Goal: Task Accomplishment & Management: Manage account settings

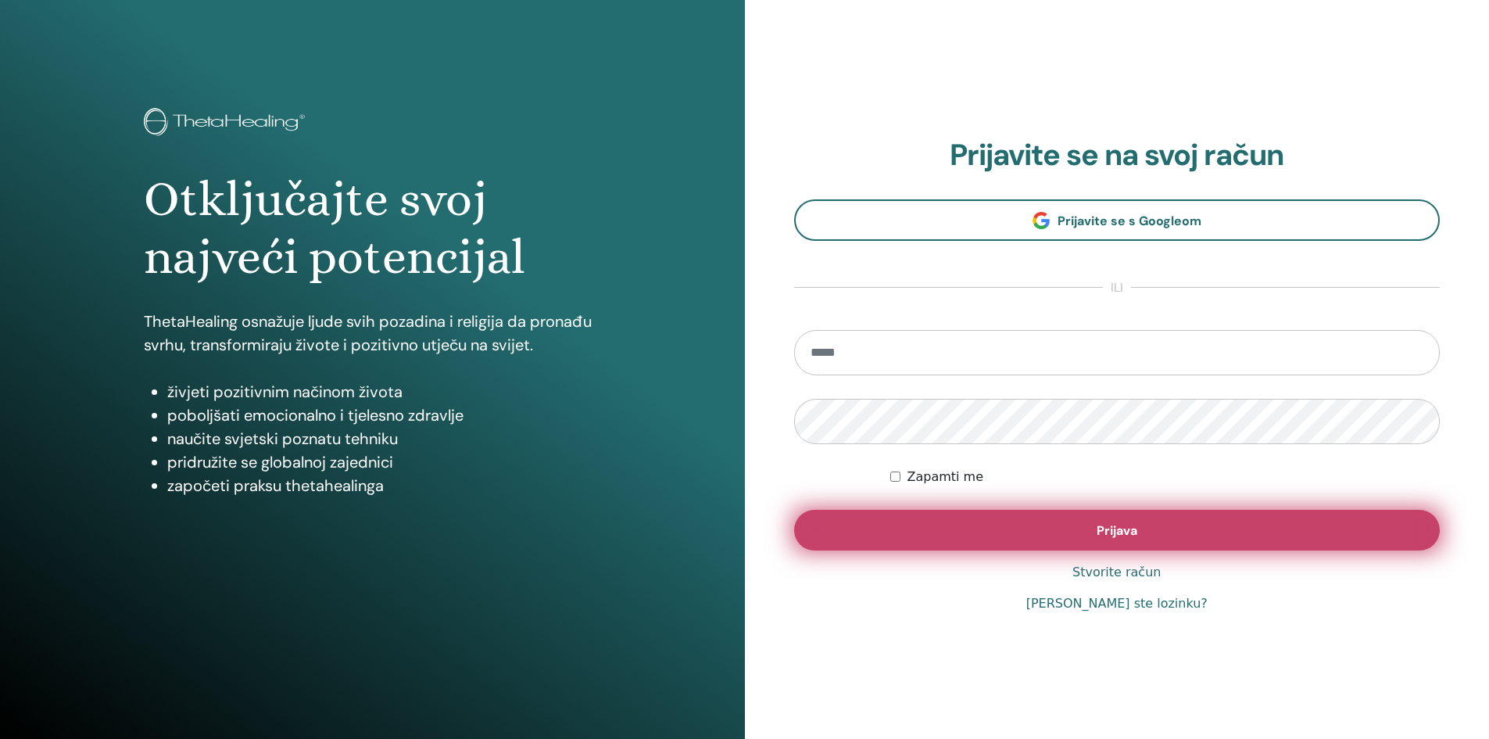
type input "**********"
click at [979, 514] on button "Prijava" at bounding box center [1117, 530] width 646 height 41
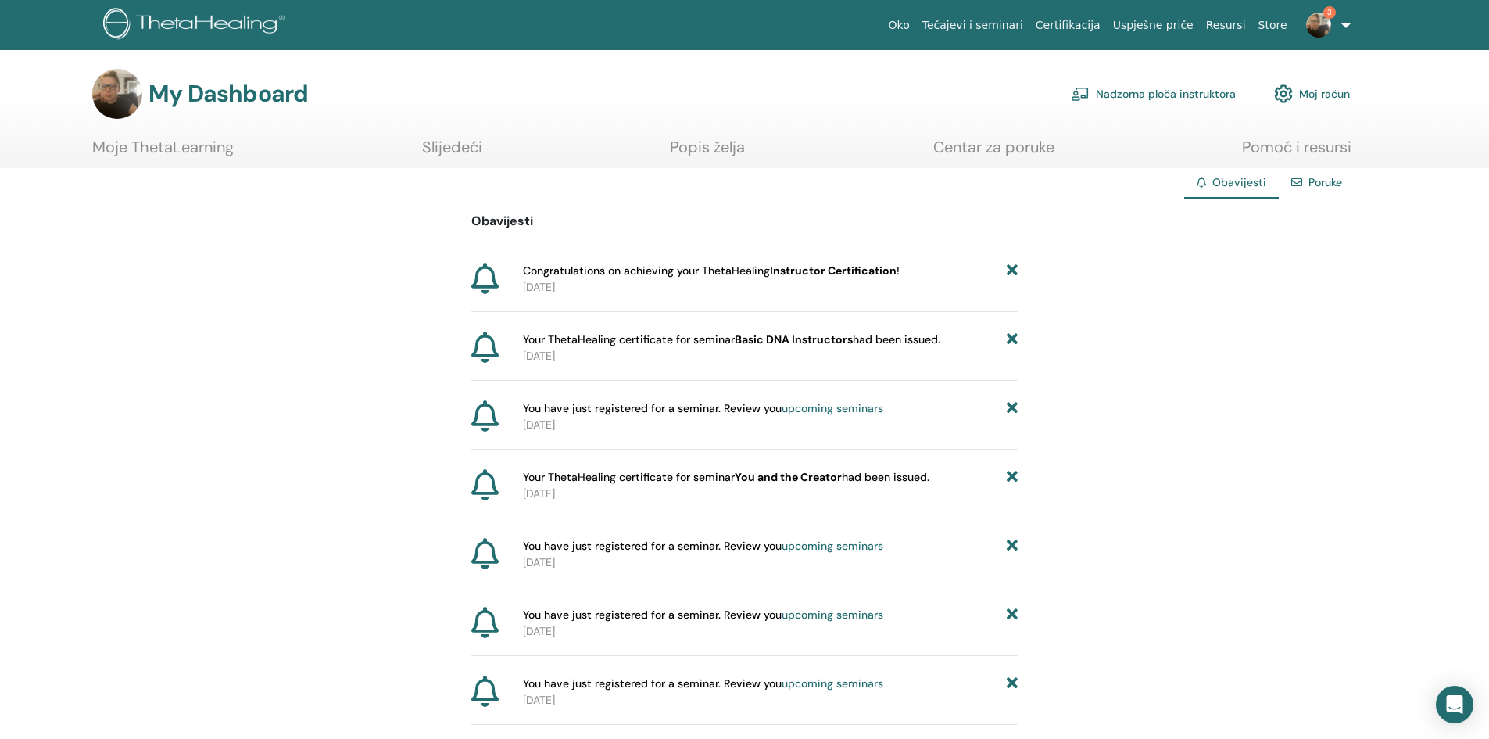
click at [857, 275] on b "Instructor Certification" at bounding box center [833, 270] width 127 height 14
click at [885, 483] on span "Your ThetaHealing certificate for seminar You and the Creator had been issued." at bounding box center [726, 477] width 406 height 16
click at [478, 478] on icon at bounding box center [484, 484] width 27 height 31
click at [689, 478] on span "Your ThetaHealing certificate for seminar You and the Creator had been issued." at bounding box center [726, 477] width 406 height 16
click at [600, 267] on span "Congratulations on achieving your ThetaHealing Instructor Certification !" at bounding box center [711, 271] width 377 height 16
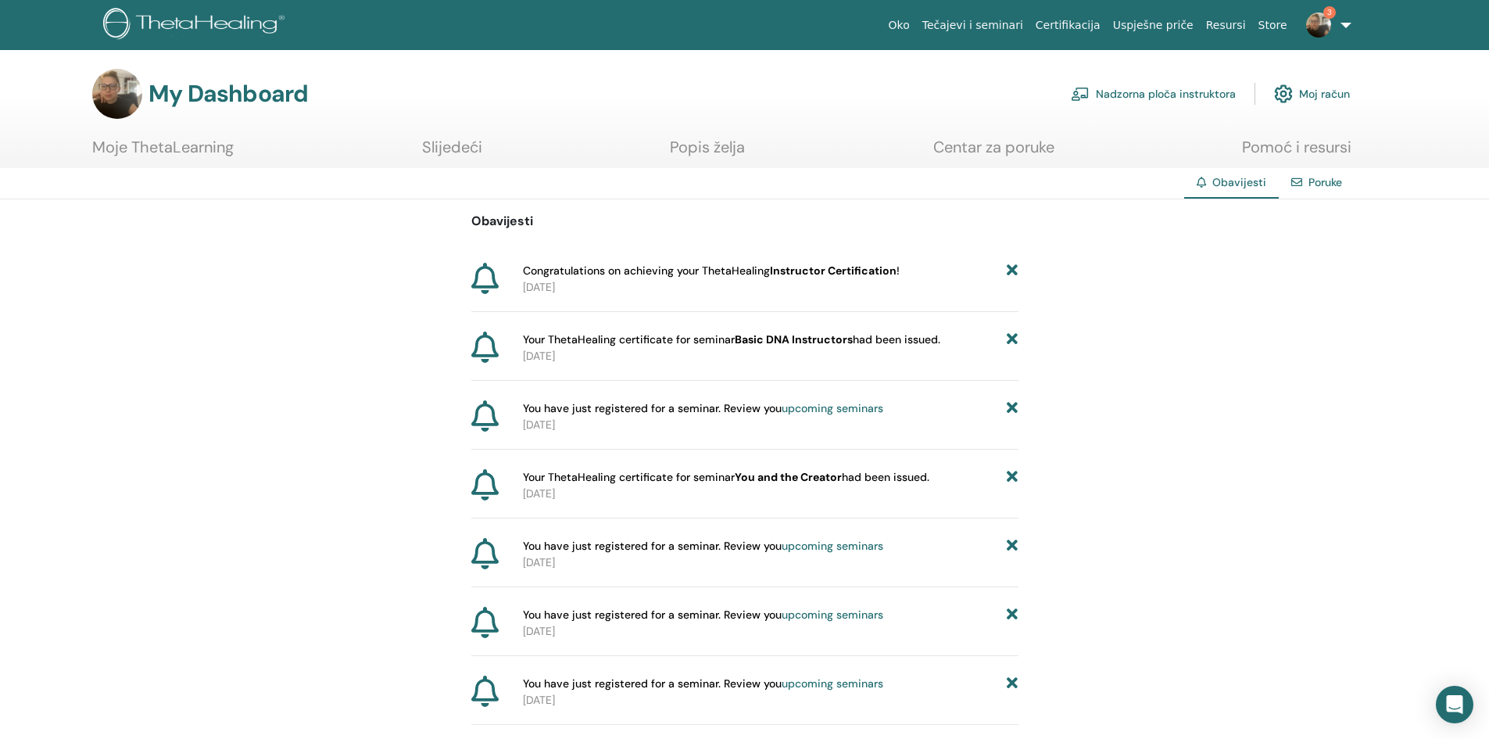
click at [1330, 187] on link "Poruke" at bounding box center [1325, 182] width 34 height 14
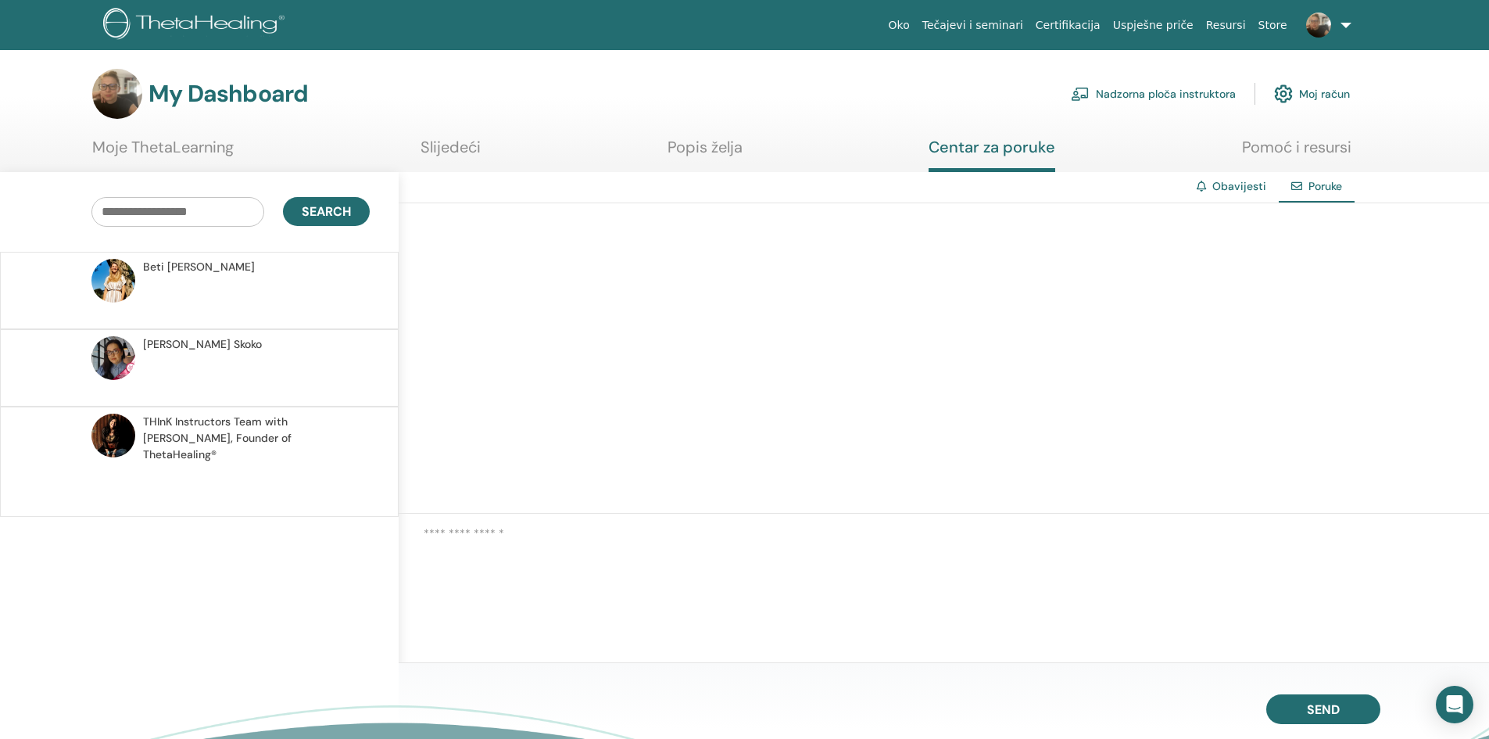
click at [1235, 189] on link "Obavijesti" at bounding box center [1239, 186] width 54 height 14
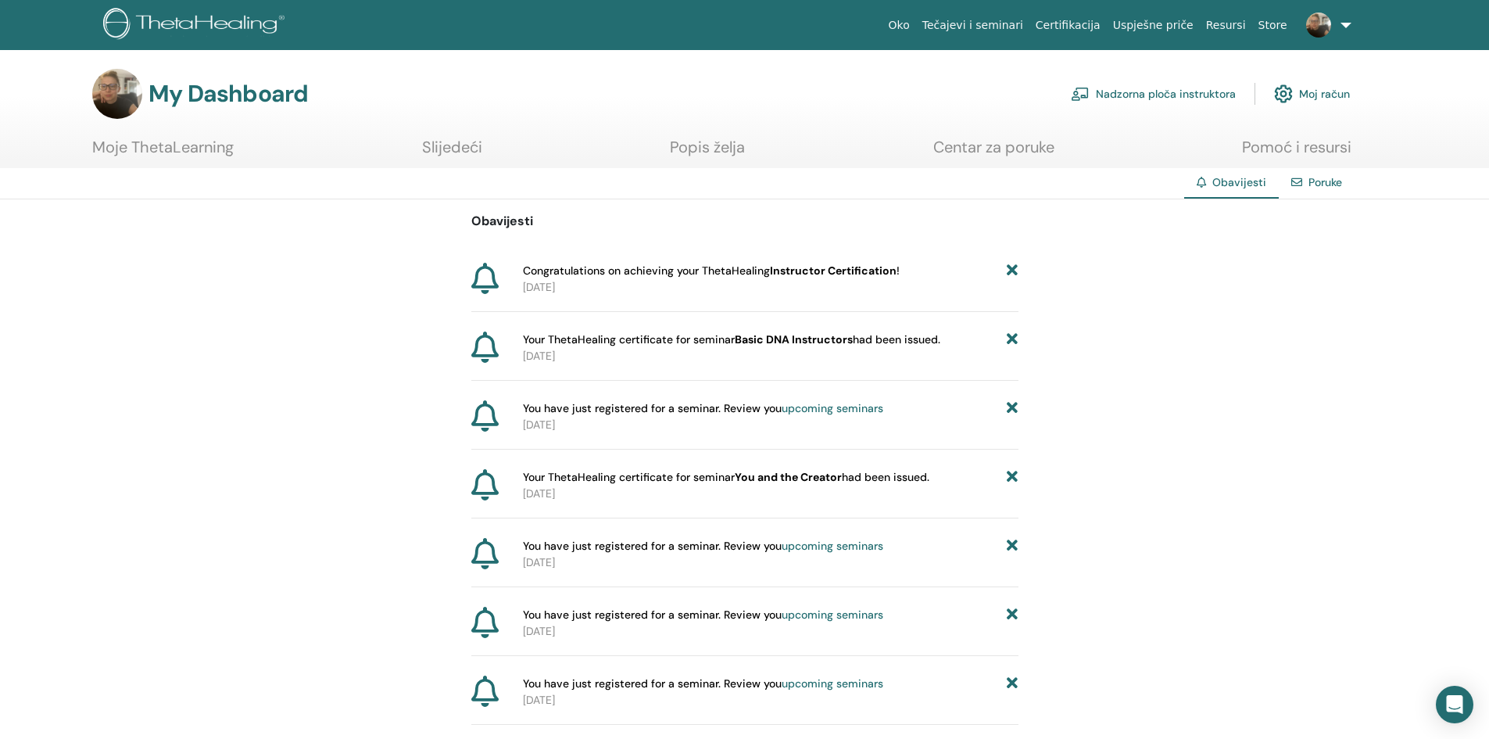
click at [484, 488] on icon at bounding box center [484, 484] width 27 height 31
click at [182, 145] on link "Moje ThetaLearning" at bounding box center [162, 153] width 141 height 30
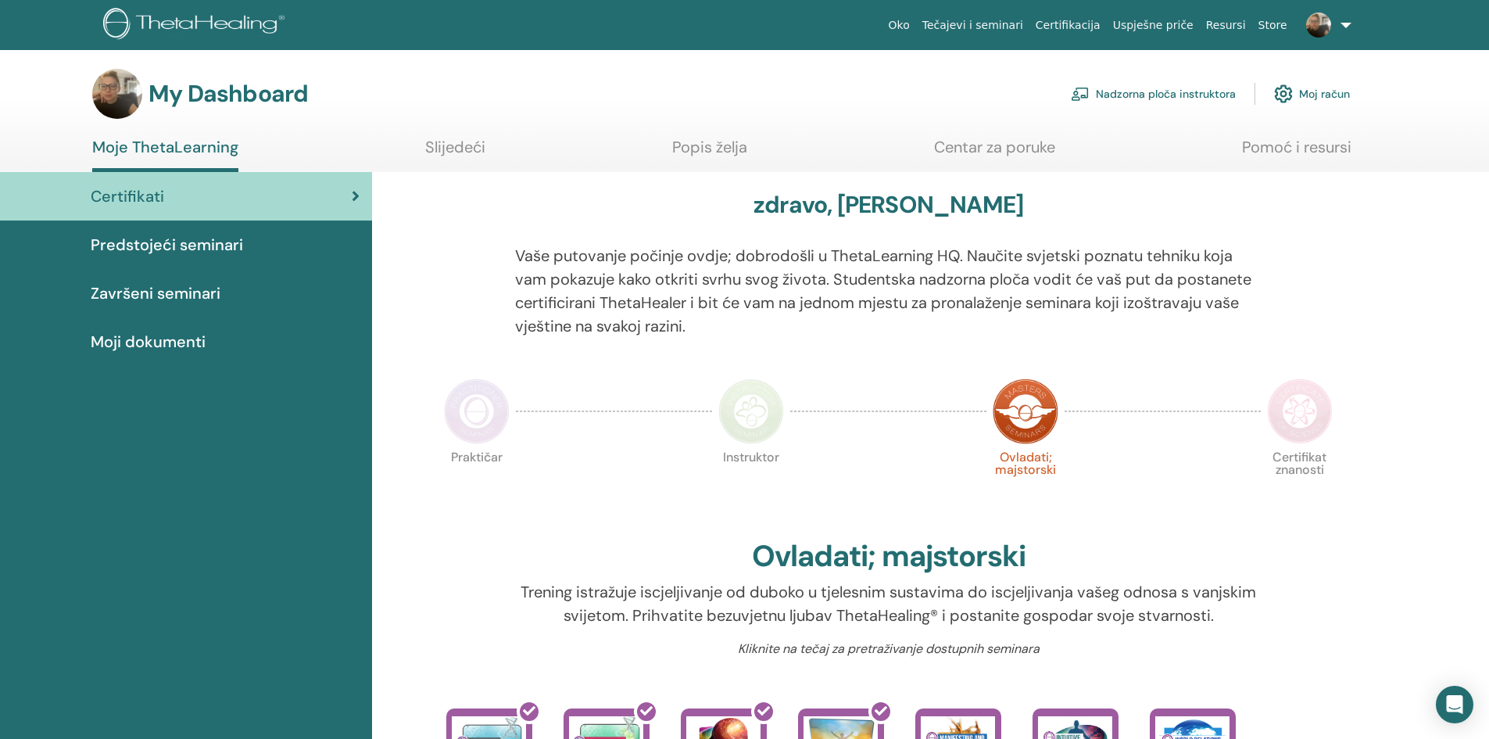
click at [153, 297] on span "Završeni seminari" at bounding box center [156, 292] width 130 height 23
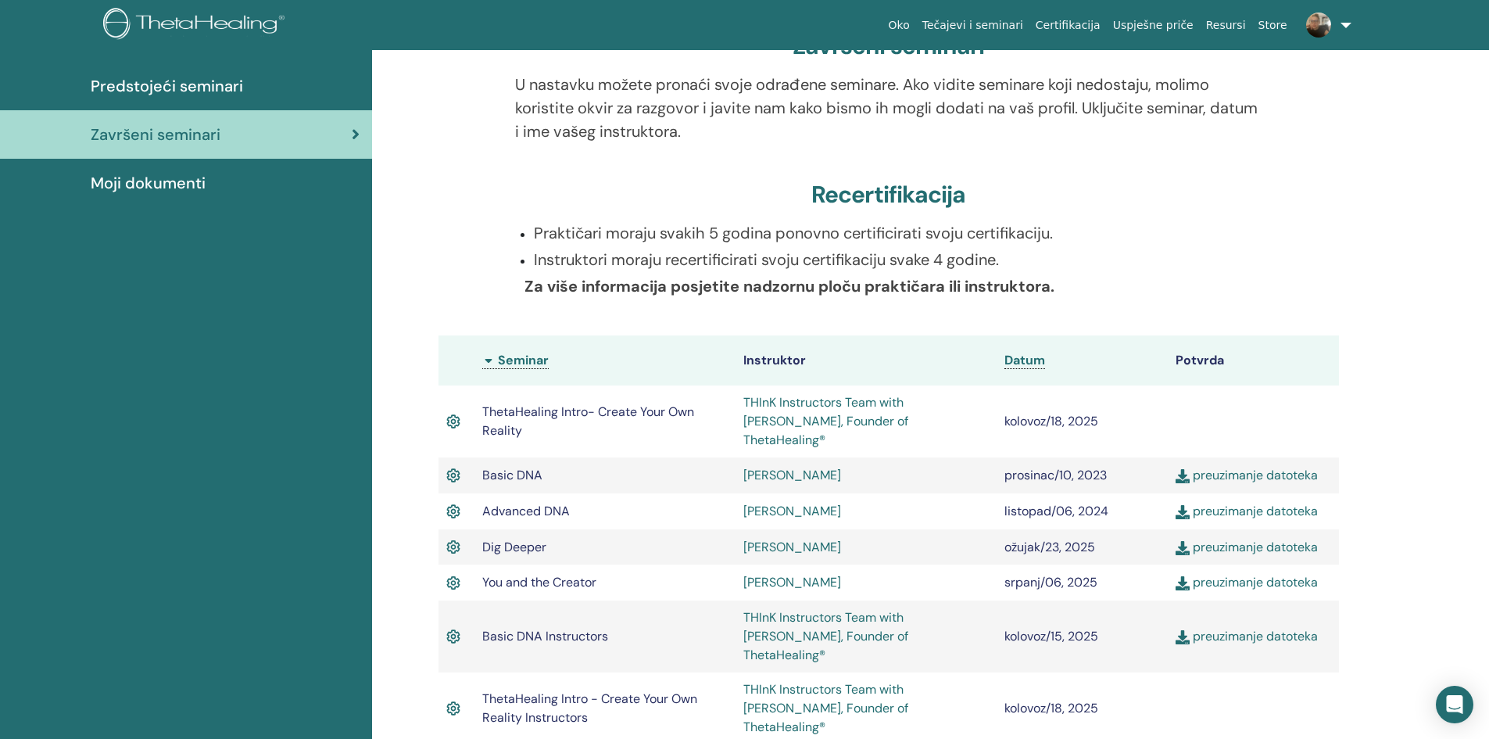
scroll to position [198, 0]
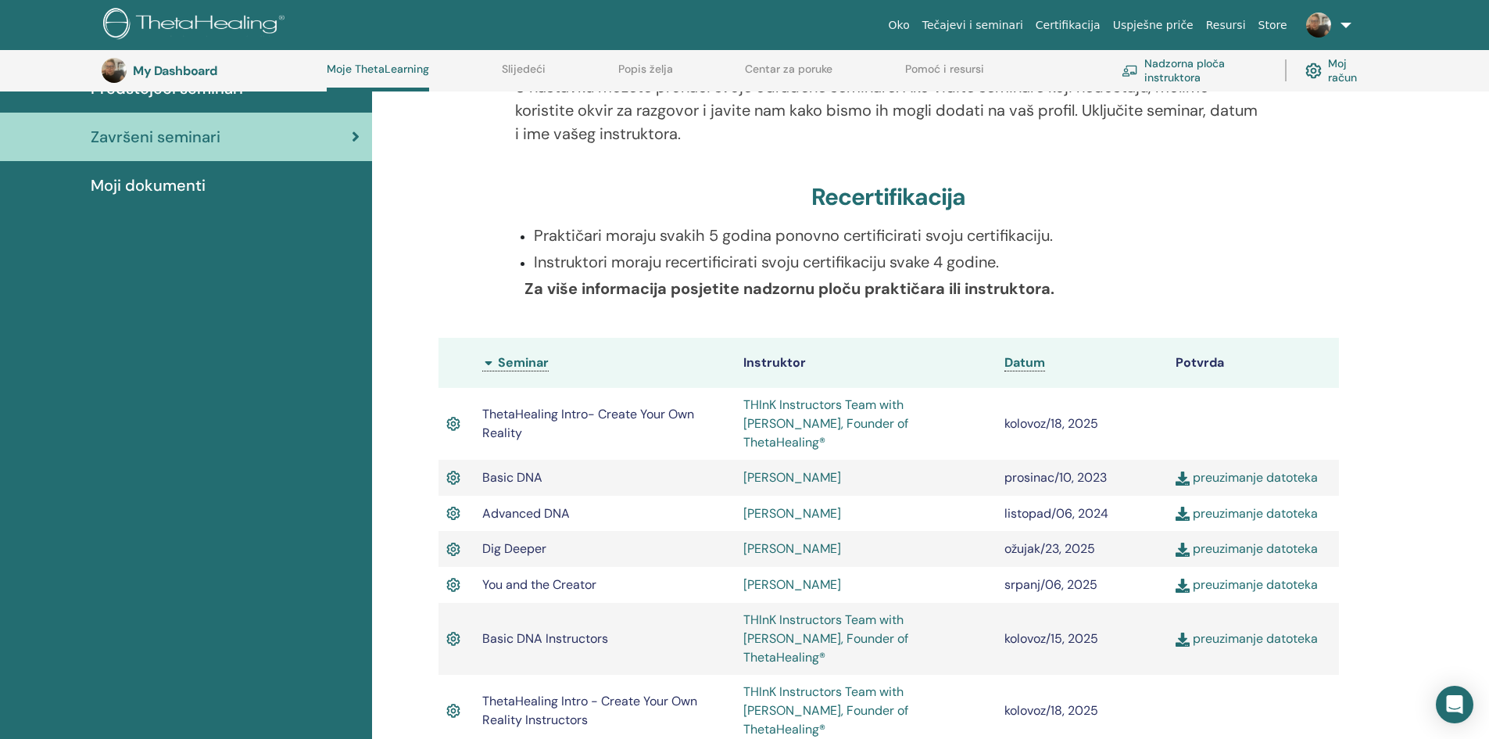
click at [1248, 630] on link "preuzimanje datoteka" at bounding box center [1247, 638] width 142 height 16
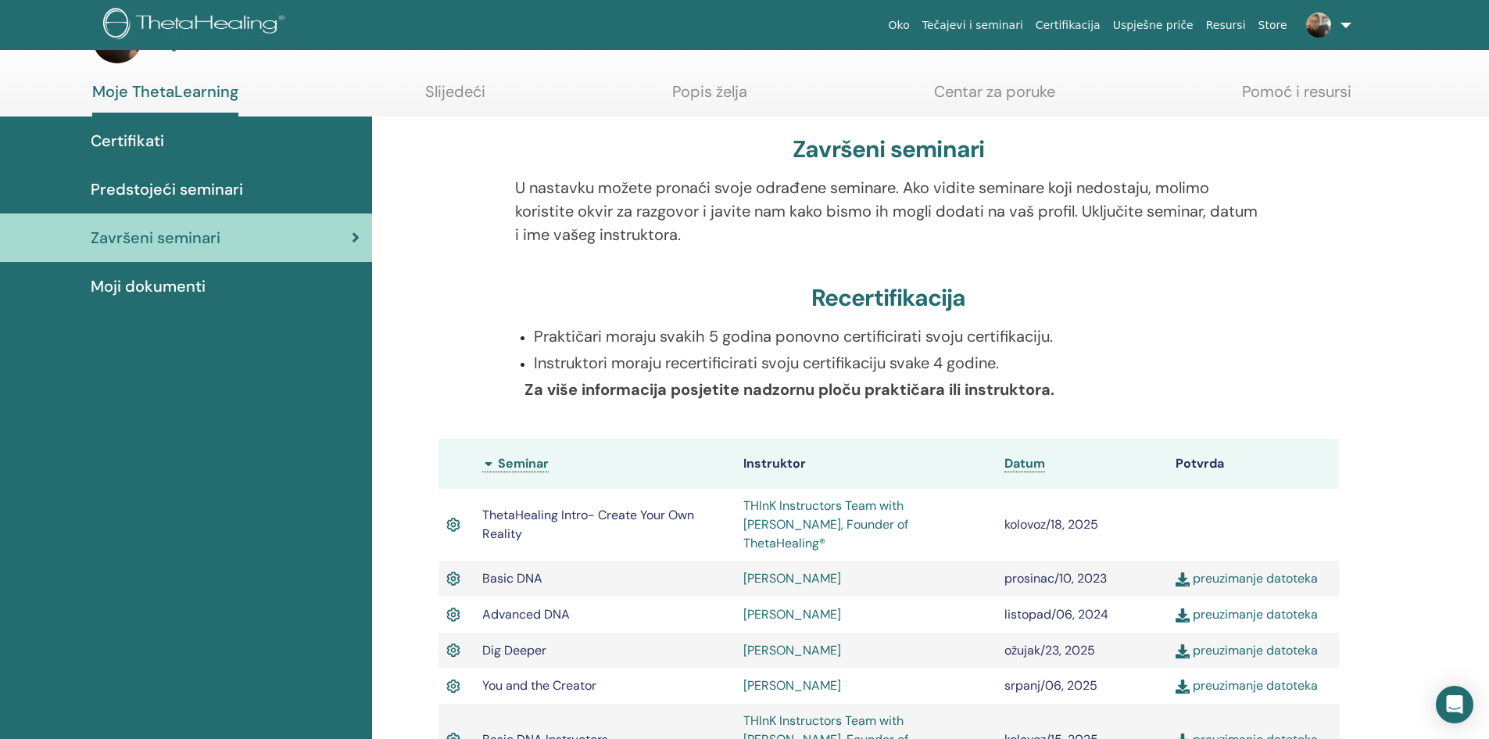
scroll to position [0, 0]
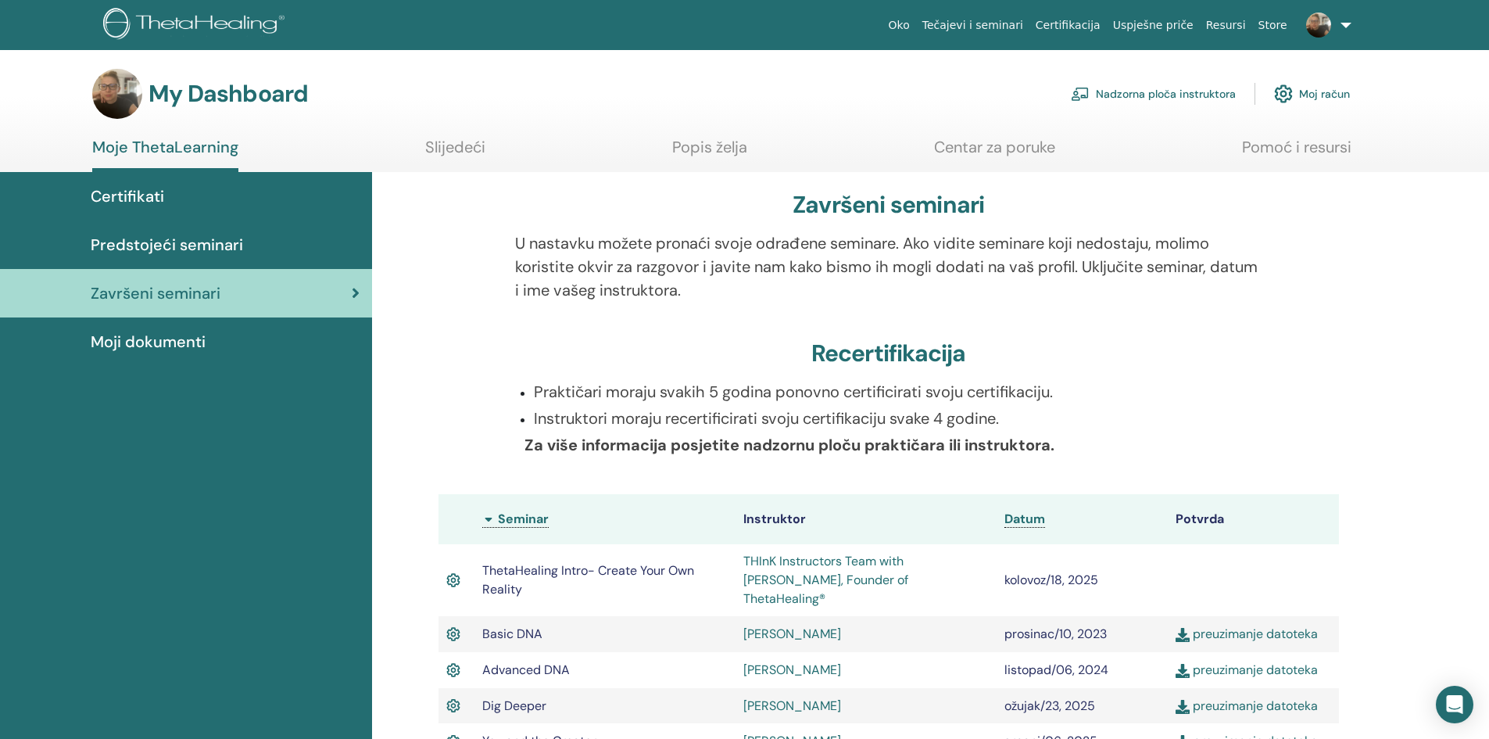
click at [151, 338] on span "Moji dokumenti" at bounding box center [148, 341] width 115 height 23
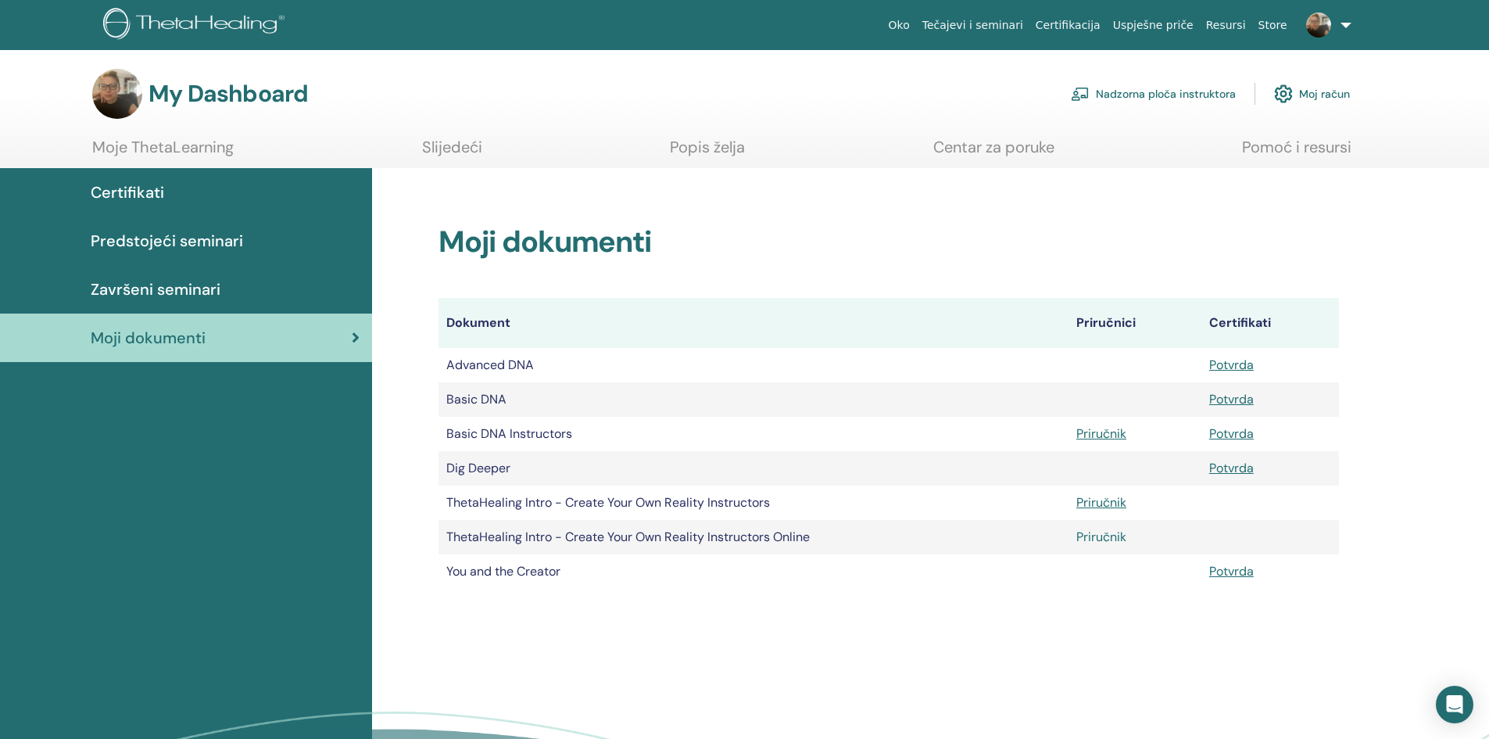
click at [1102, 539] on link "Priručnik" at bounding box center [1101, 536] width 50 height 16
click at [1101, 500] on link "Priručnik" at bounding box center [1101, 502] width 50 height 16
click at [141, 180] on link "Certifikati" at bounding box center [186, 192] width 372 height 48
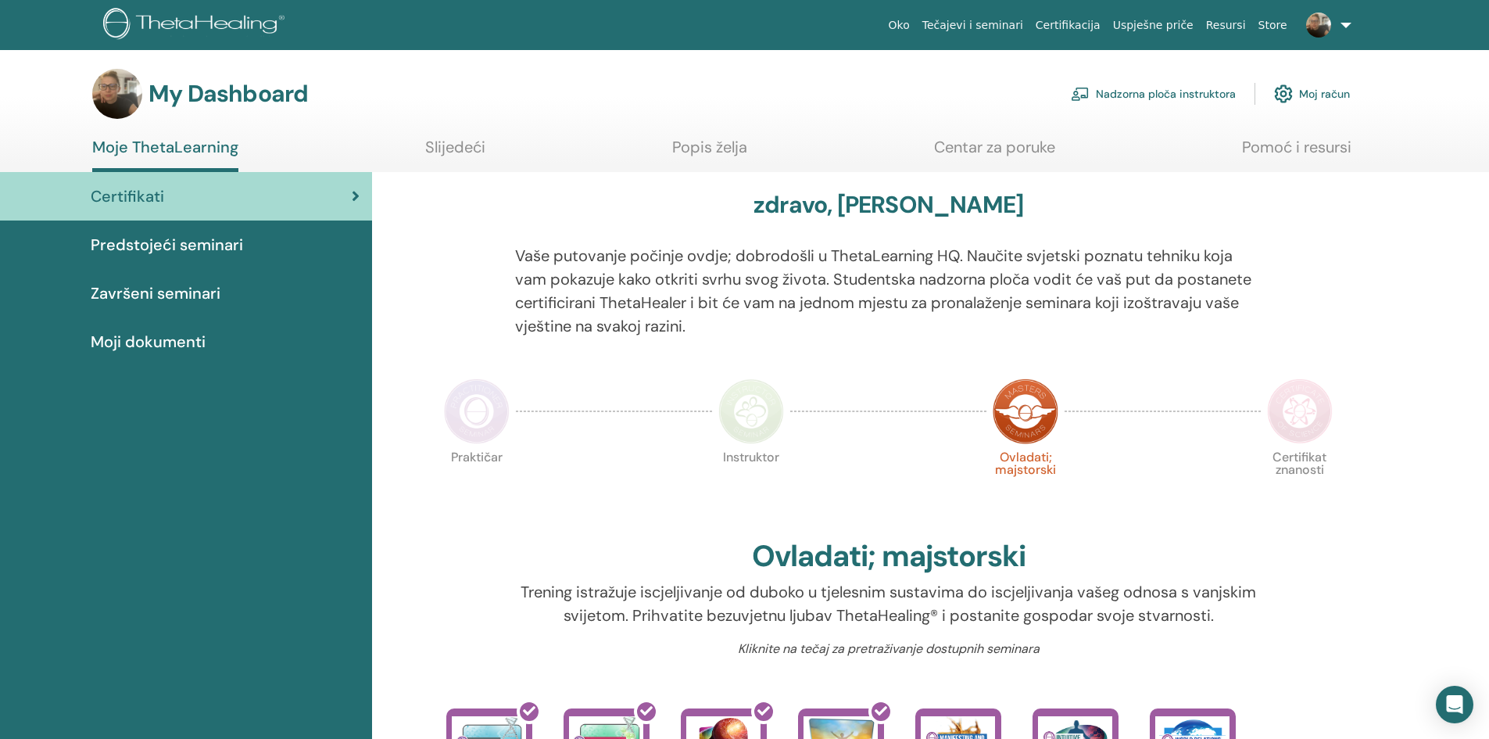
click at [1137, 95] on link "Nadzorna ploča instruktora" at bounding box center [1153, 94] width 165 height 34
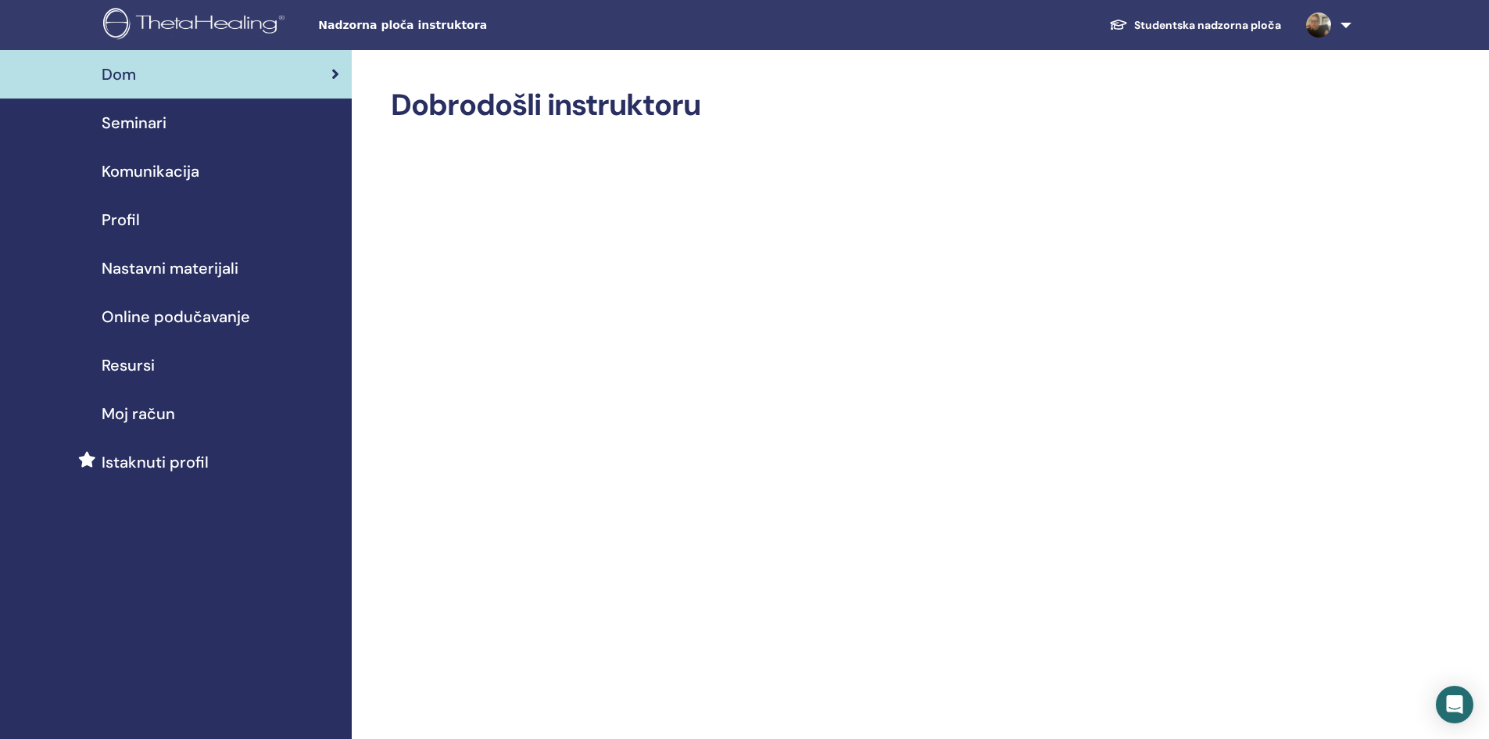
click at [140, 317] on span "Online podučavanje" at bounding box center [176, 316] width 149 height 23
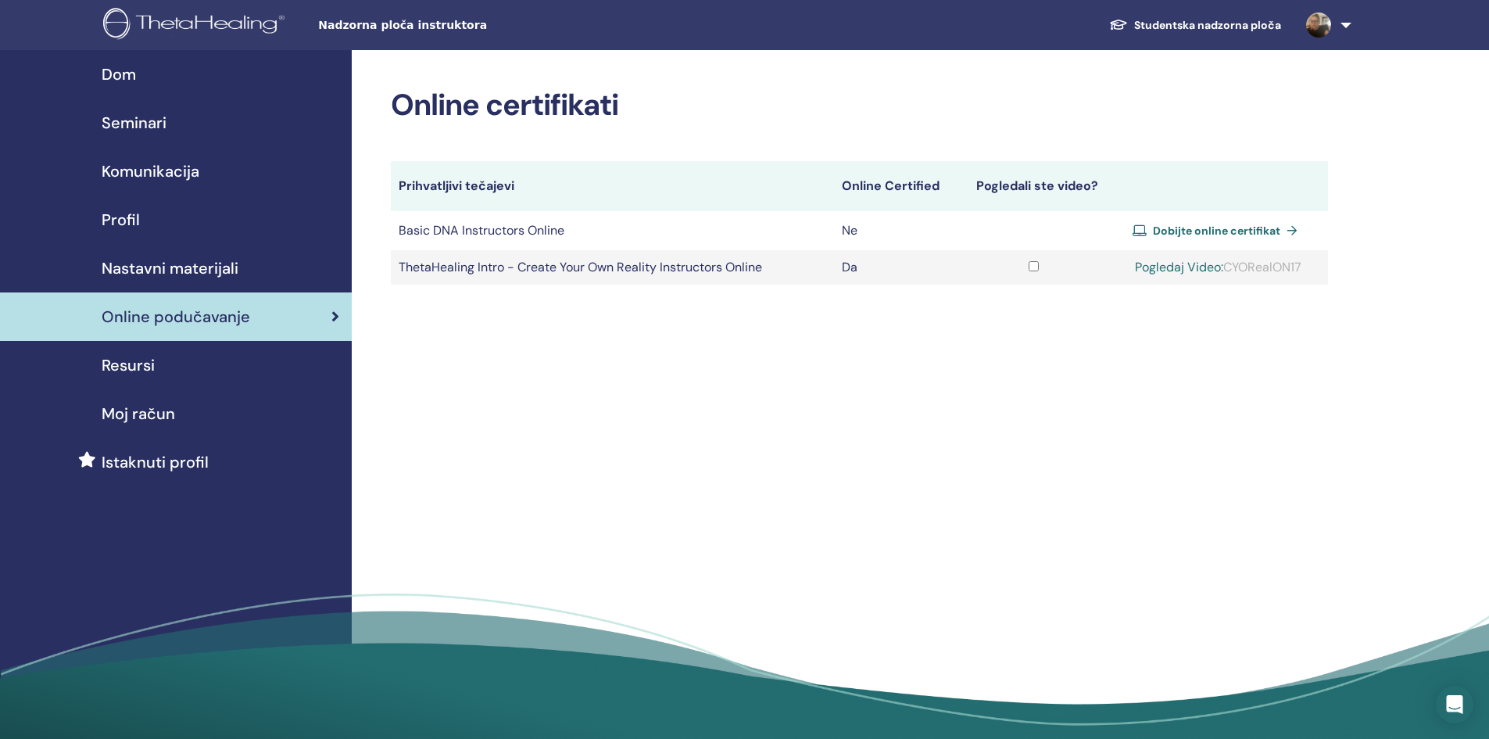
click at [1161, 227] on span "Dobijte online certifikat" at bounding box center [1216, 231] width 127 height 14
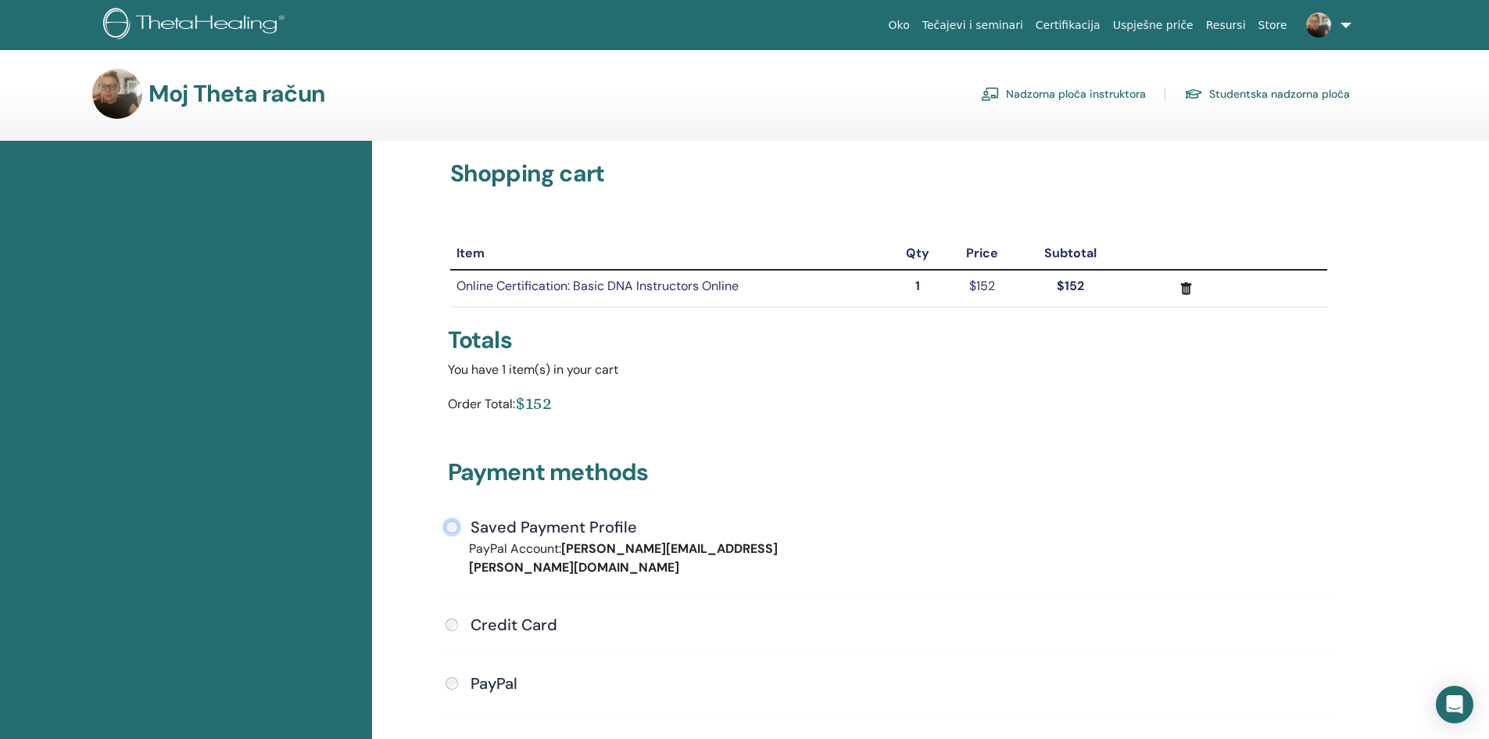
scroll to position [191, 0]
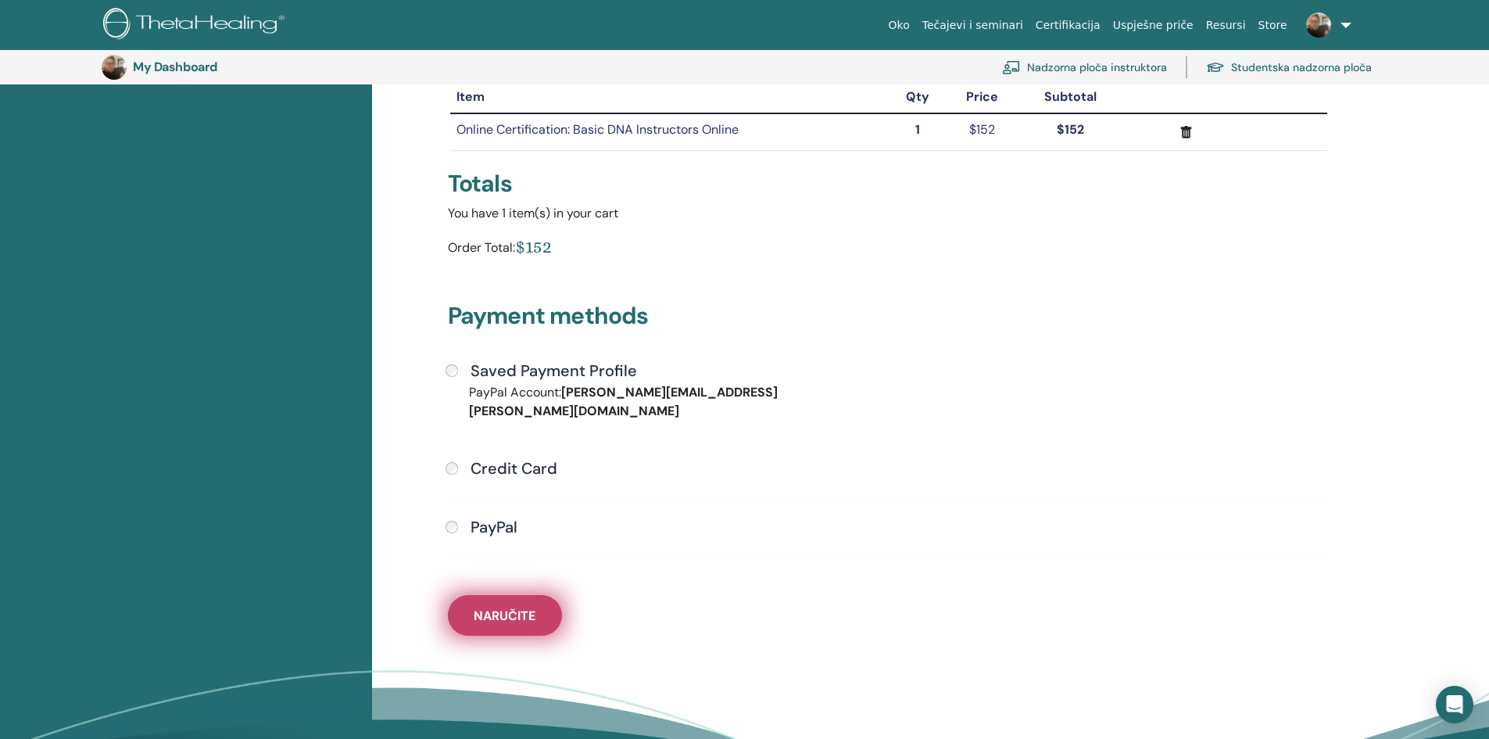
click at [506, 607] on span "Naručite" at bounding box center [505, 615] width 62 height 16
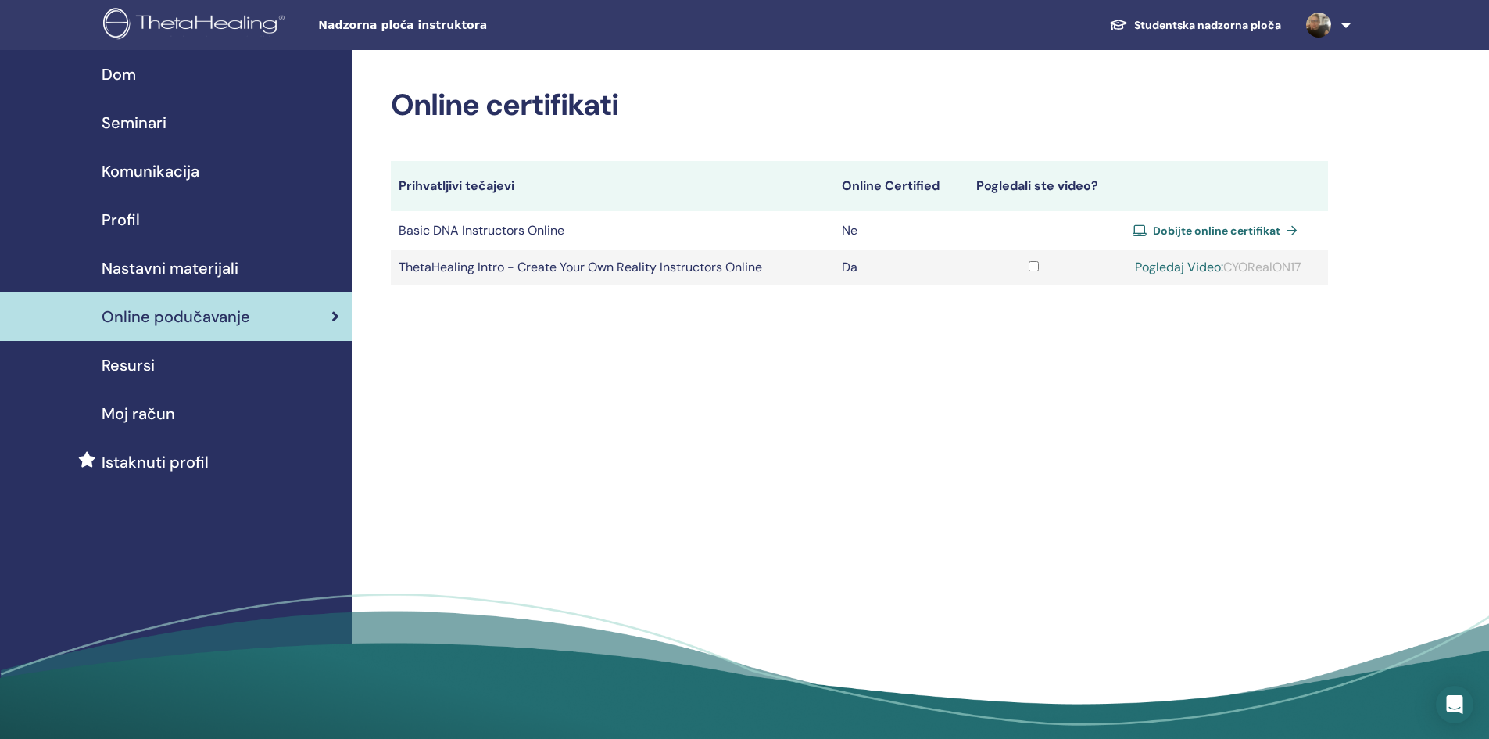
click at [132, 369] on span "Resursi" at bounding box center [128, 364] width 53 height 23
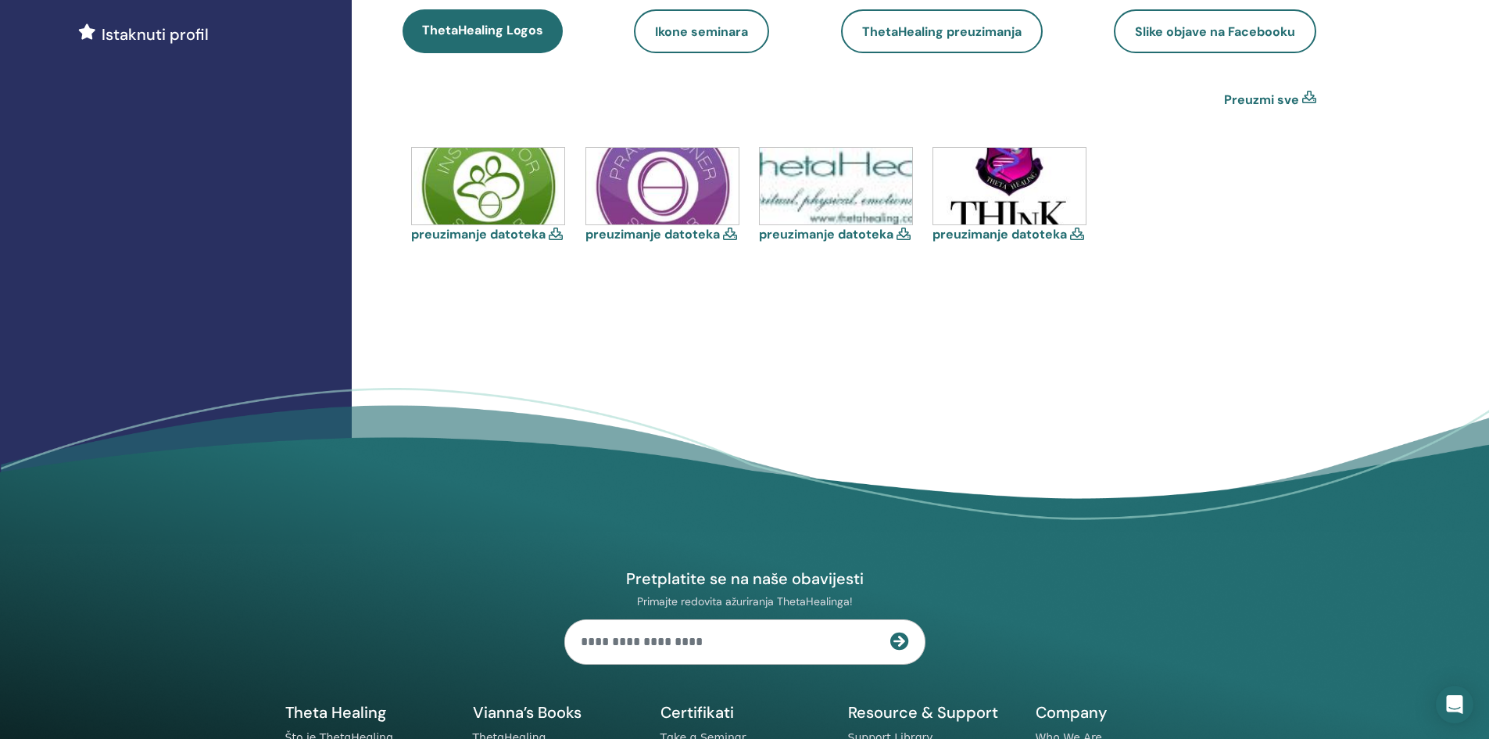
scroll to position [203, 0]
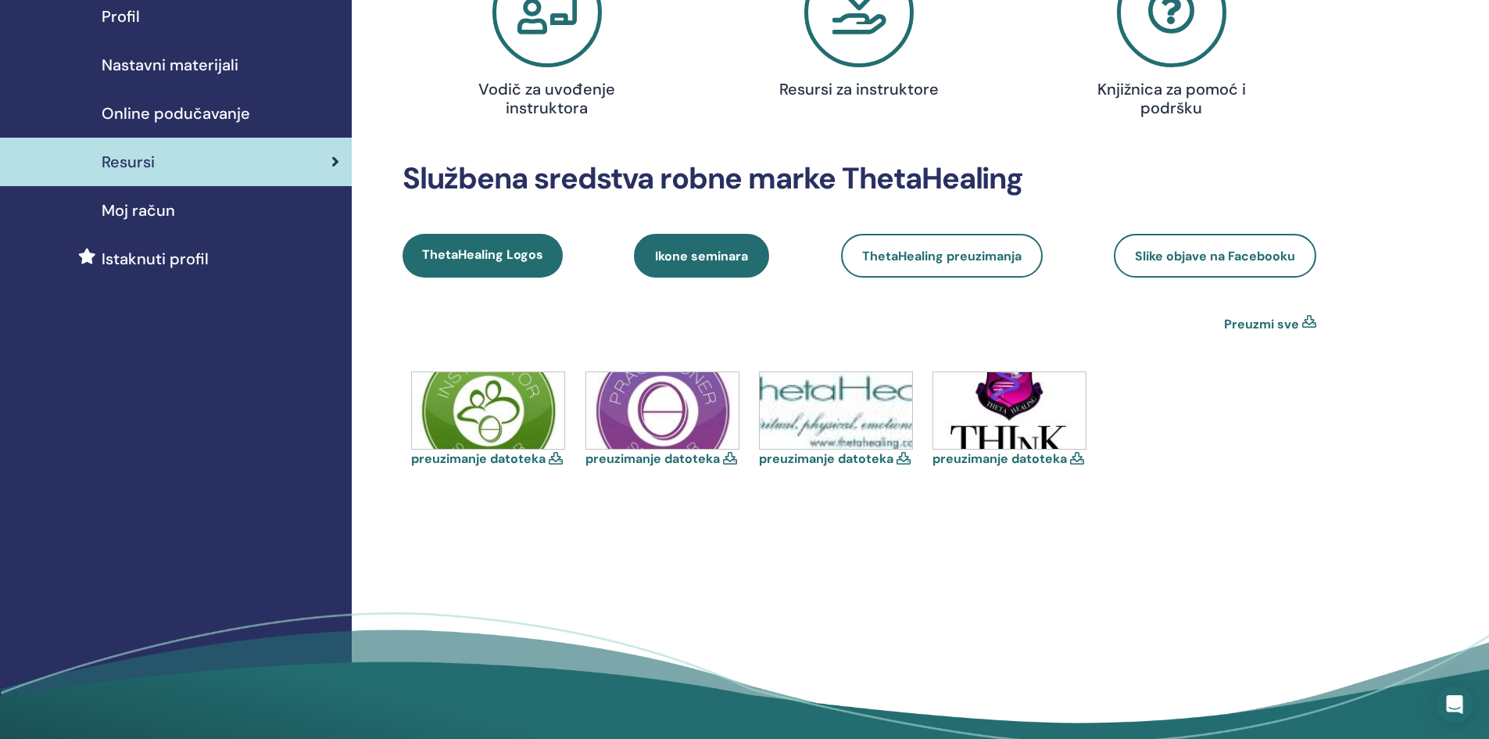
click at [711, 248] on span "Ikone seminara" at bounding box center [701, 256] width 93 height 16
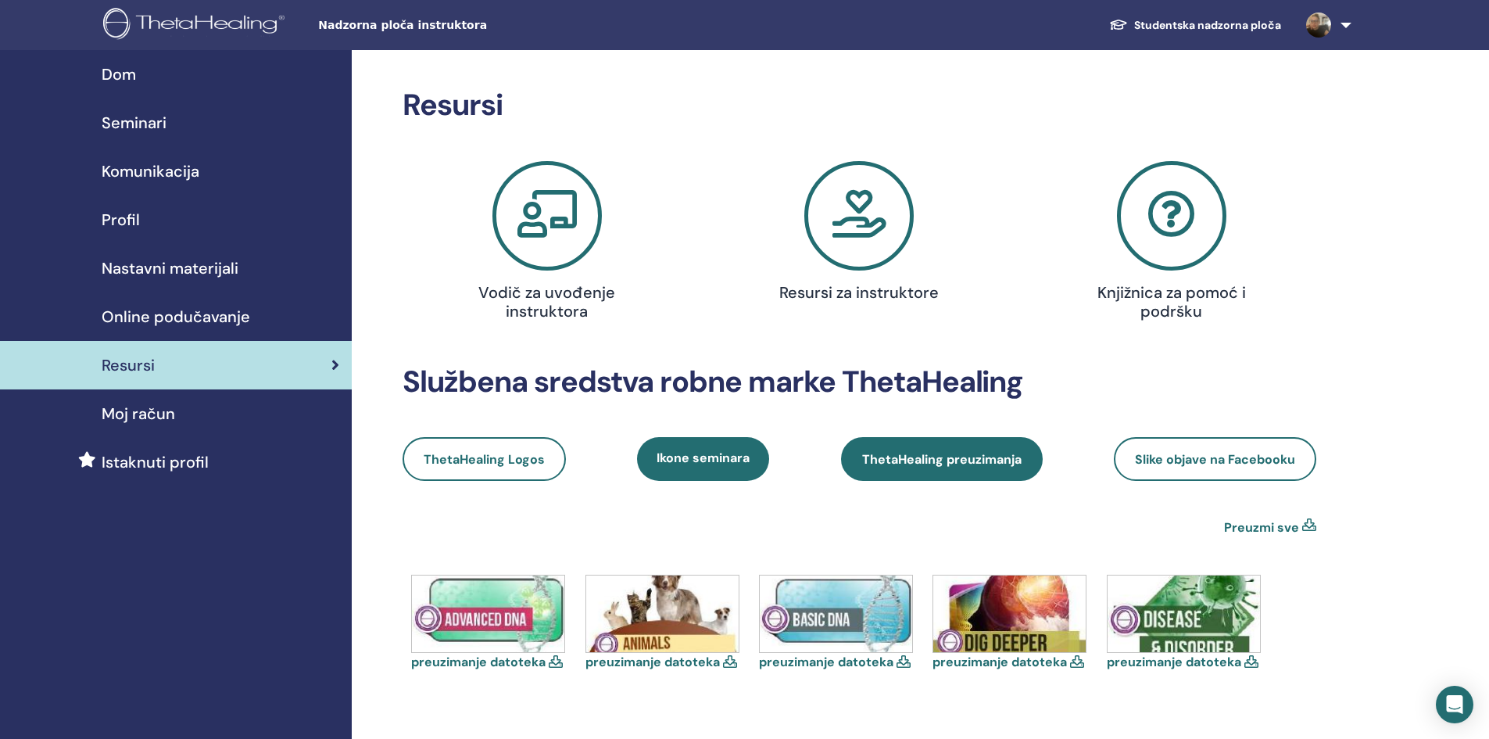
click at [950, 448] on link "ThetaHealing preuzimanja" at bounding box center [942, 459] width 202 height 44
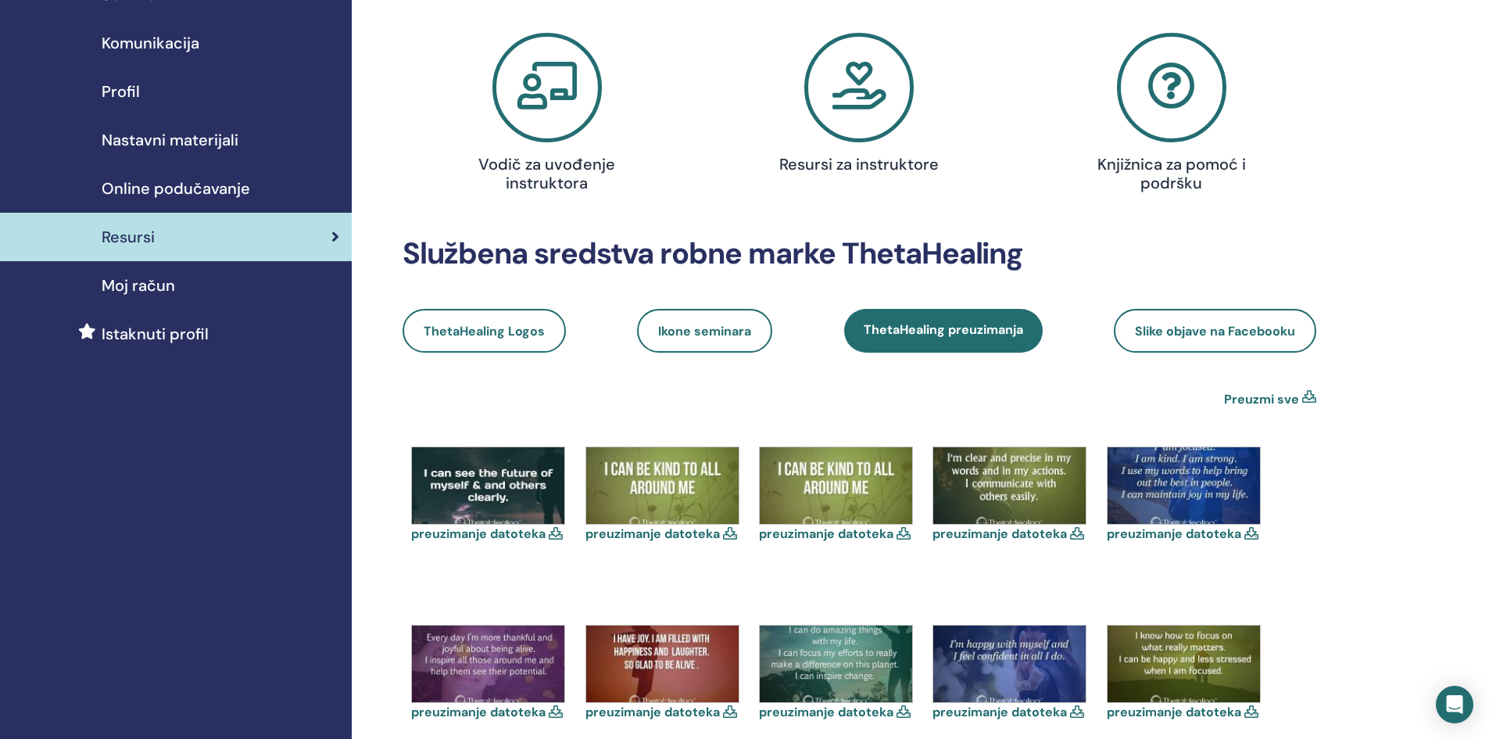
scroll to position [78, 0]
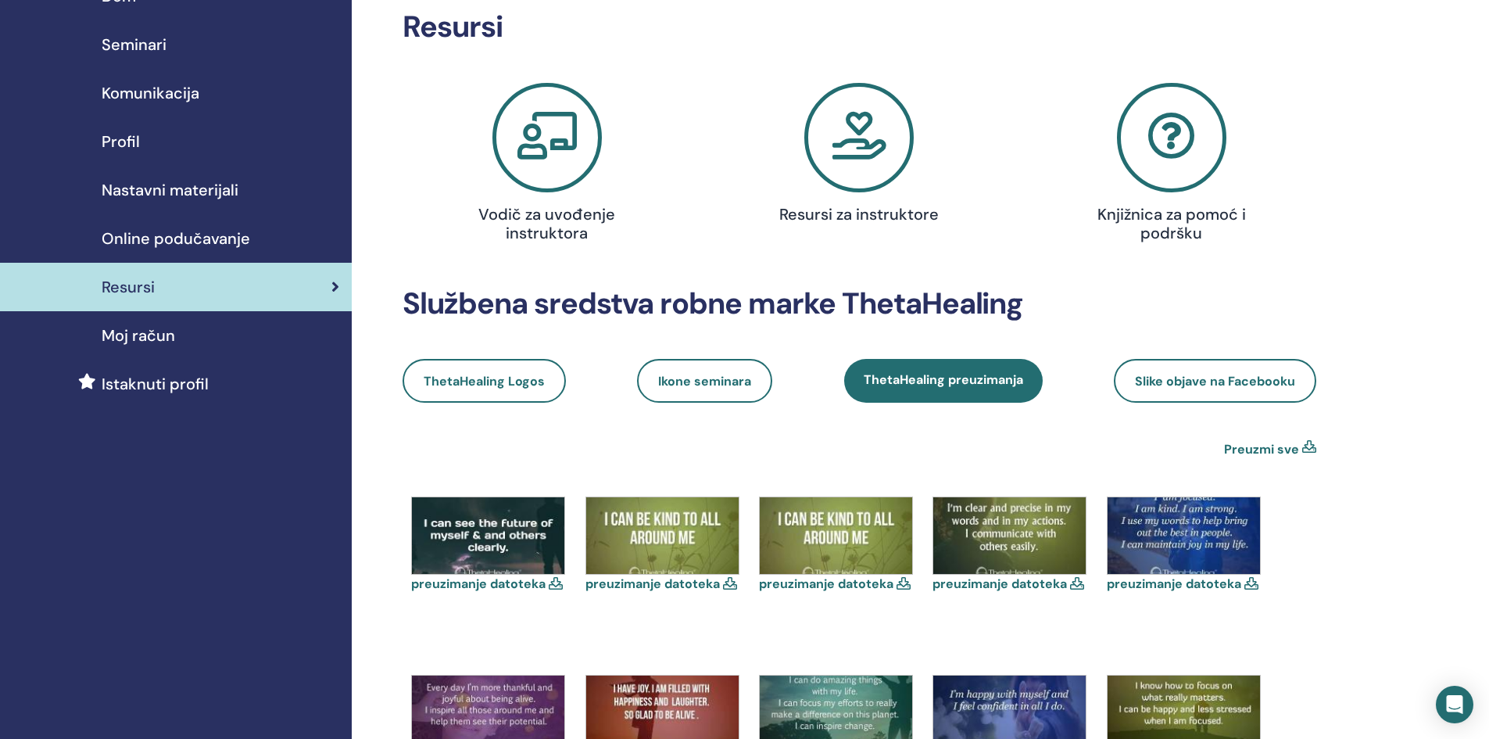
click at [680, 587] on link "preuzimanje datoteka" at bounding box center [652, 583] width 134 height 16
click at [1209, 373] on span "Slike objave na Facebooku" at bounding box center [1215, 381] width 160 height 16
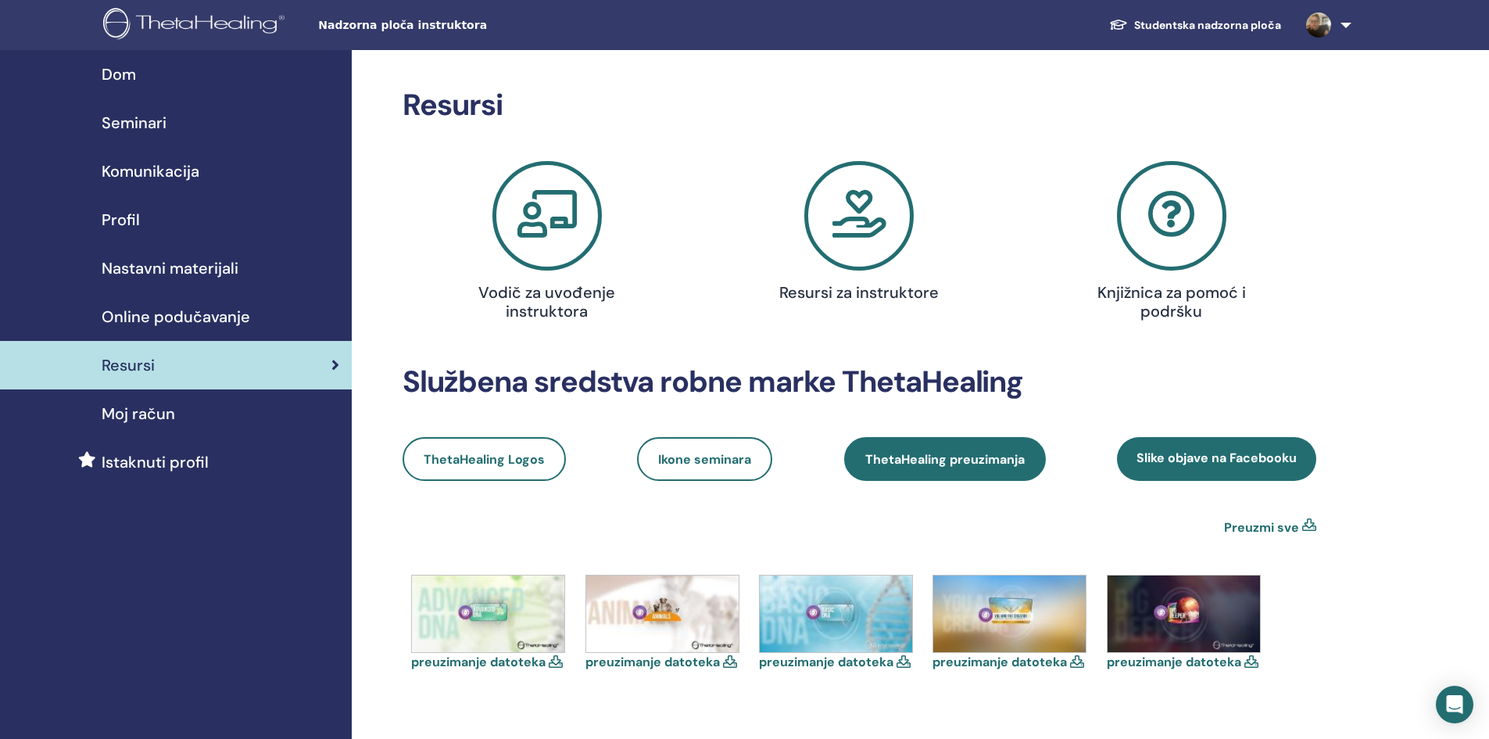
click at [936, 460] on span "ThetaHealing preuzimanja" at bounding box center [944, 459] width 159 height 16
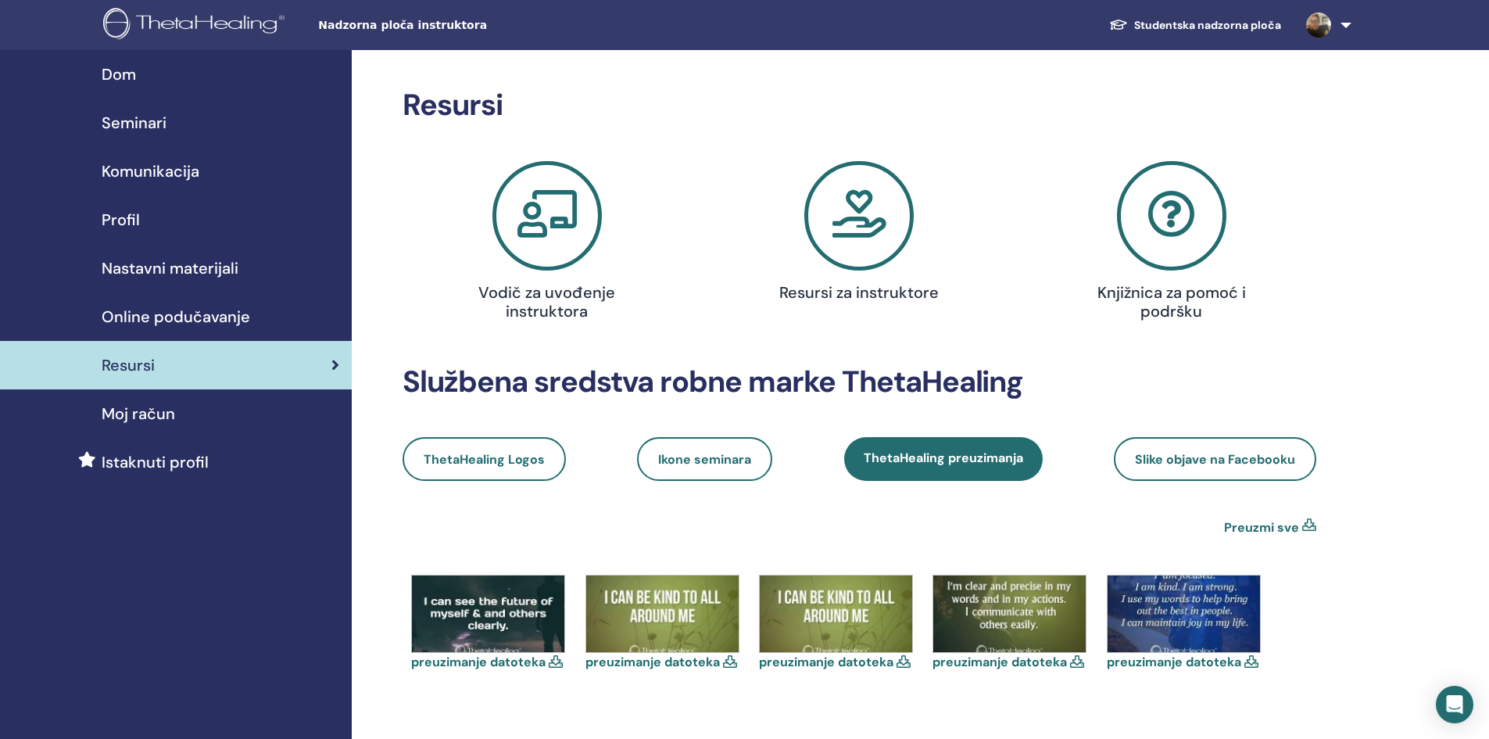
click at [881, 210] on icon at bounding box center [858, 215] width 109 height 109
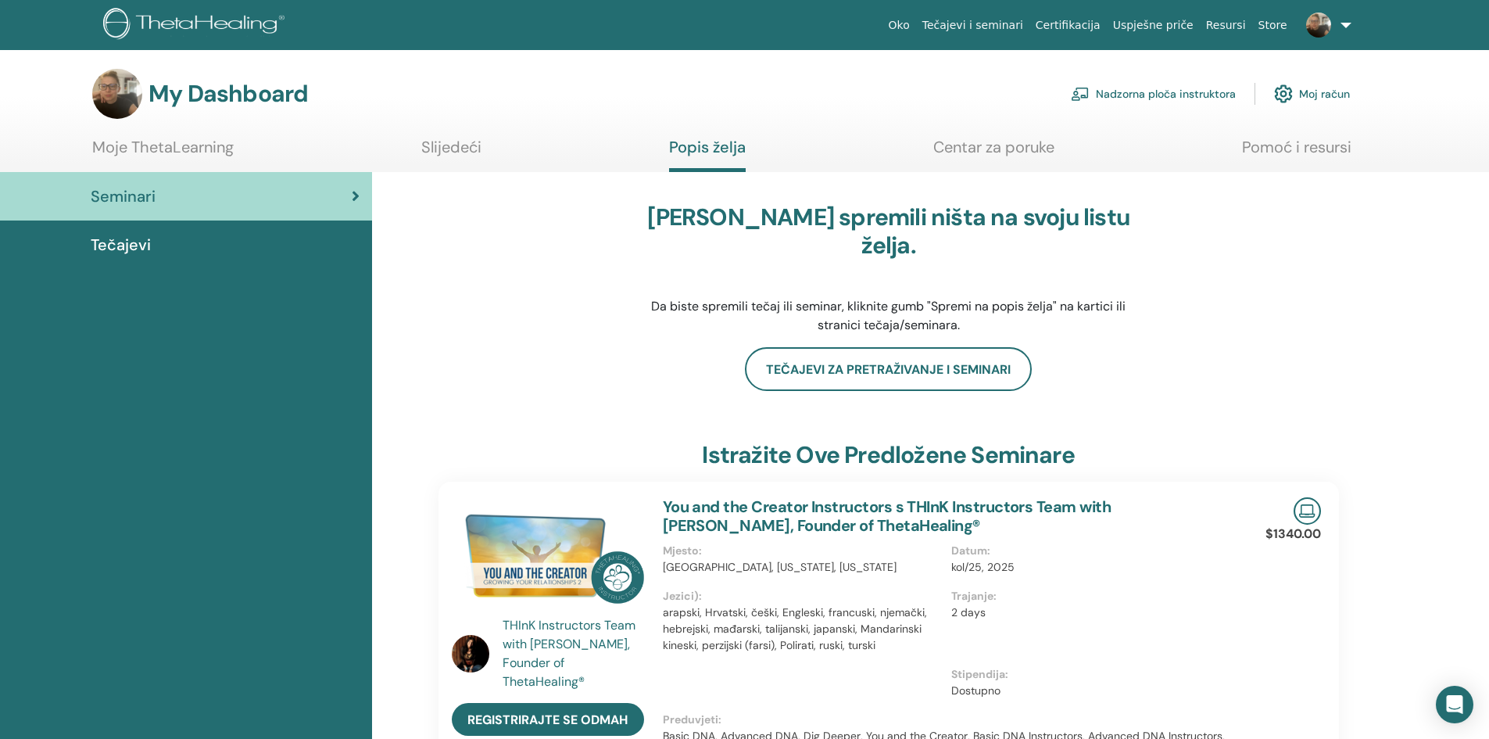
click at [115, 237] on span "Tečajevi" at bounding box center [121, 244] width 60 height 23
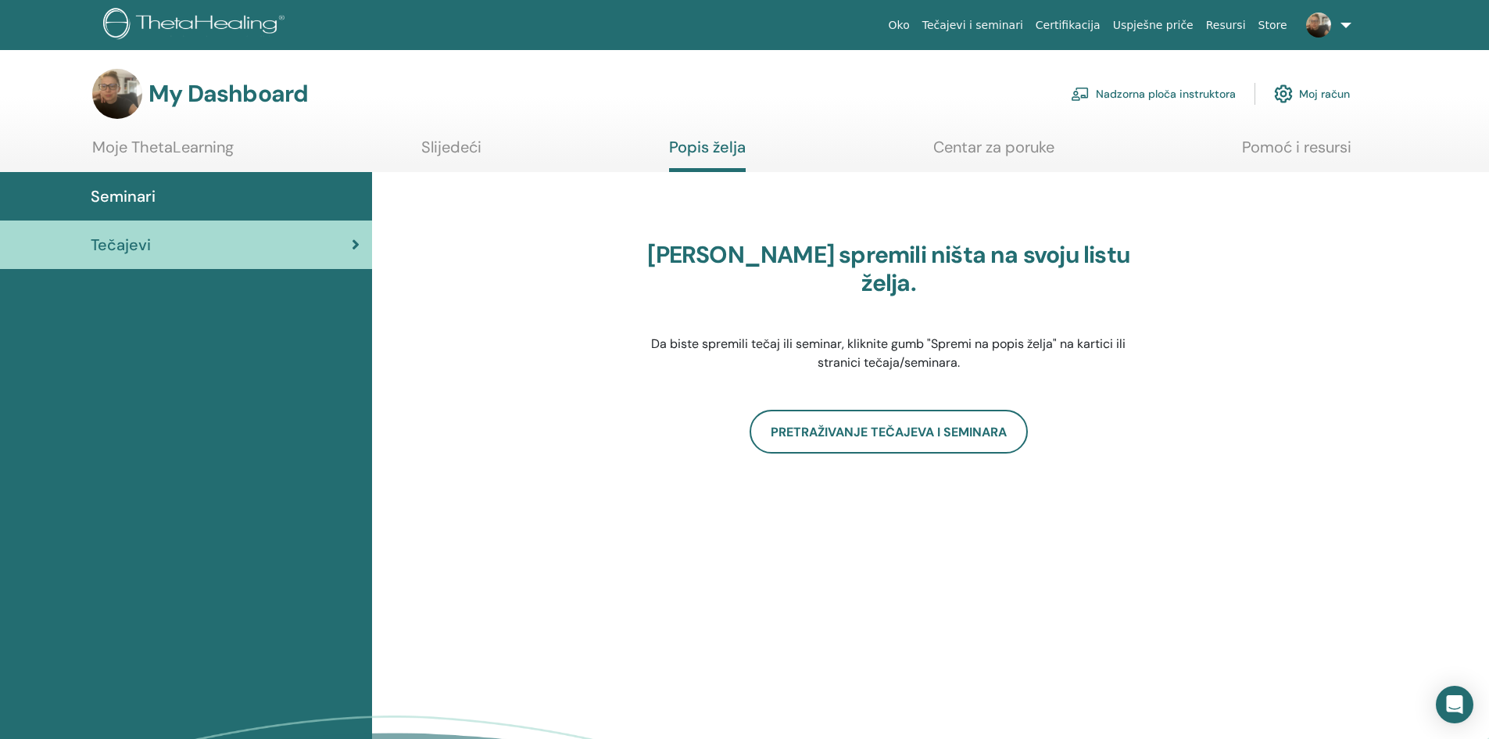
click at [152, 200] on span "Seminari" at bounding box center [123, 195] width 65 height 23
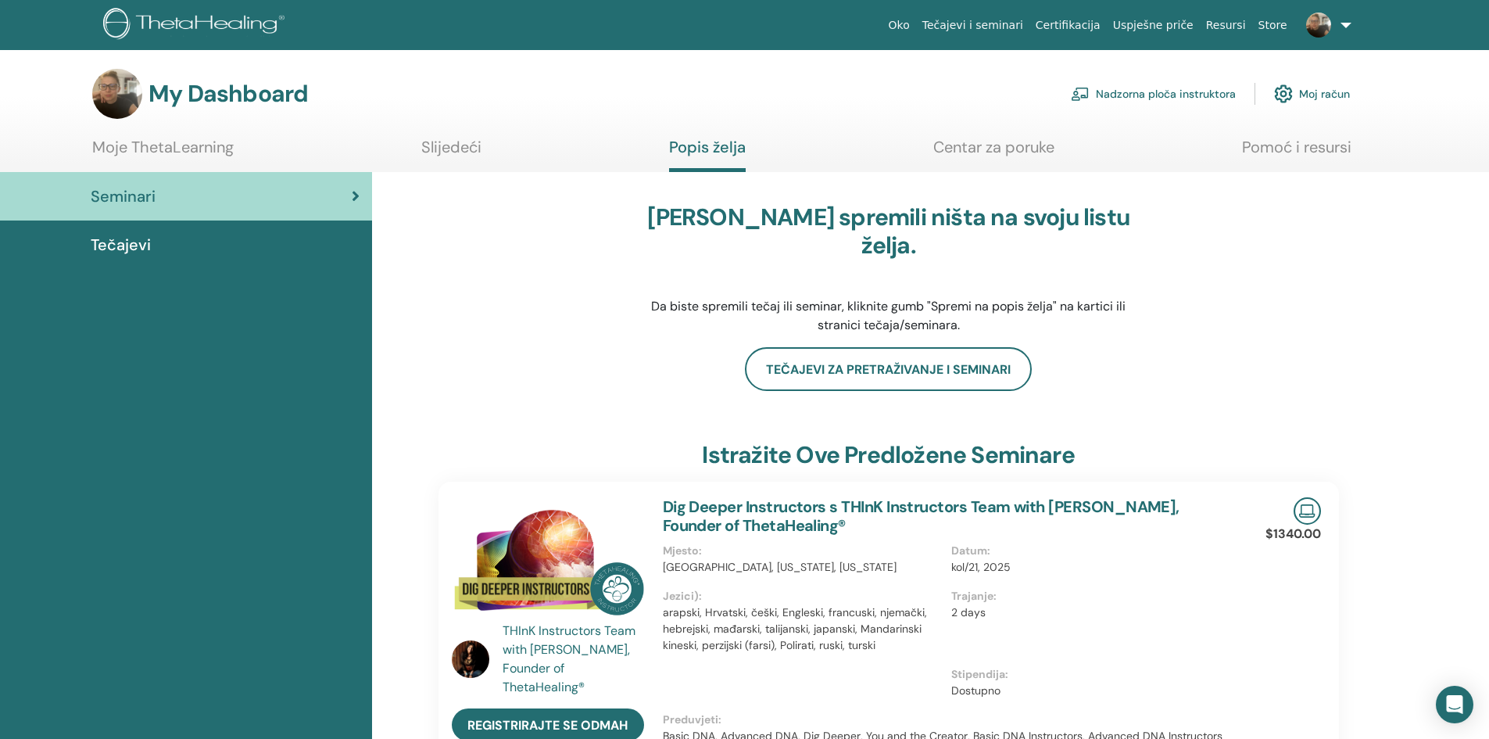
click at [1133, 95] on link "Nadzorna ploča instruktora" at bounding box center [1153, 94] width 165 height 34
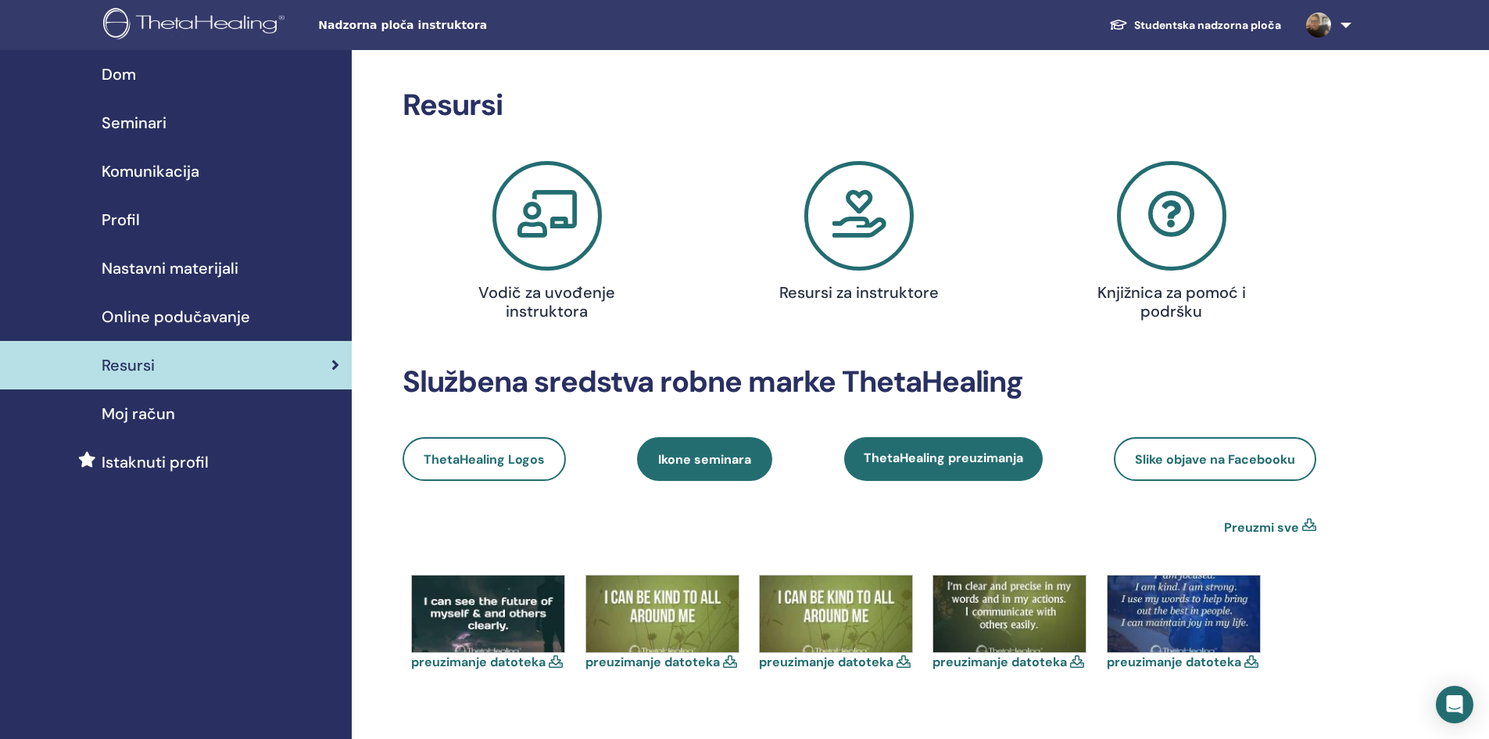
click at [686, 460] on span "Ikone seminara" at bounding box center [704, 459] width 93 height 16
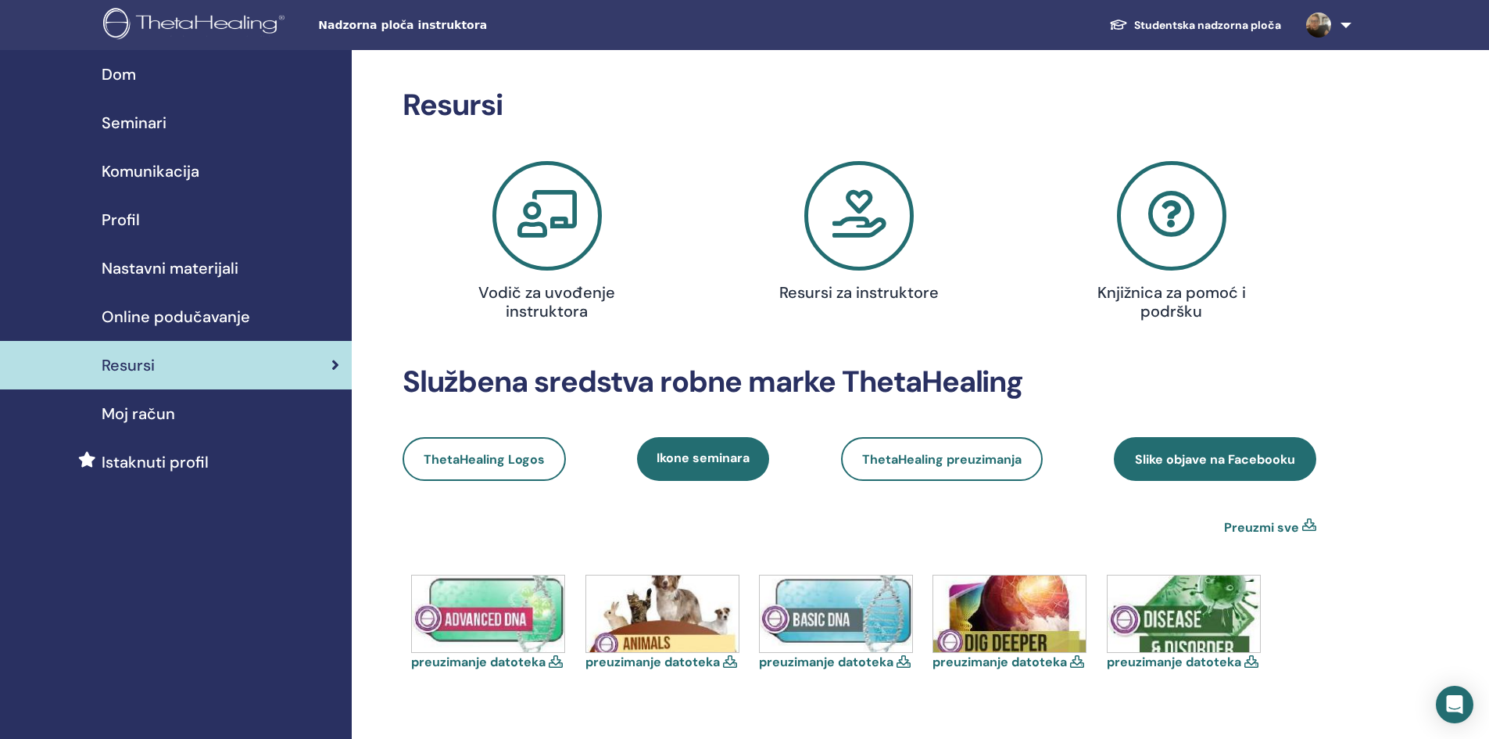
click at [1197, 446] on link "Slike objave na Facebooku" at bounding box center [1215, 459] width 202 height 44
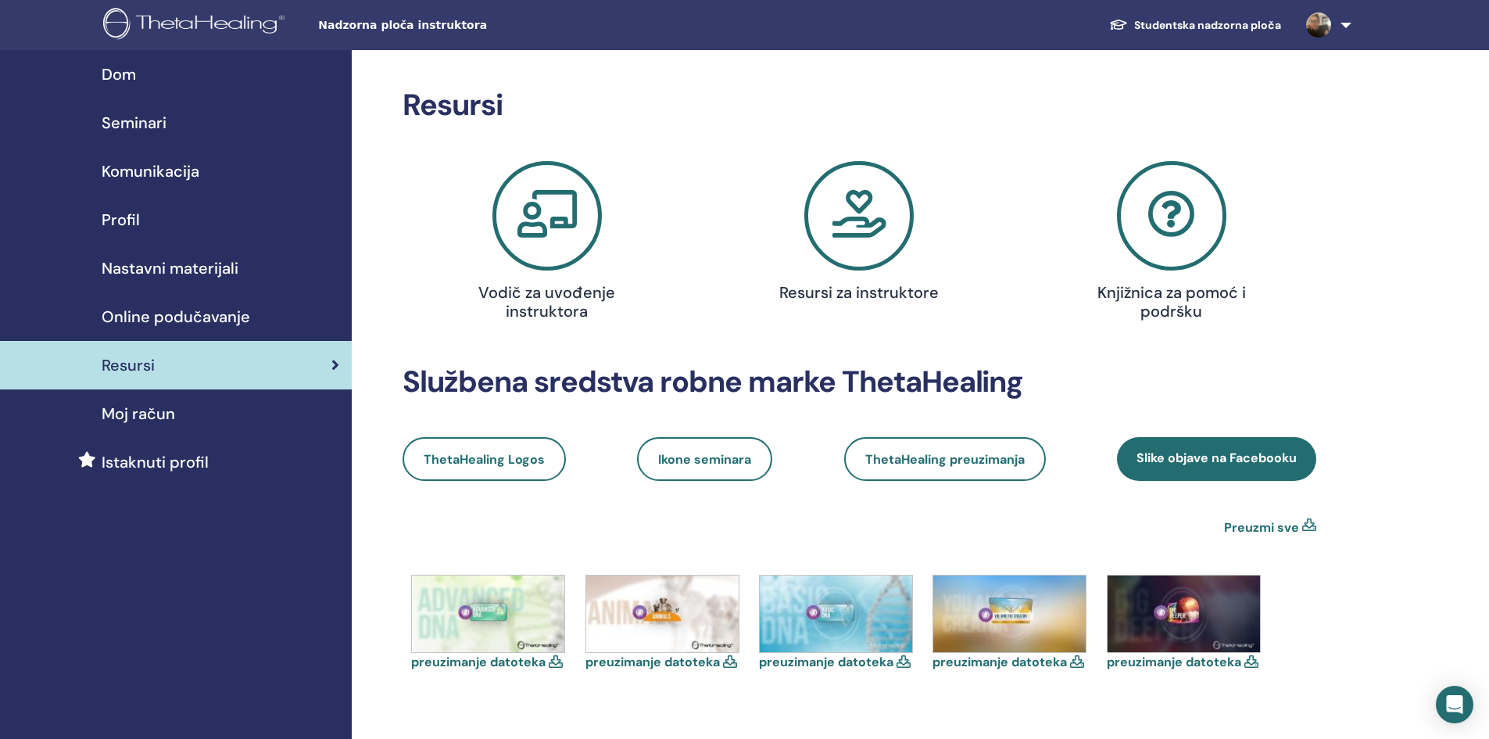
click at [1165, 211] on icon at bounding box center [1171, 215] width 109 height 109
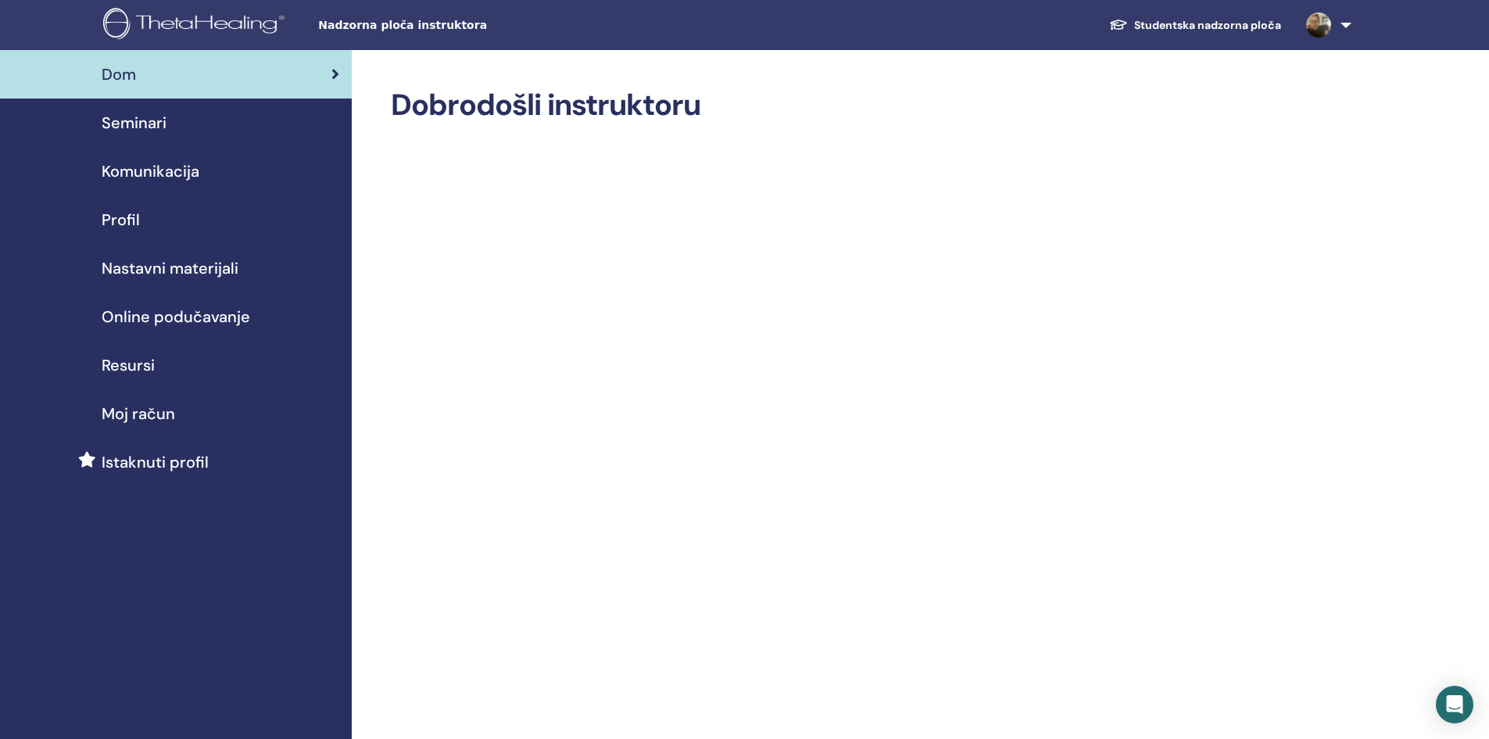
click at [1312, 15] on img at bounding box center [1318, 25] width 25 height 25
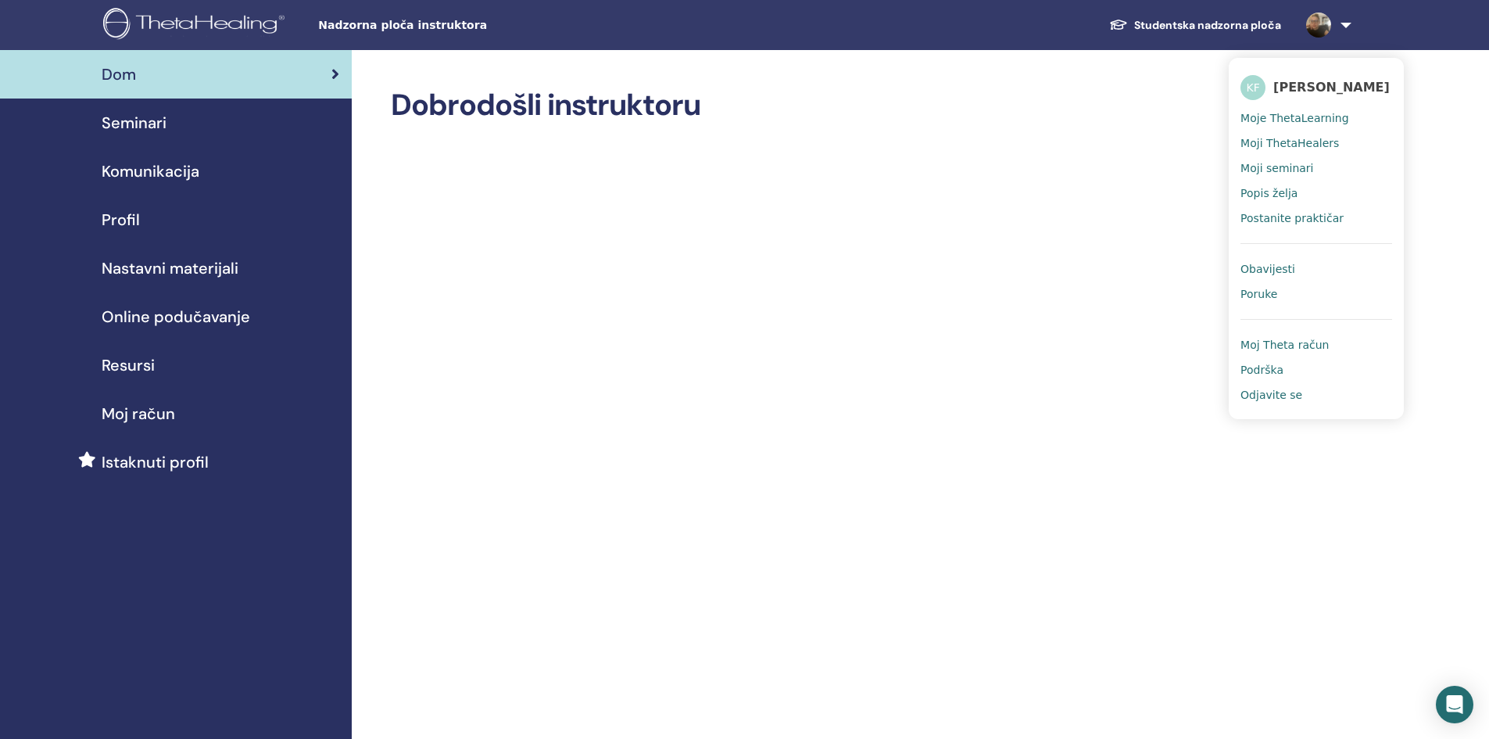
click at [1312, 342] on span "Moj Theta račun" at bounding box center [1284, 345] width 88 height 14
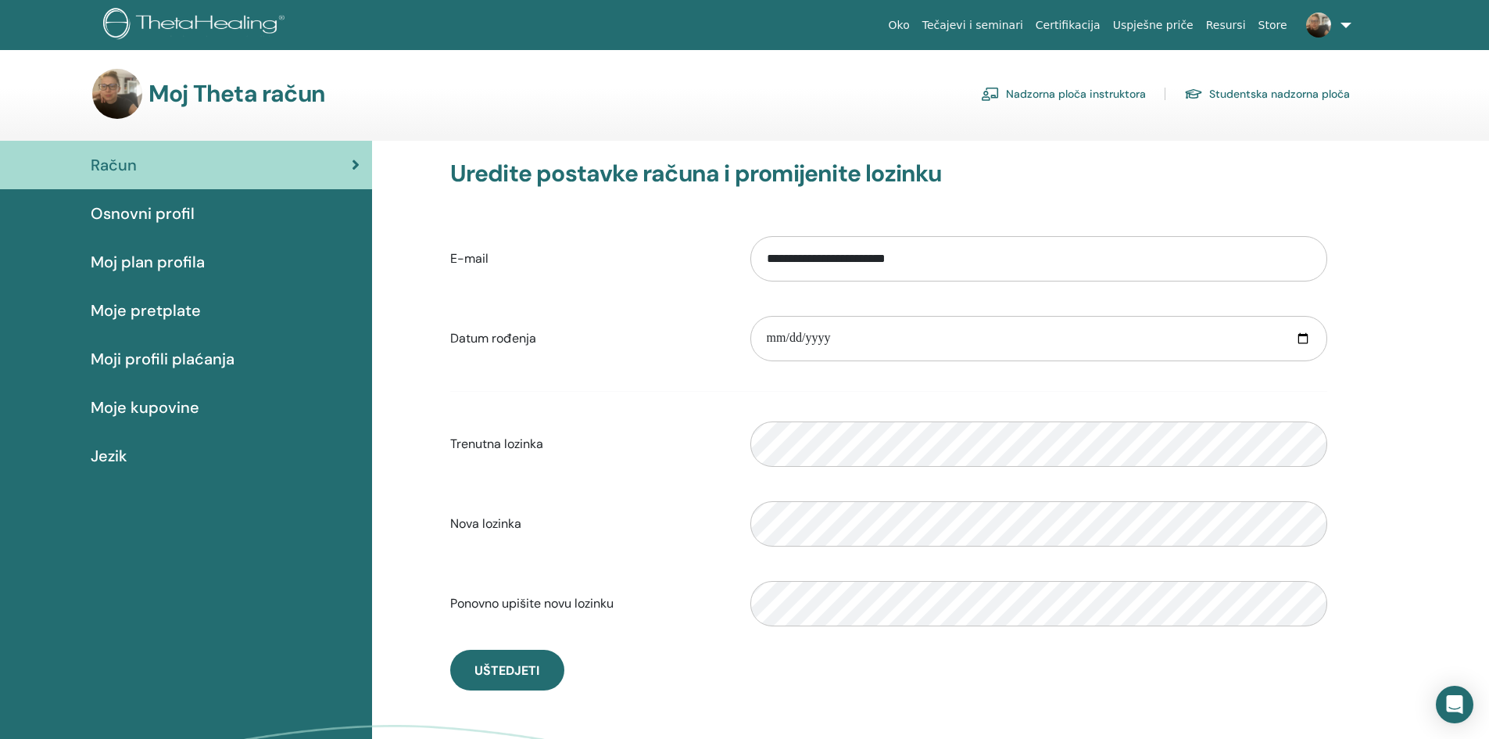
click at [167, 221] on span "Osnovni profil" at bounding box center [143, 213] width 104 height 23
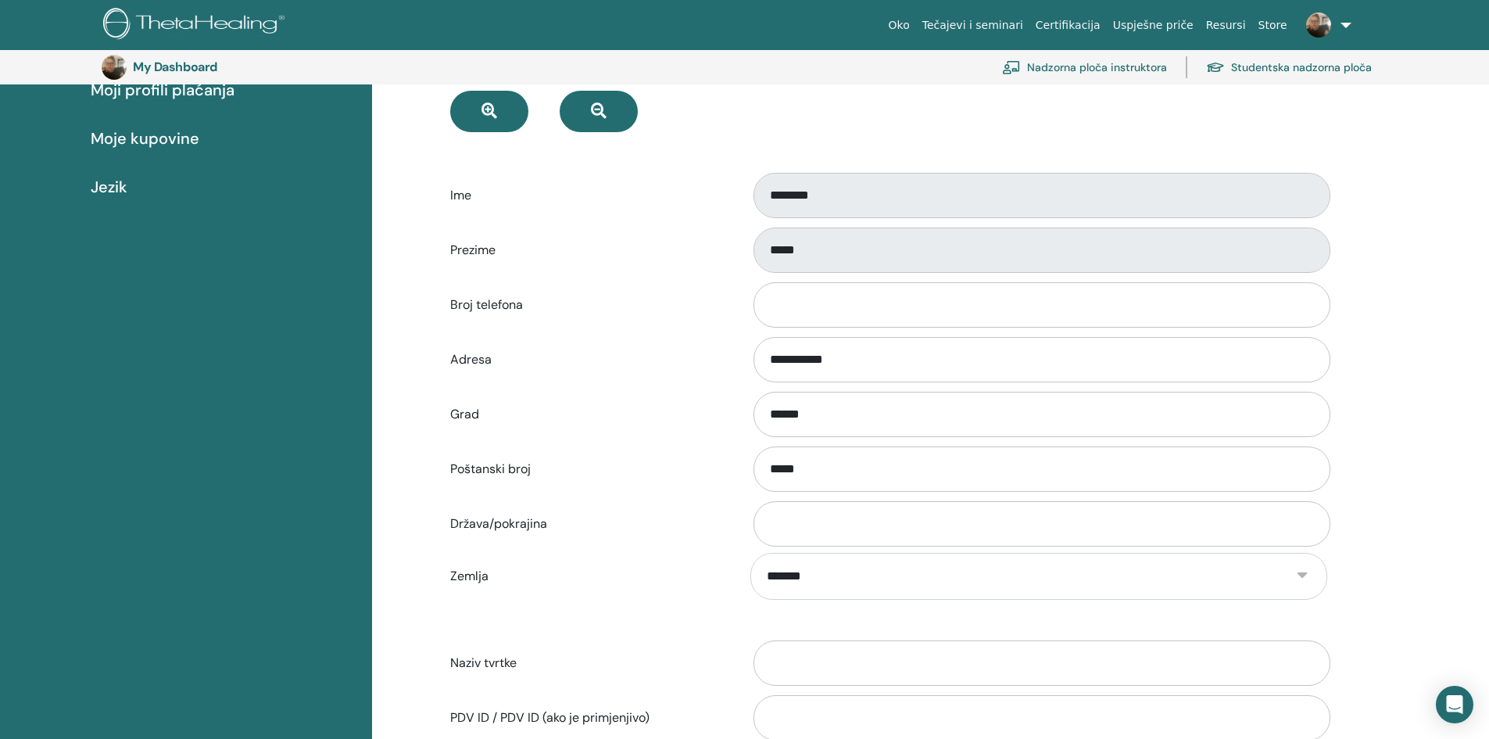
scroll to position [269, 0]
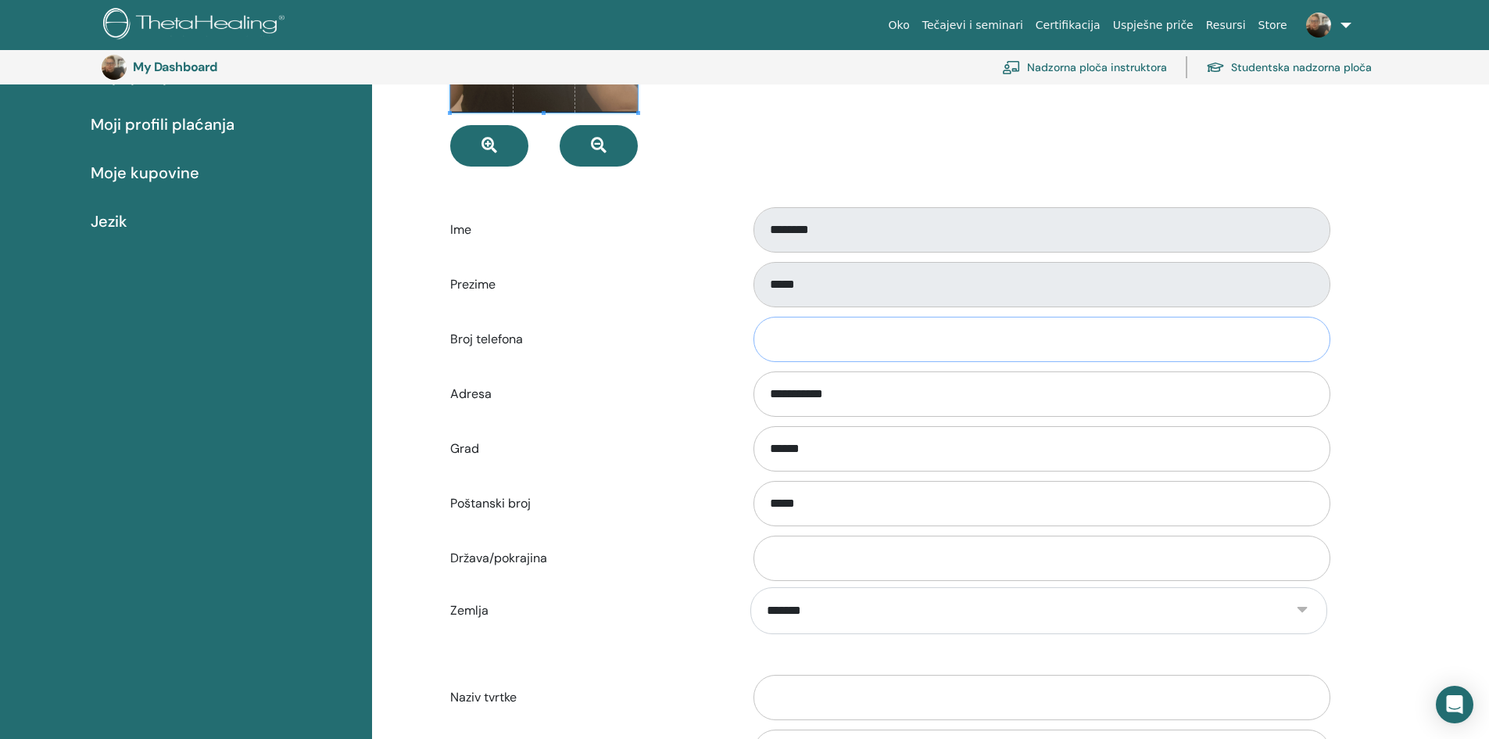
click at [796, 327] on input "Broj telefona" at bounding box center [1041, 339] width 577 height 45
type input "*"
click at [793, 338] on input "*" at bounding box center [1041, 339] width 577 height 45
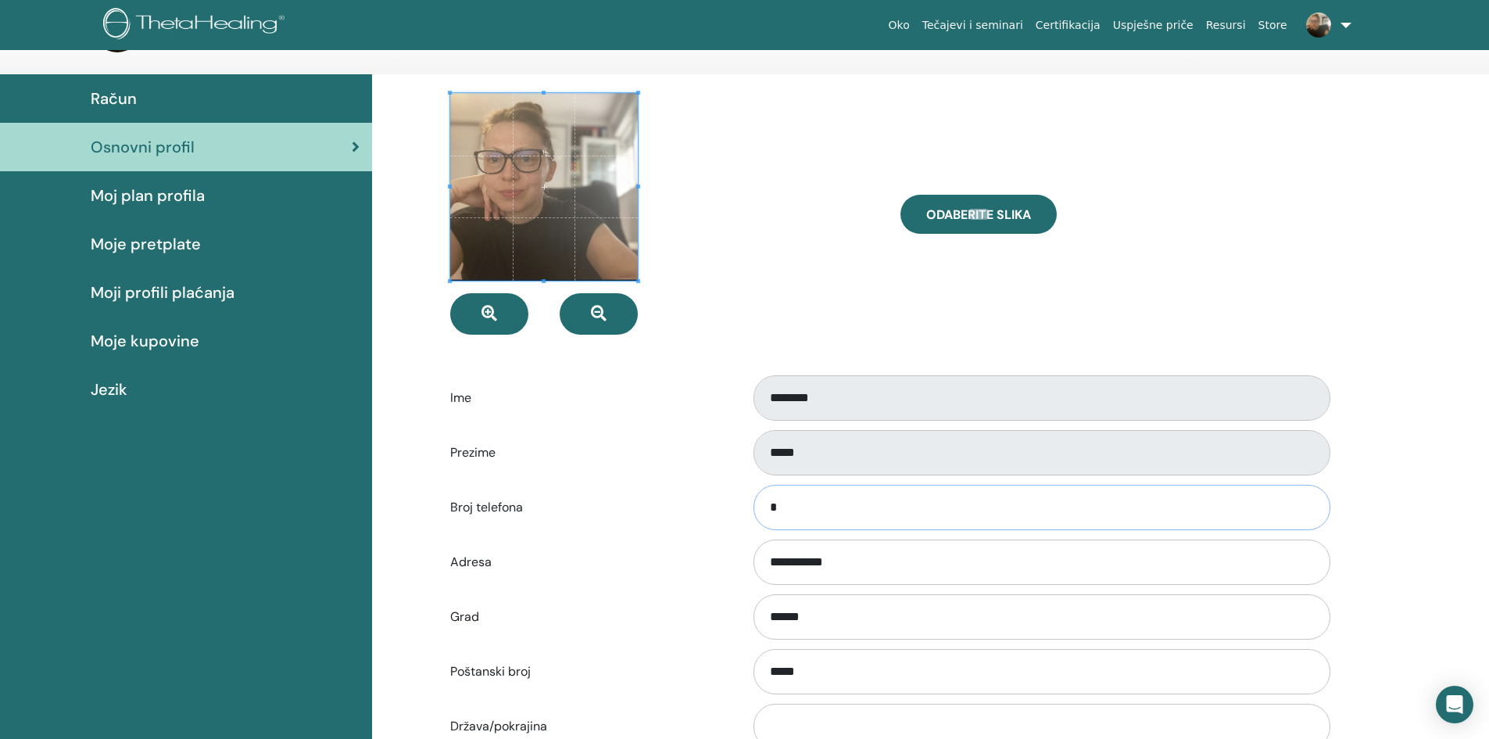
scroll to position [0, 0]
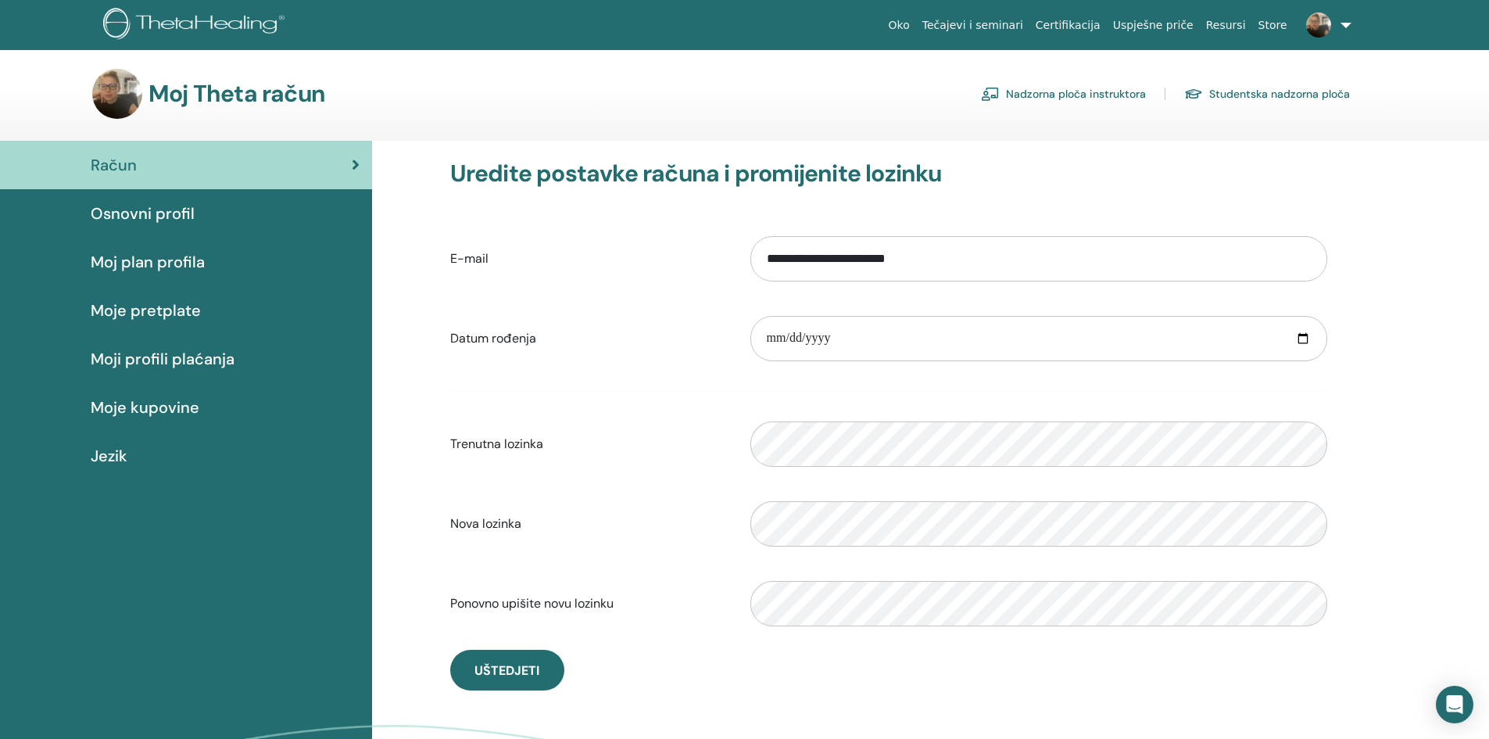
click at [166, 220] on span "Osnovni profil" at bounding box center [143, 213] width 104 height 23
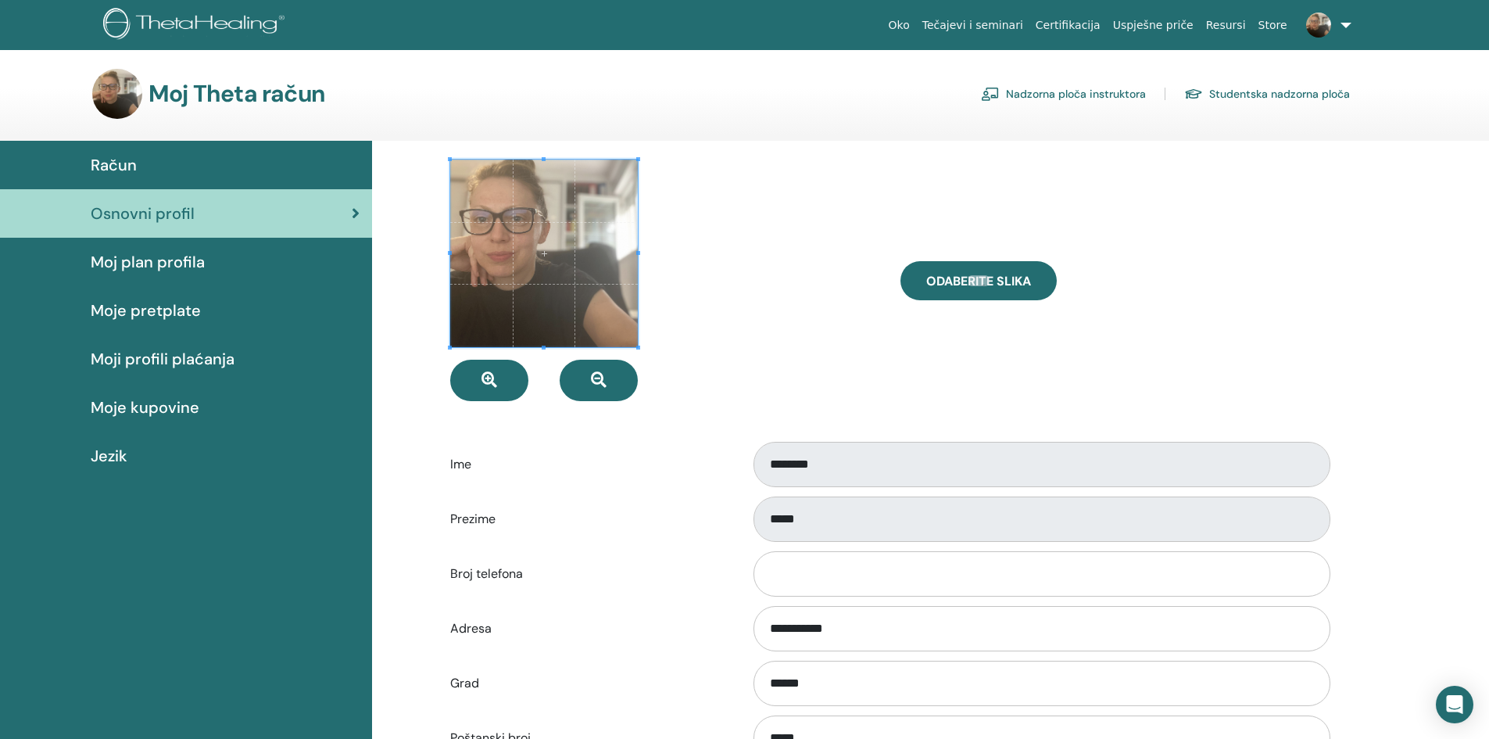
click at [116, 263] on span "Moj plan profila" at bounding box center [148, 261] width 114 height 23
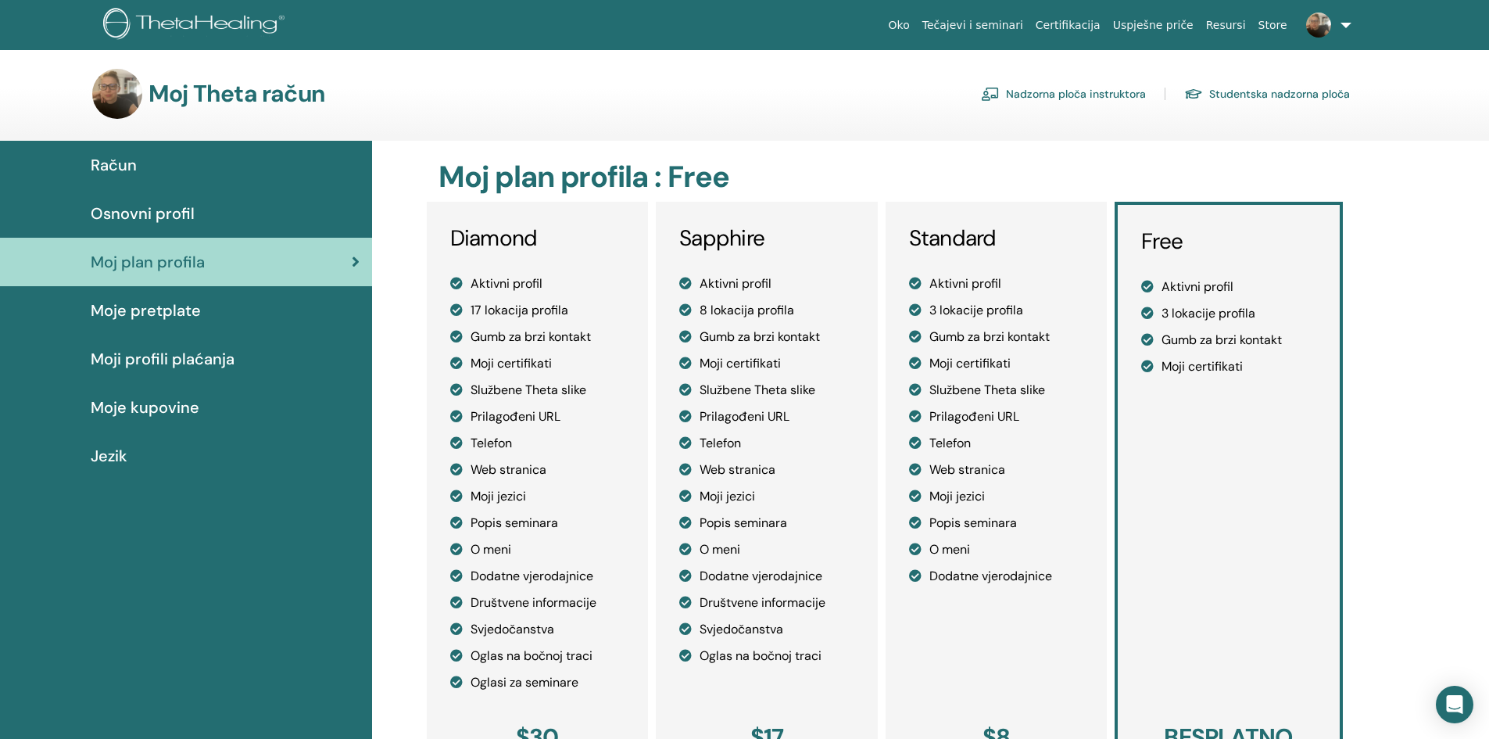
click at [141, 306] on span "Moje pretplate" at bounding box center [146, 310] width 110 height 23
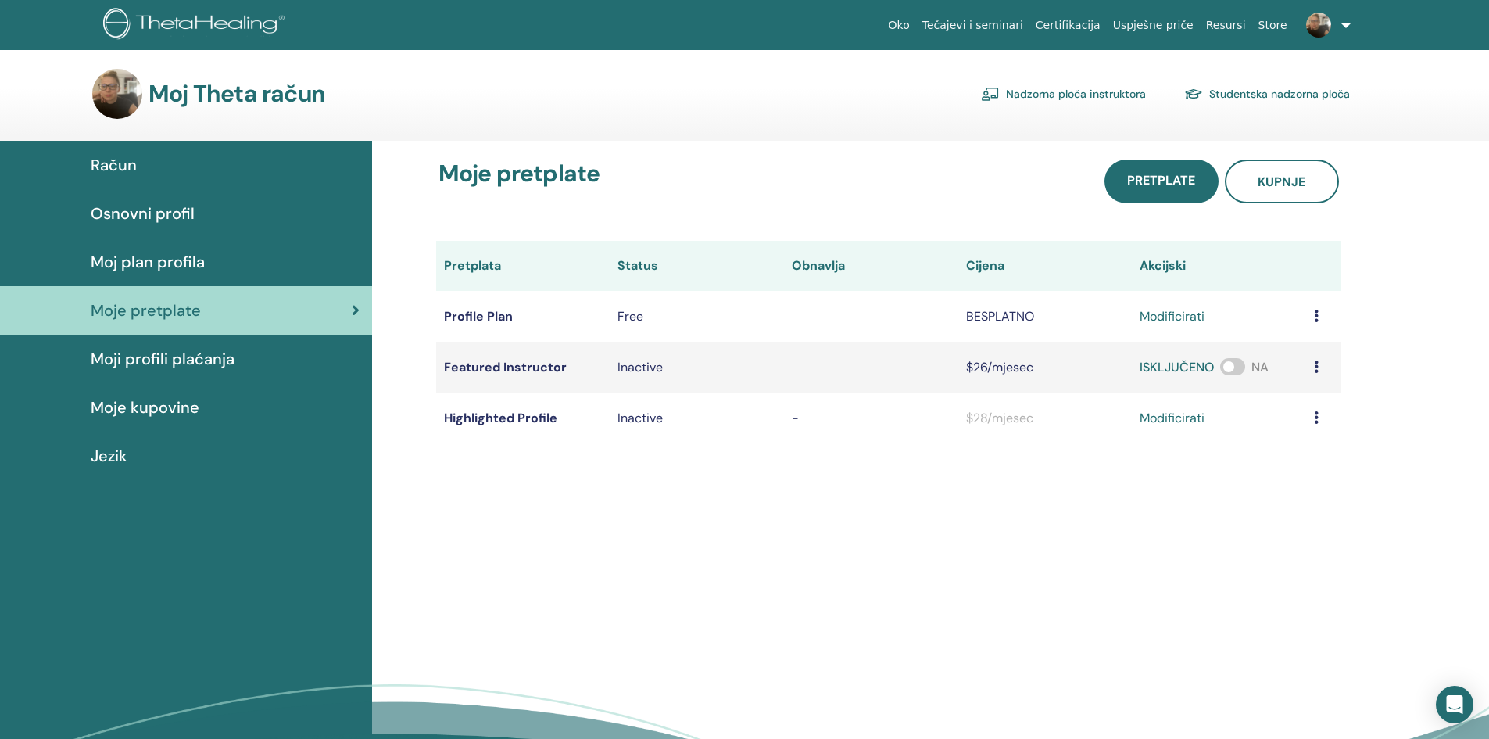
click at [141, 358] on span "Moji profili plaćanja" at bounding box center [163, 358] width 144 height 23
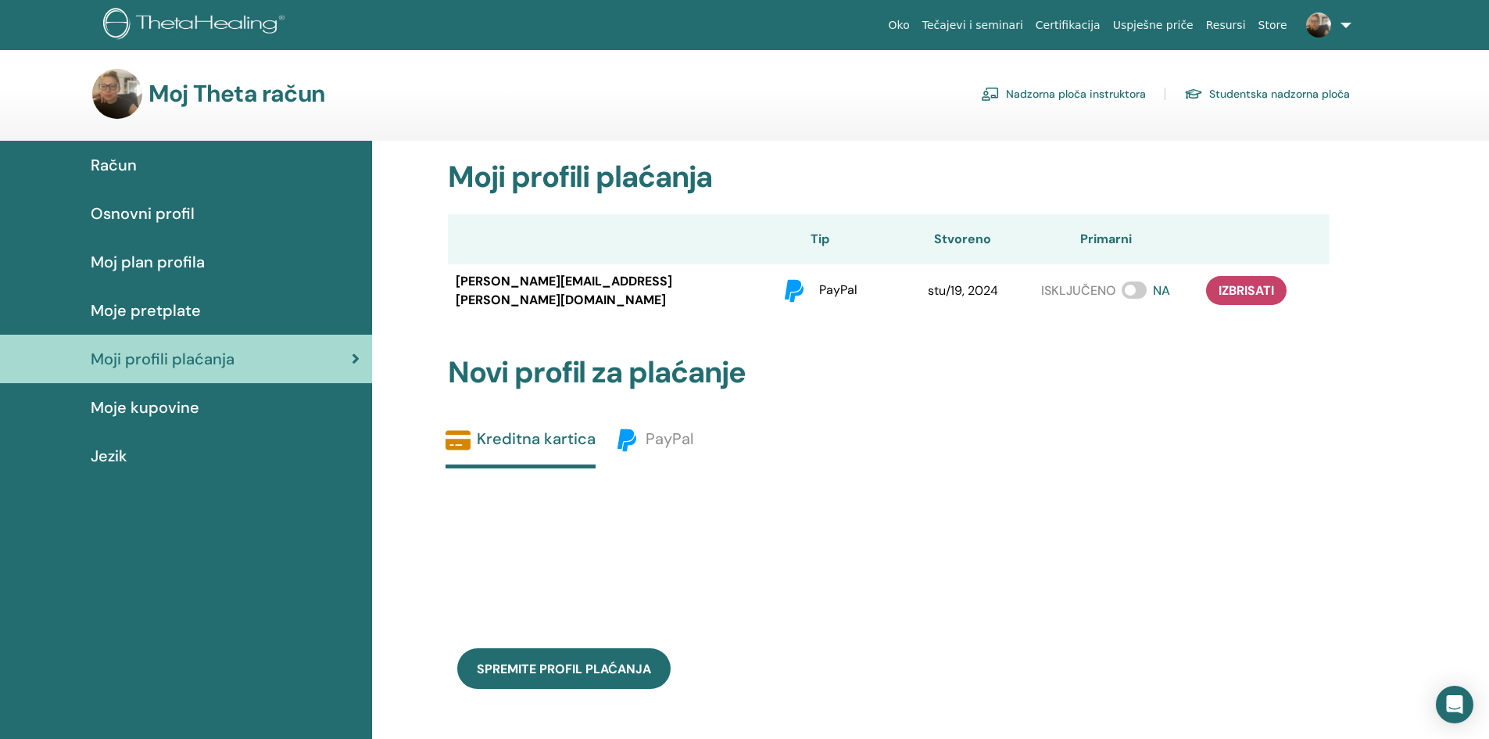
click at [145, 410] on span "Moje kupovine" at bounding box center [145, 406] width 109 height 23
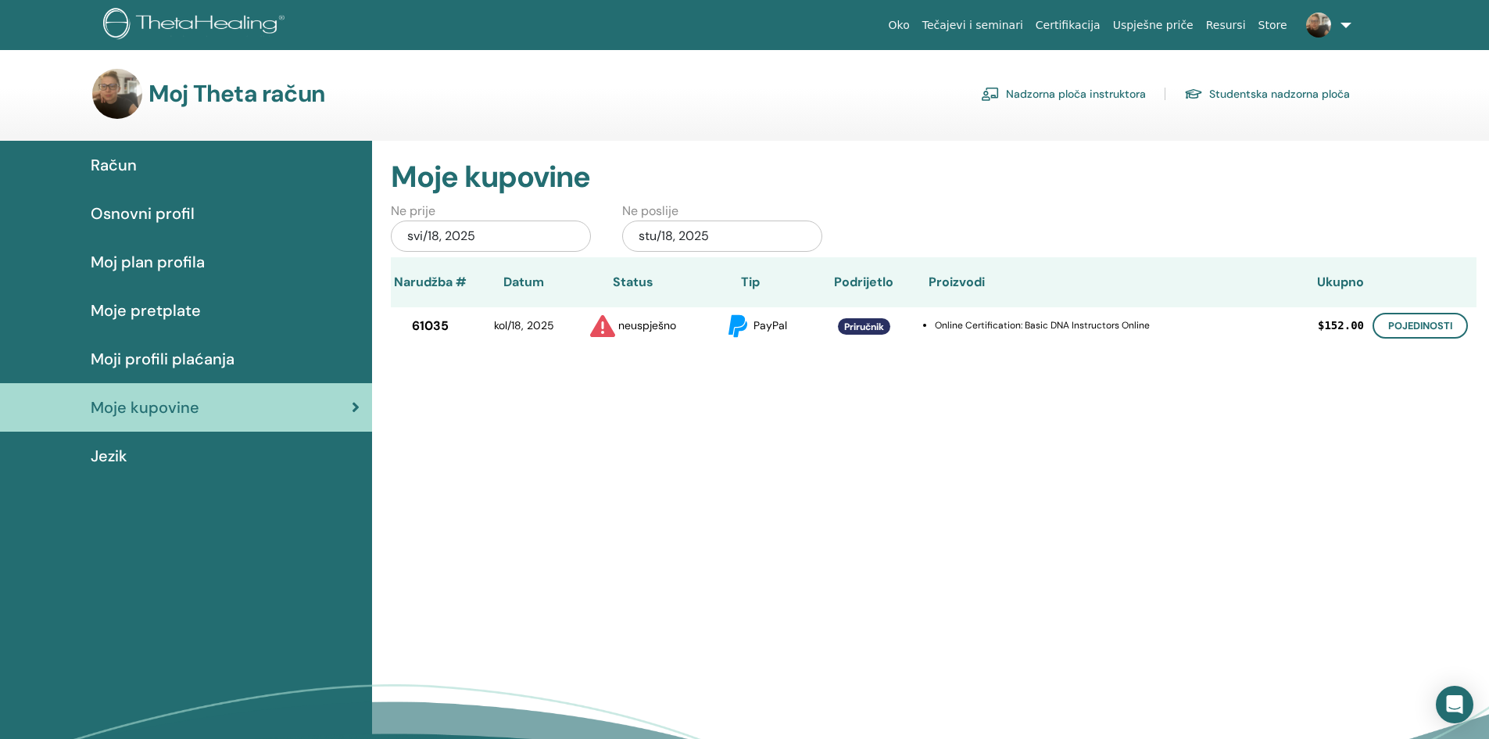
click at [113, 453] on span "Jezik" at bounding box center [109, 455] width 37 height 23
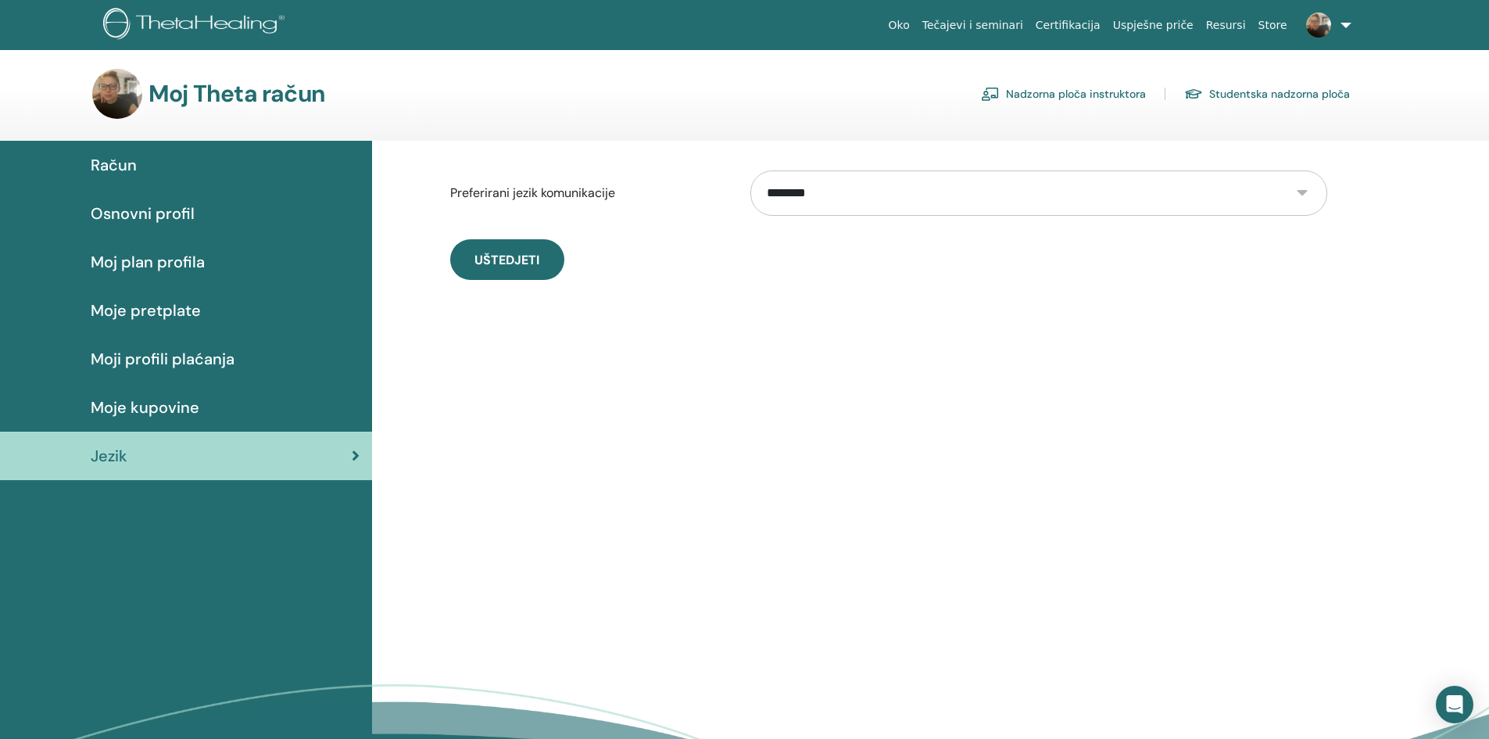
click at [151, 213] on span "Osnovni profil" at bounding box center [143, 213] width 104 height 23
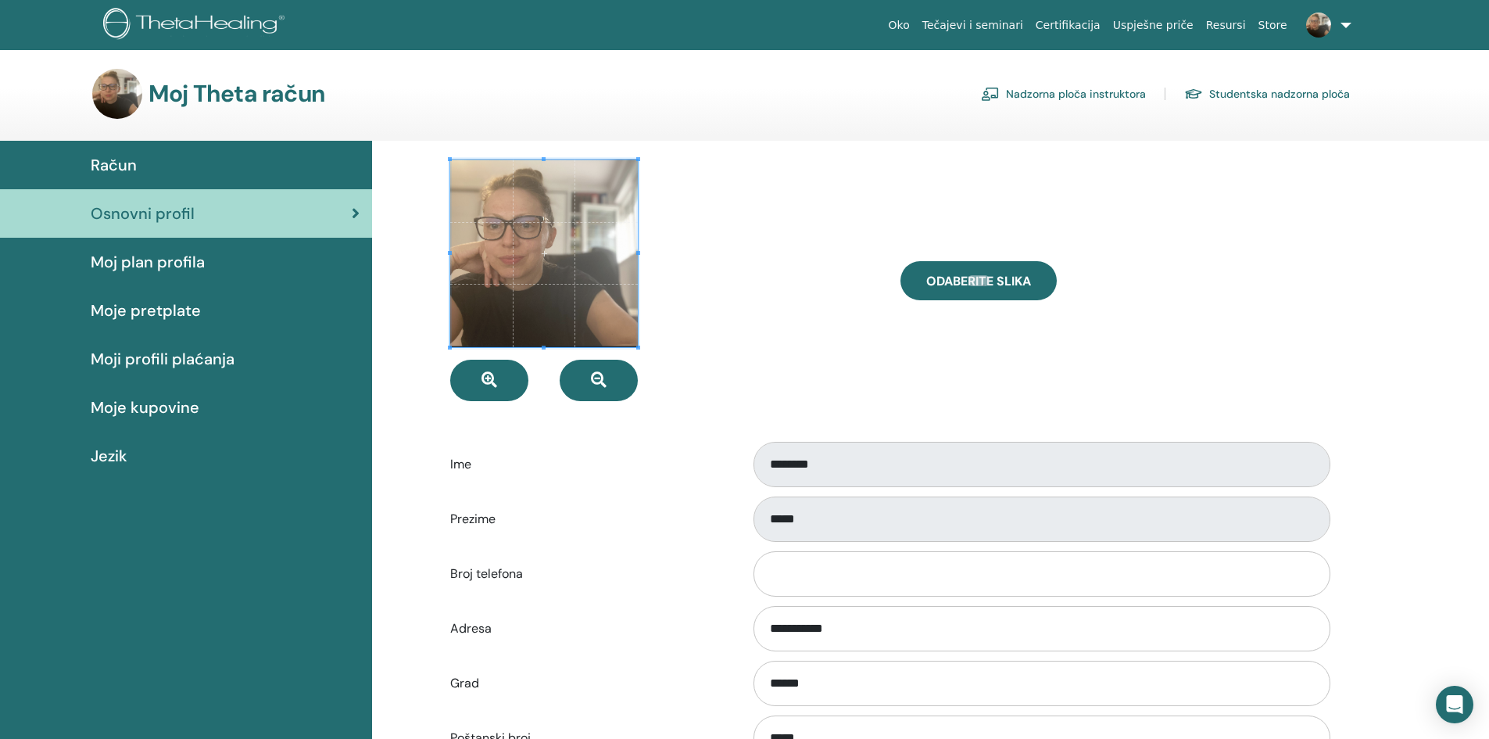
click at [1040, 91] on link "Nadzorna ploča instruktora" at bounding box center [1063, 93] width 165 height 25
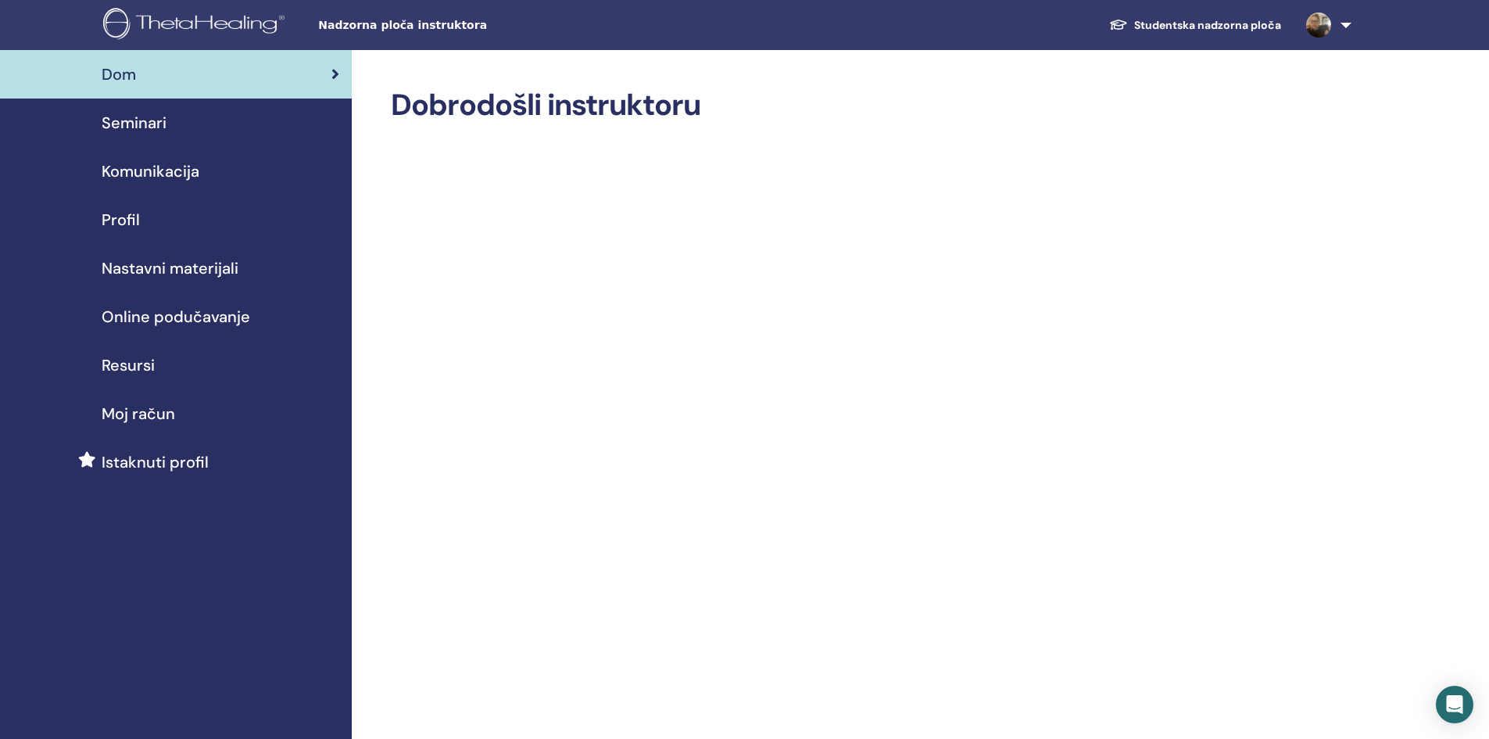
click at [165, 410] on span "Moj račun" at bounding box center [138, 413] width 73 height 23
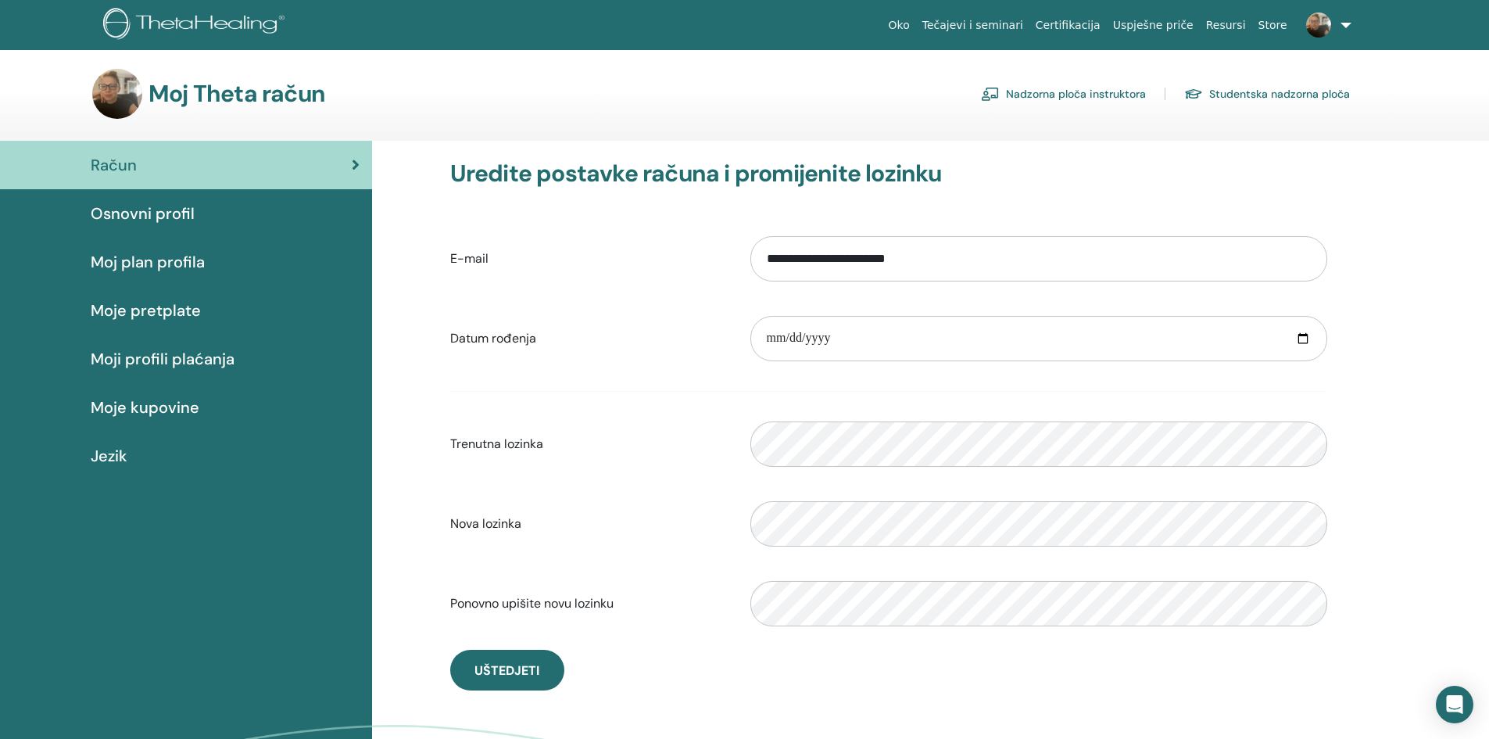
click at [152, 218] on span "Osnovni profil" at bounding box center [143, 213] width 104 height 23
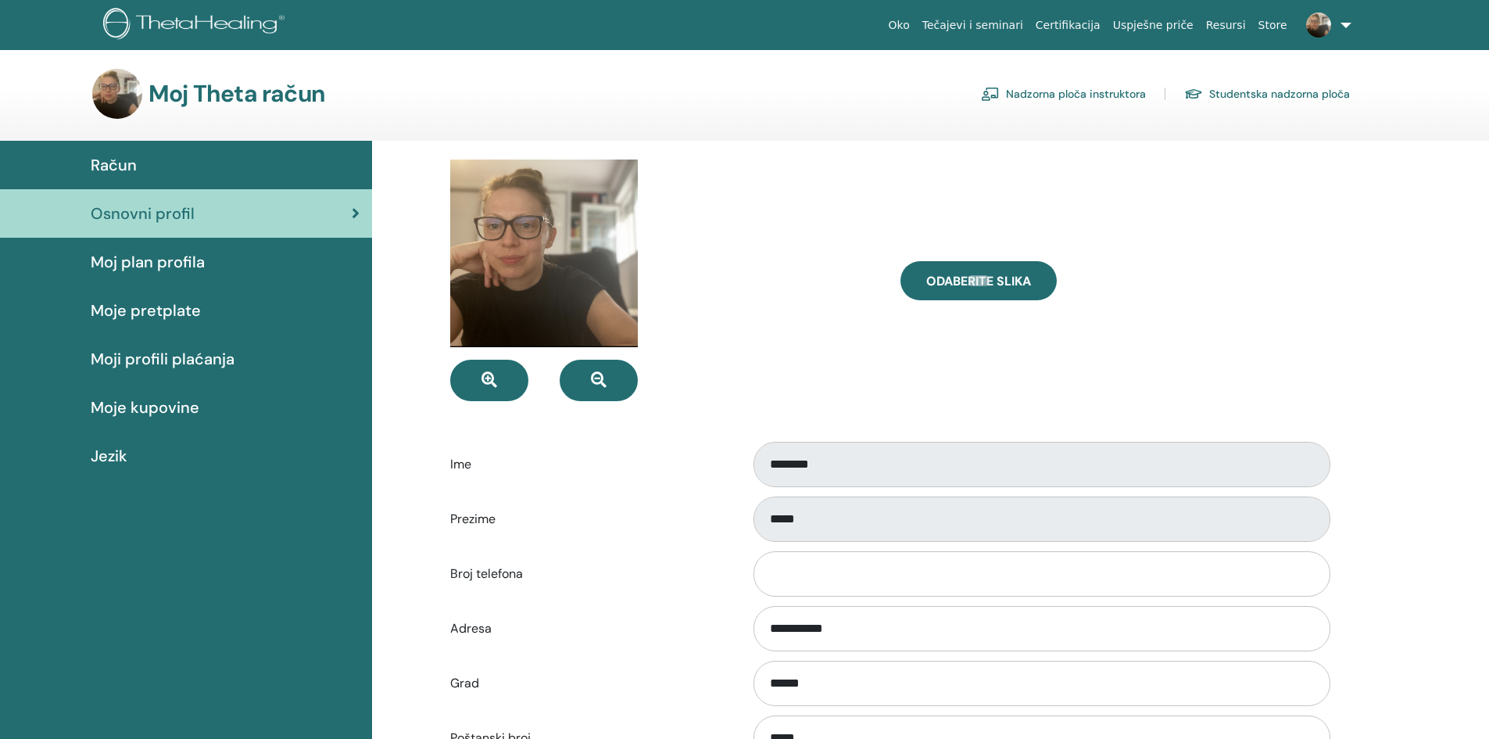
click at [151, 259] on span "Moj plan profila" at bounding box center [148, 261] width 114 height 23
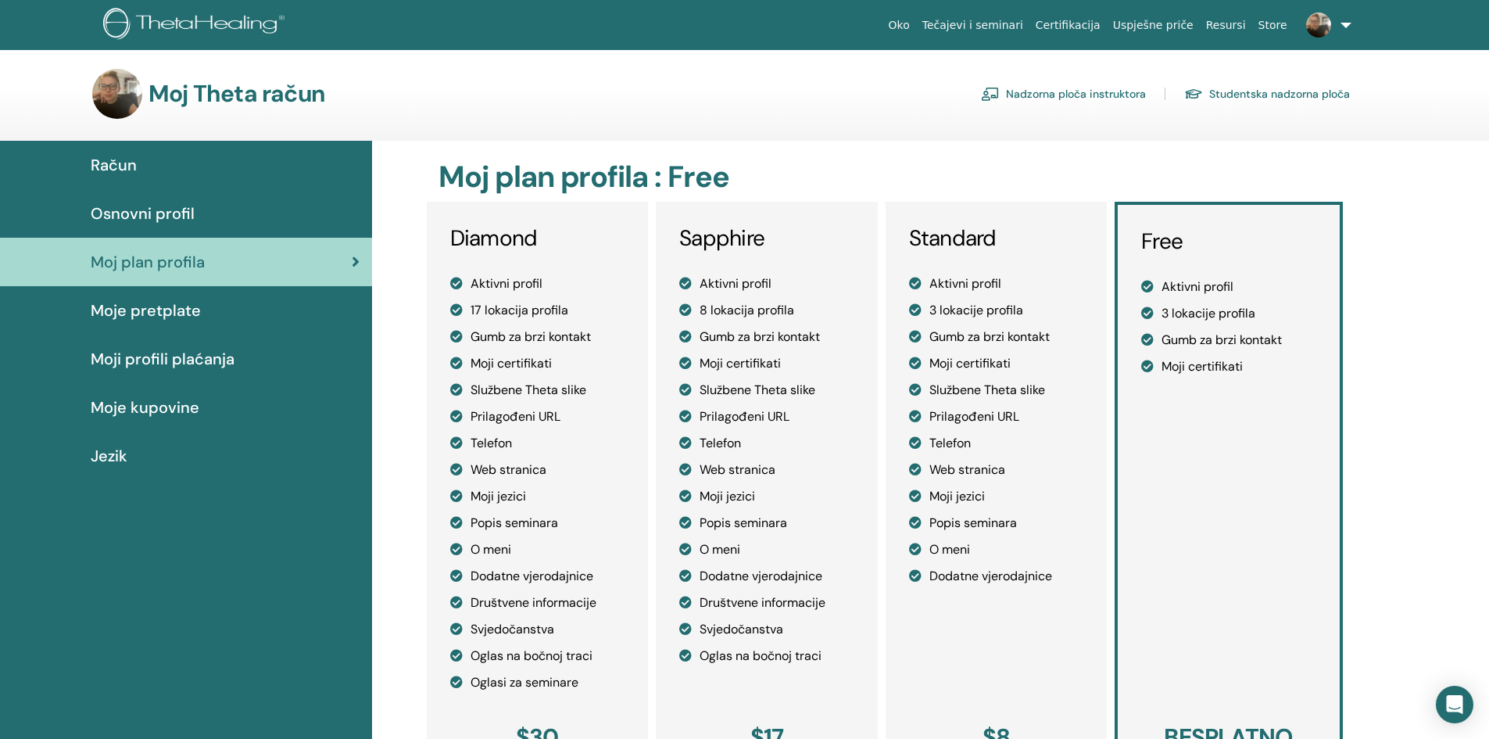
click at [148, 314] on span "Moje pretplate" at bounding box center [146, 310] width 110 height 23
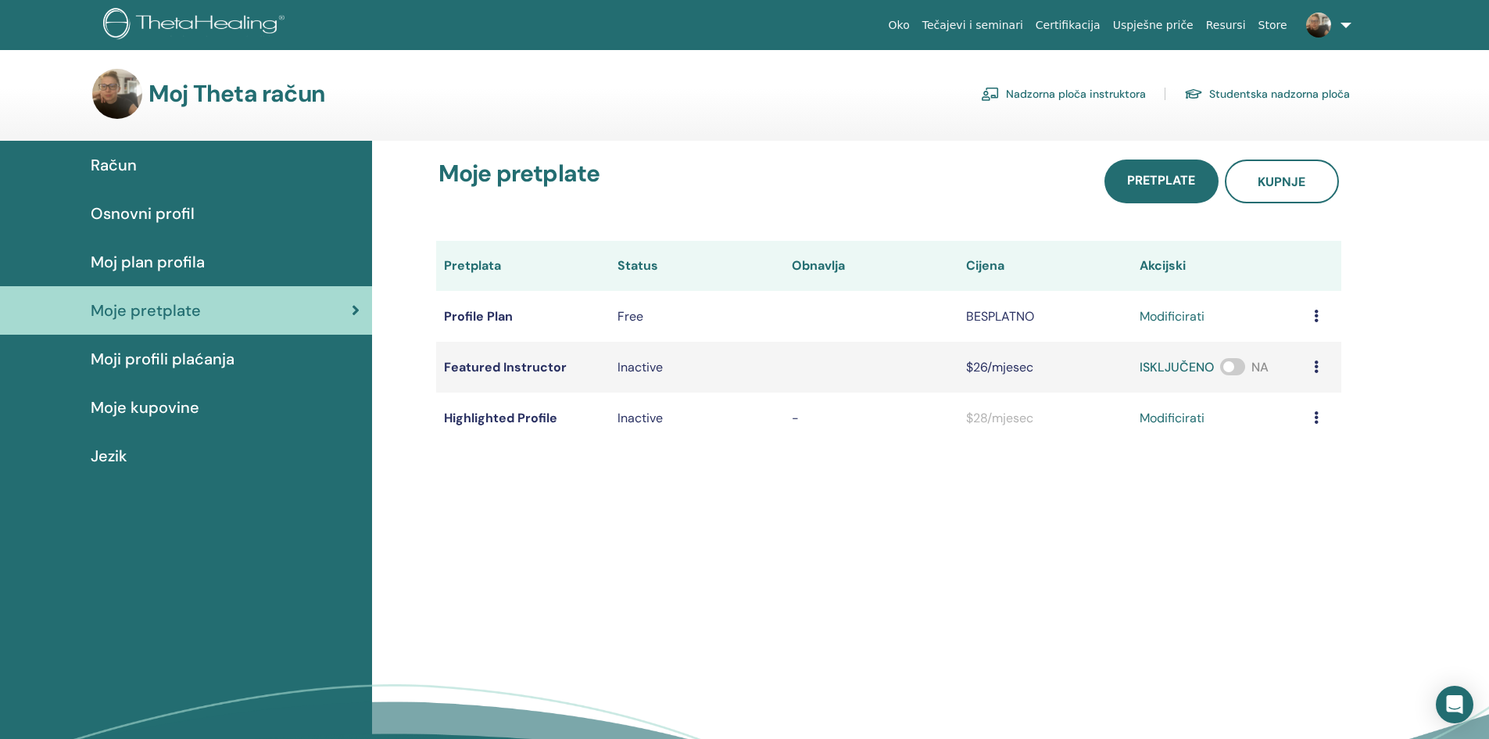
click at [163, 360] on span "Moji profili plaćanja" at bounding box center [163, 358] width 144 height 23
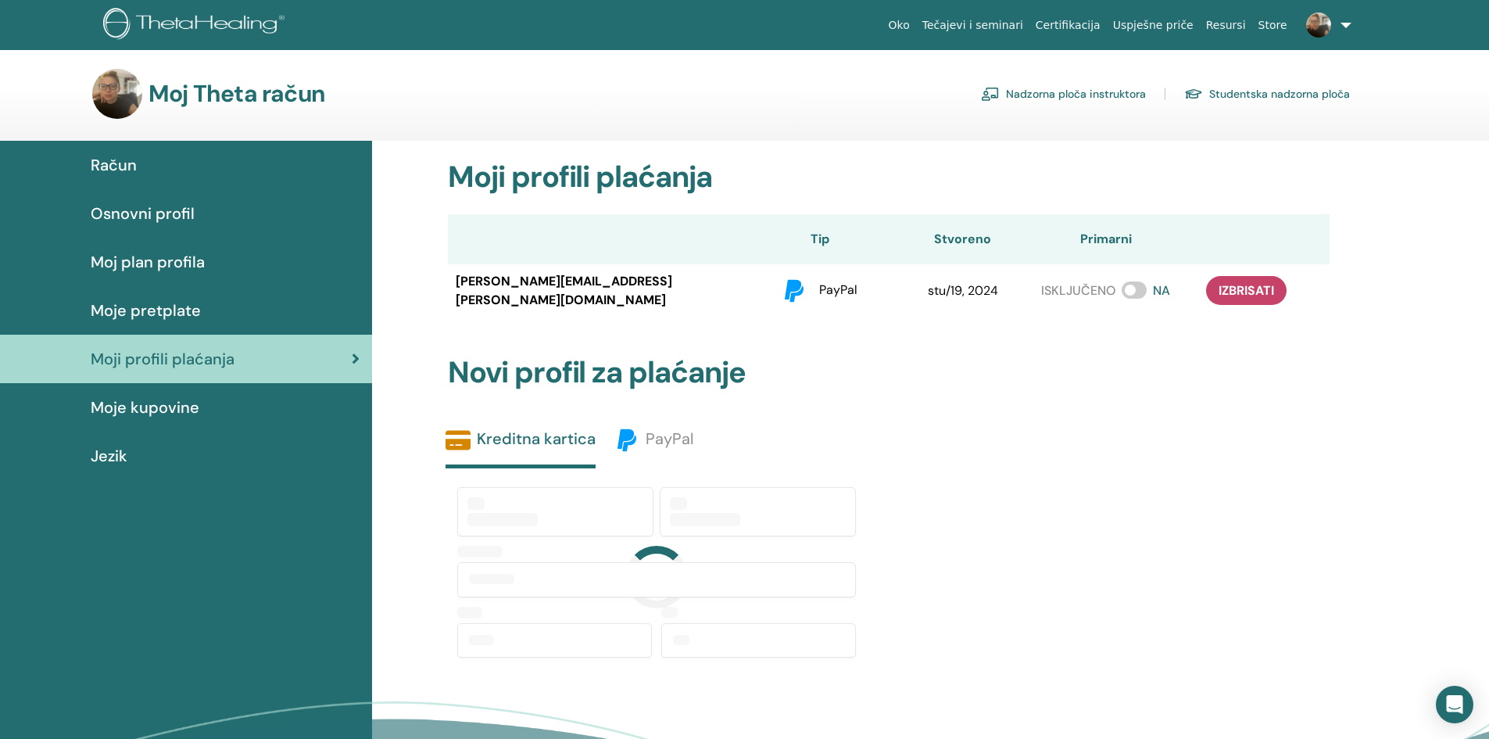
click at [1068, 91] on link "Nadzorna ploča instruktora" at bounding box center [1063, 93] width 165 height 25
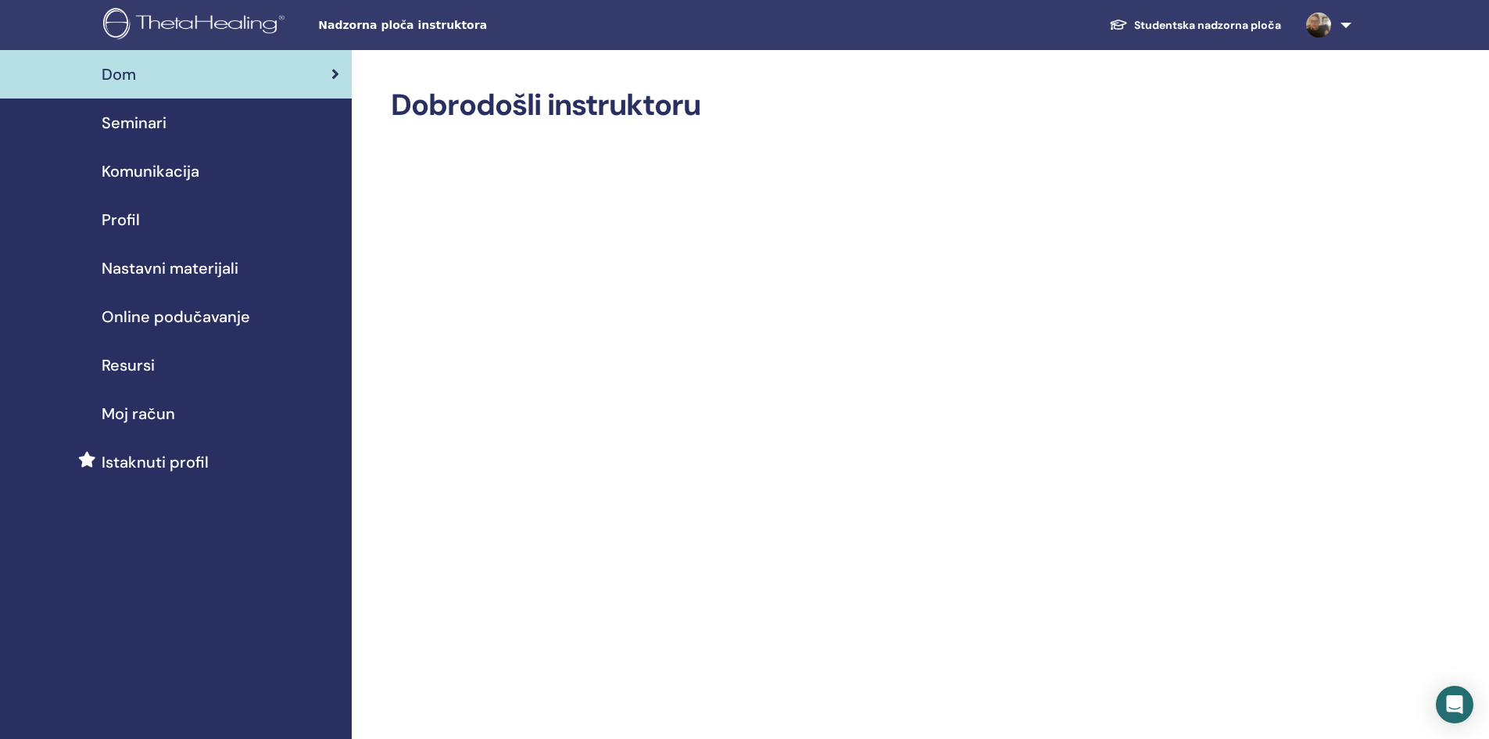
click at [156, 466] on span "Istaknuti profil" at bounding box center [155, 461] width 107 height 23
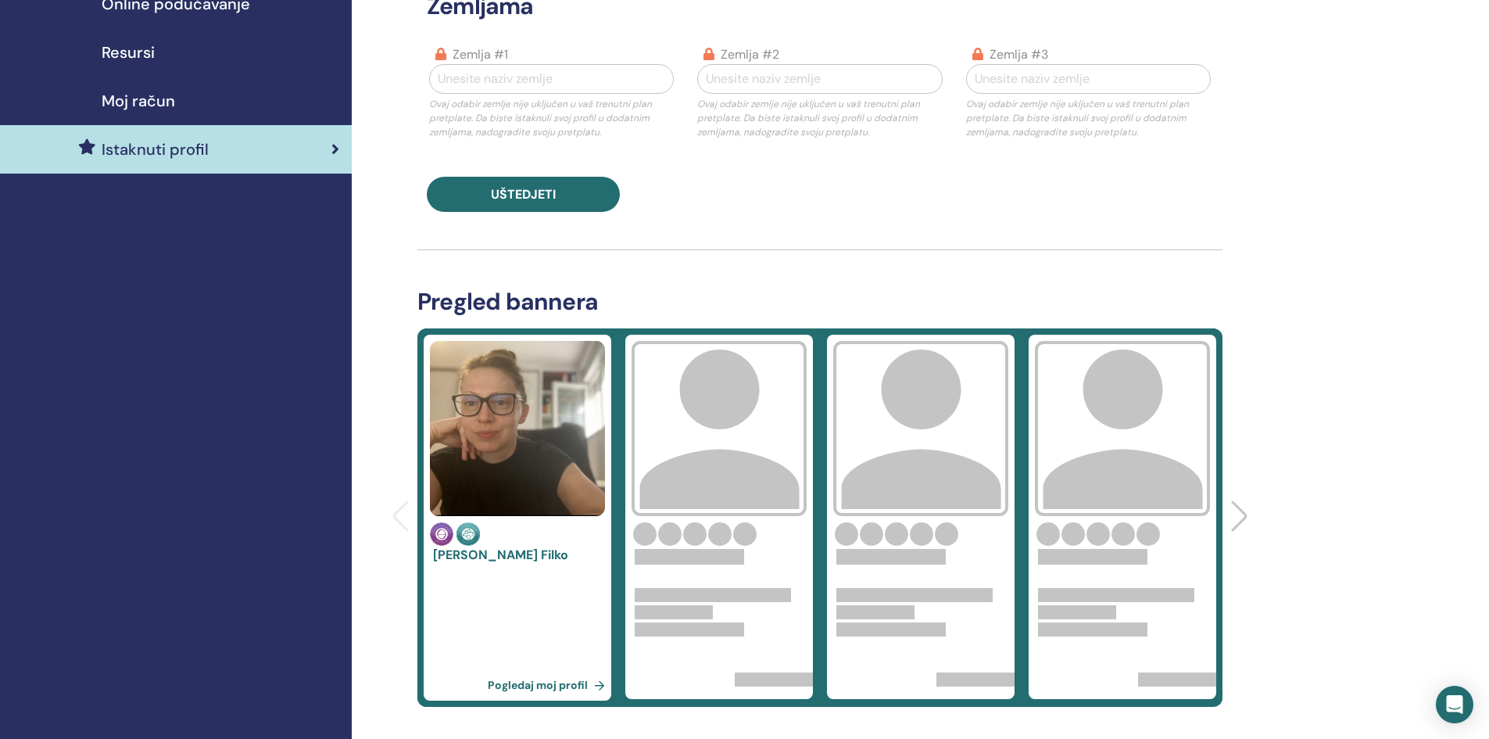
scroll to position [391, 0]
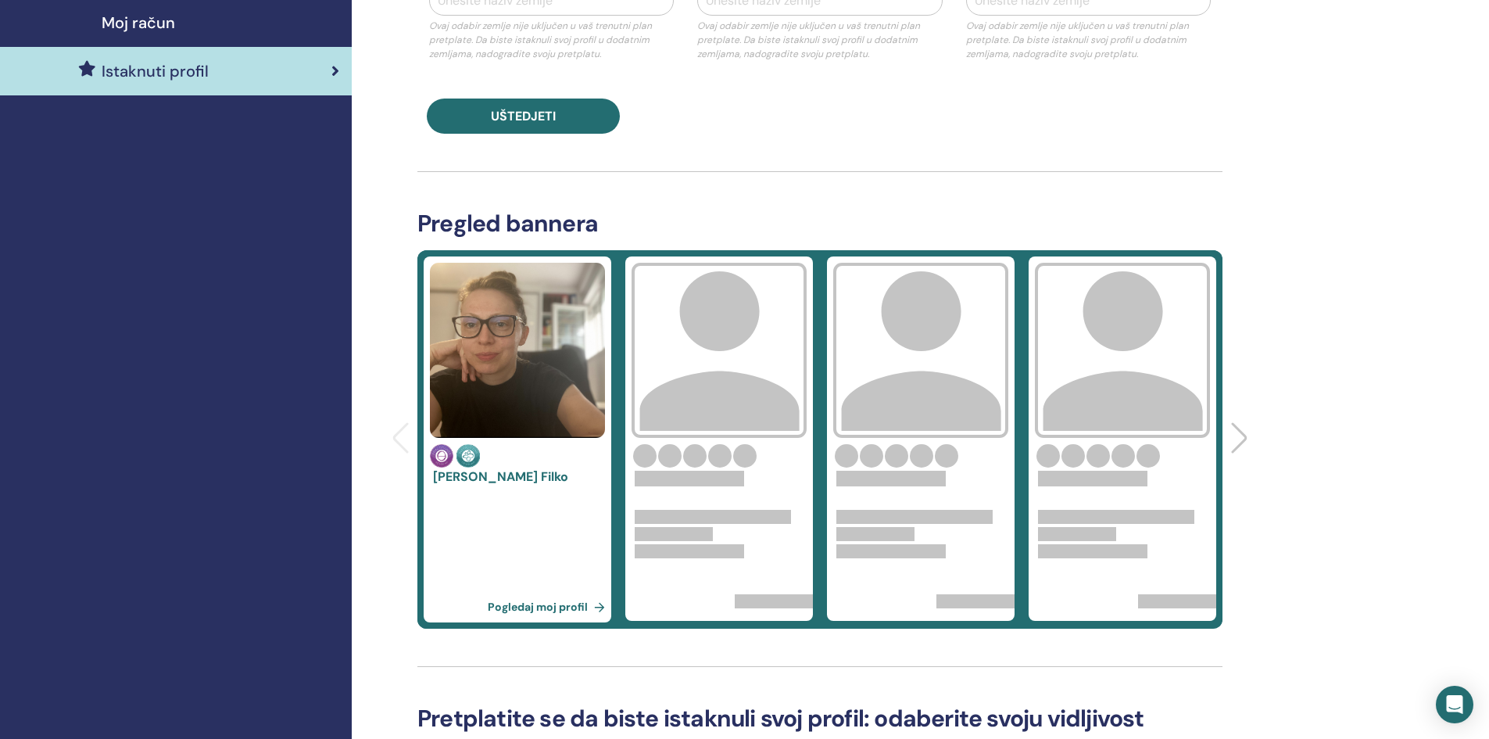
click at [534, 608] on link "Pogledaj moj profil" at bounding box center [549, 606] width 123 height 31
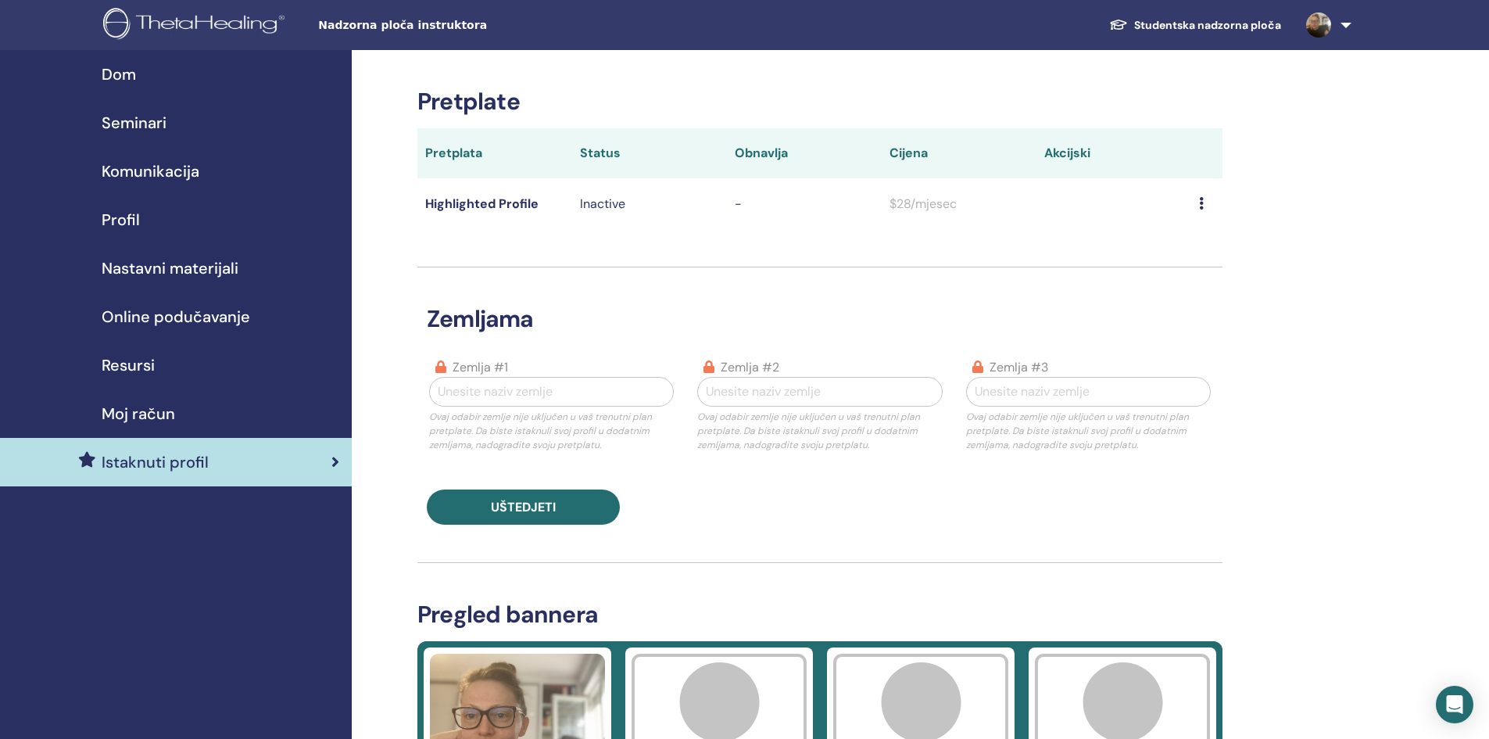
click at [139, 412] on span "Moj račun" at bounding box center [138, 413] width 73 height 23
click at [141, 360] on span "Resursi" at bounding box center [128, 364] width 53 height 23
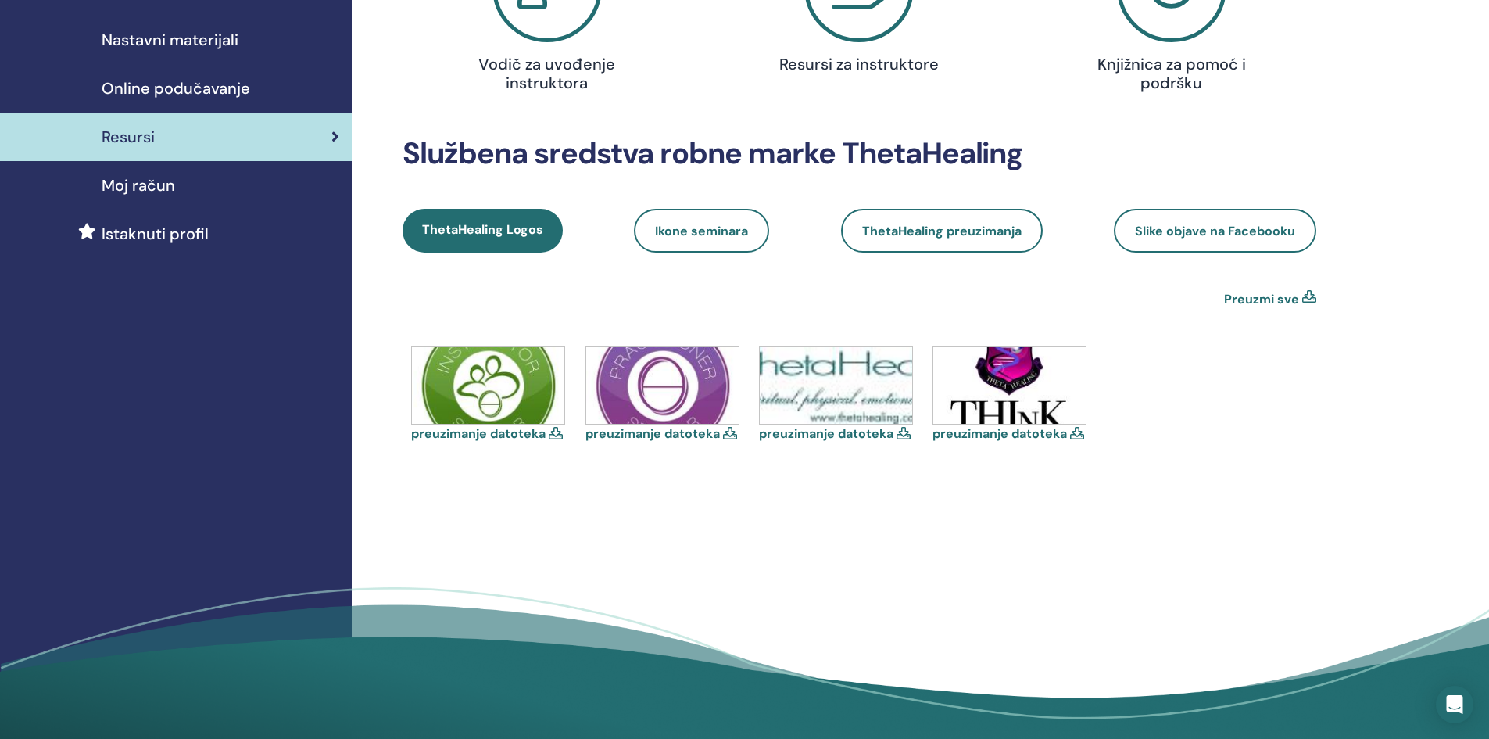
scroll to position [234, 0]
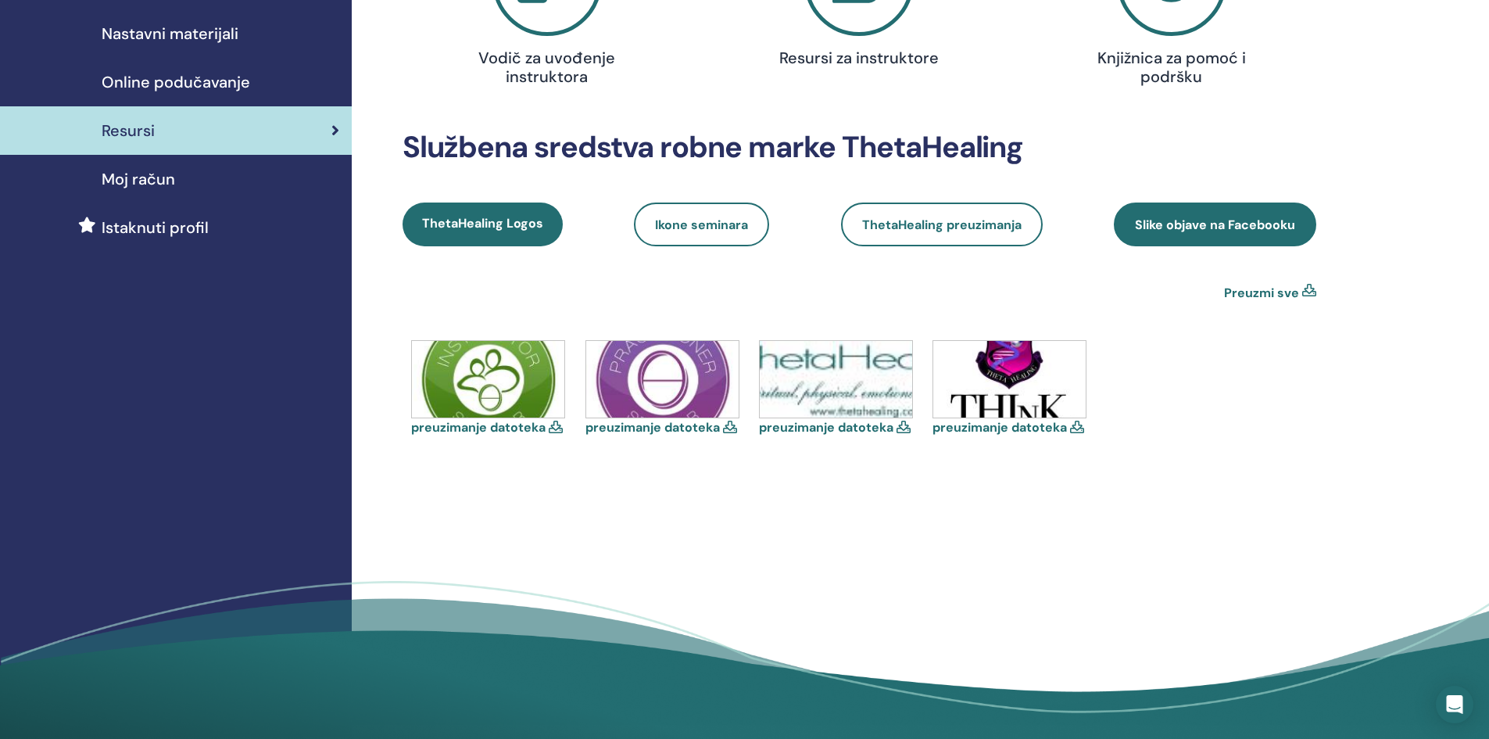
click at [1288, 231] on span "Slike objave na Facebooku" at bounding box center [1215, 225] width 160 height 16
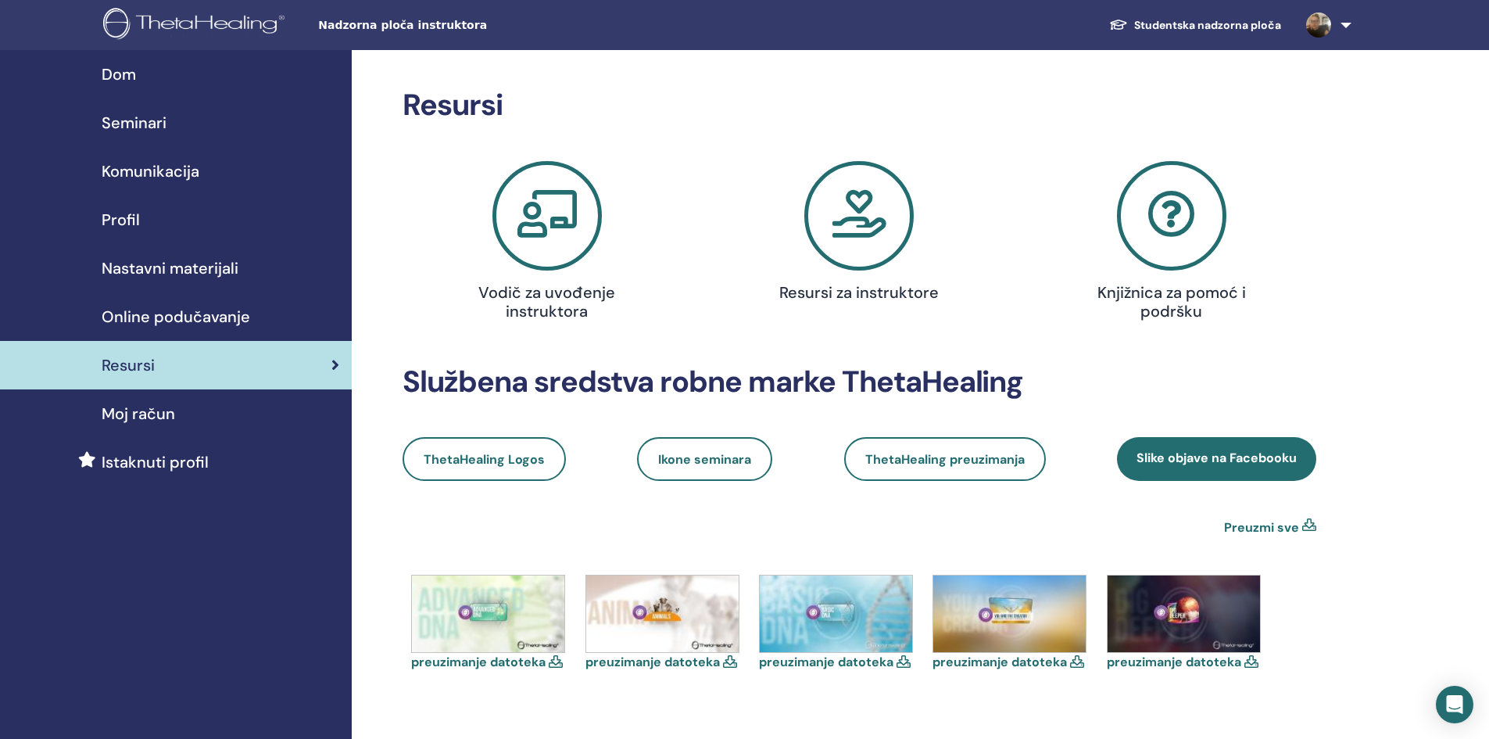
click at [879, 242] on icon at bounding box center [858, 215] width 109 height 109
click at [180, 267] on span "Nastavni materijali" at bounding box center [170, 267] width 137 height 23
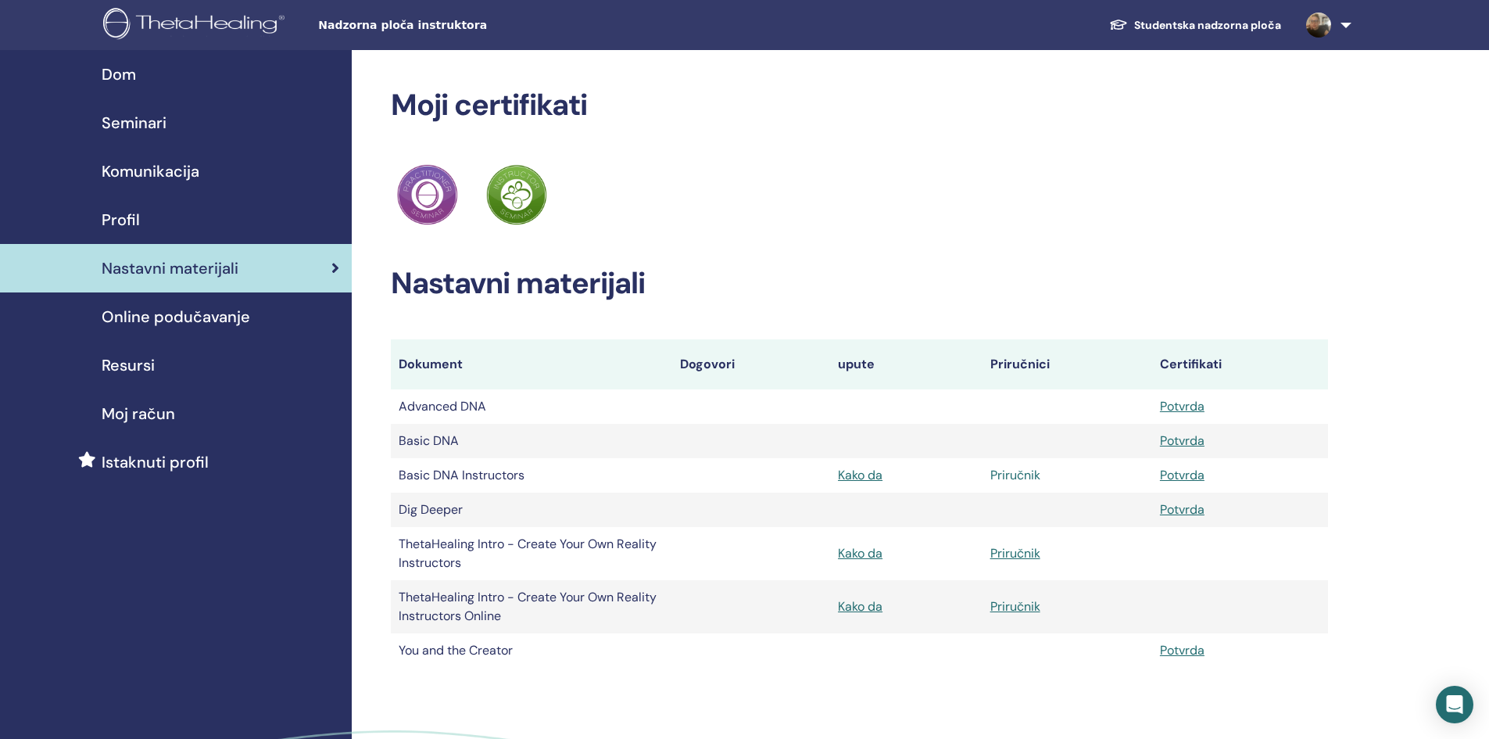
click at [1011, 475] on link "Priručnik" at bounding box center [1015, 475] width 50 height 16
click at [851, 471] on link "Kako da" at bounding box center [860, 475] width 45 height 16
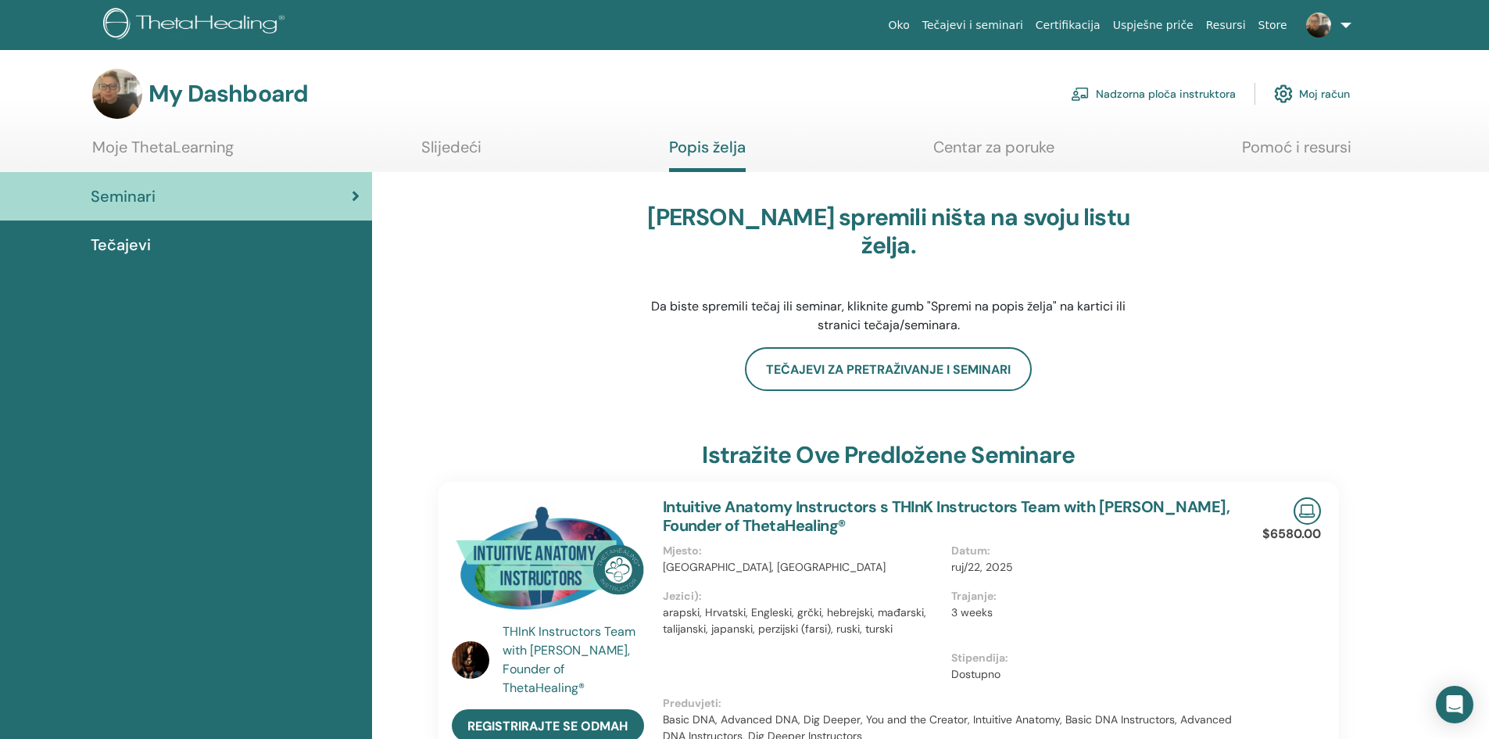
click at [1112, 84] on link "Nadzorna ploča instruktora" at bounding box center [1153, 94] width 165 height 34
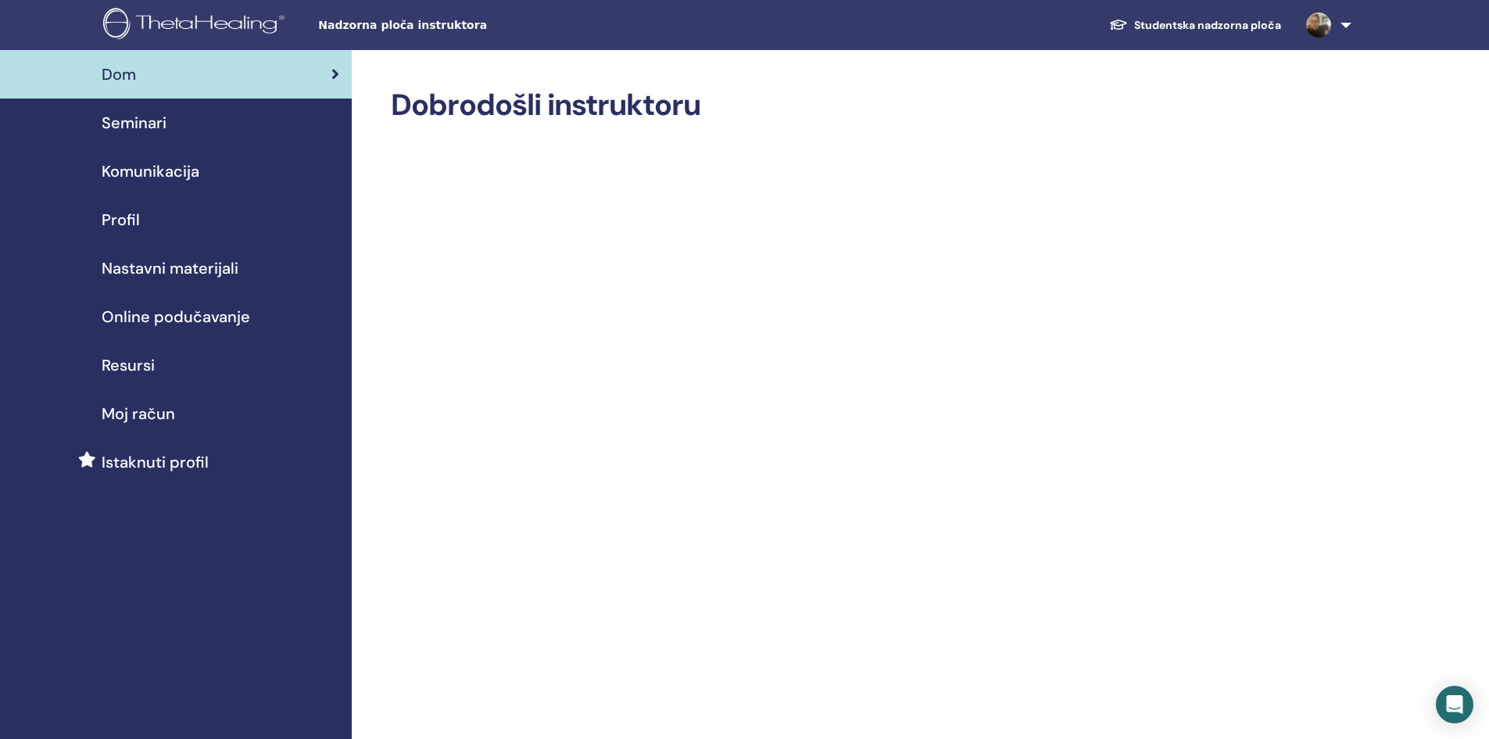
click at [153, 412] on span "Moj račun" at bounding box center [138, 413] width 73 height 23
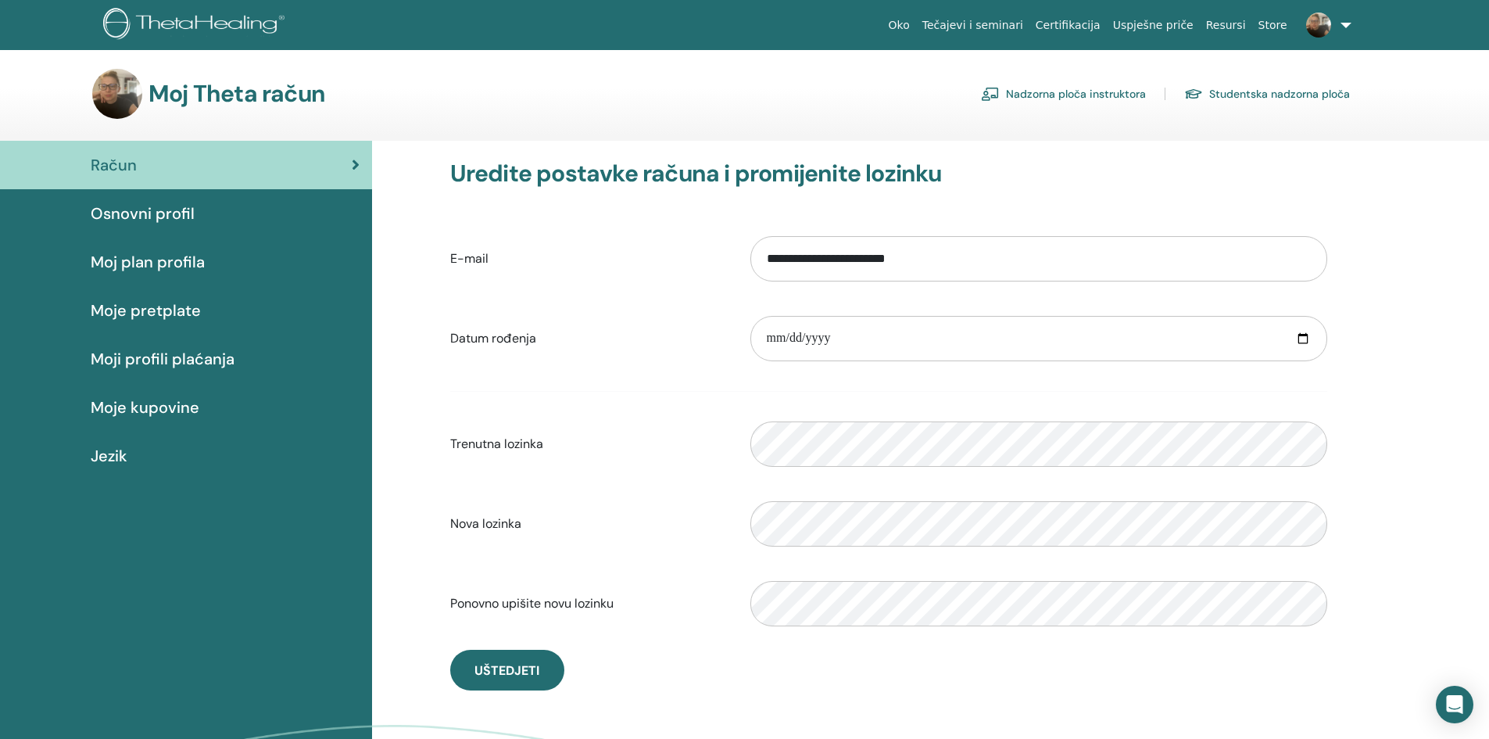
click at [159, 213] on span "Osnovni profil" at bounding box center [143, 213] width 104 height 23
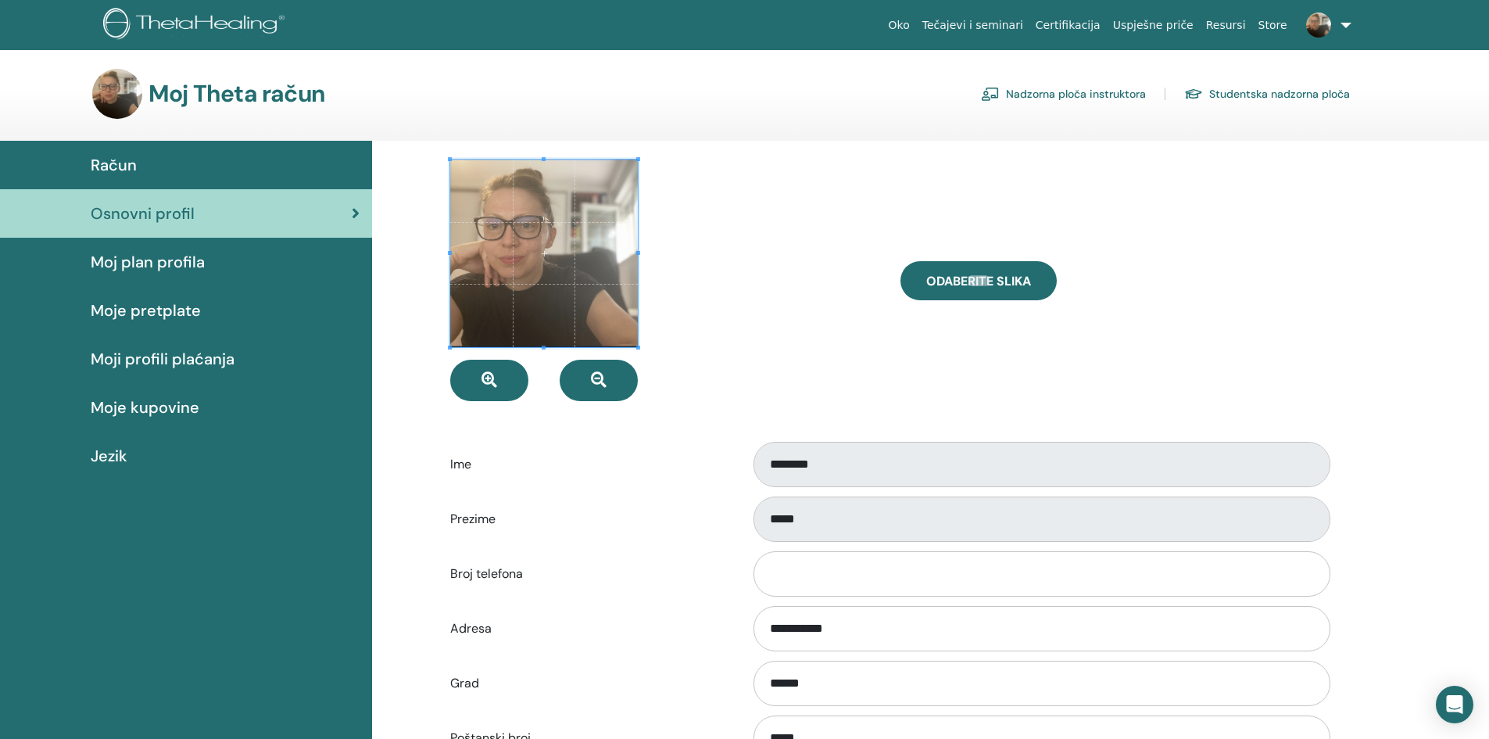
click at [194, 259] on span "Moj plan profila" at bounding box center [148, 261] width 114 height 23
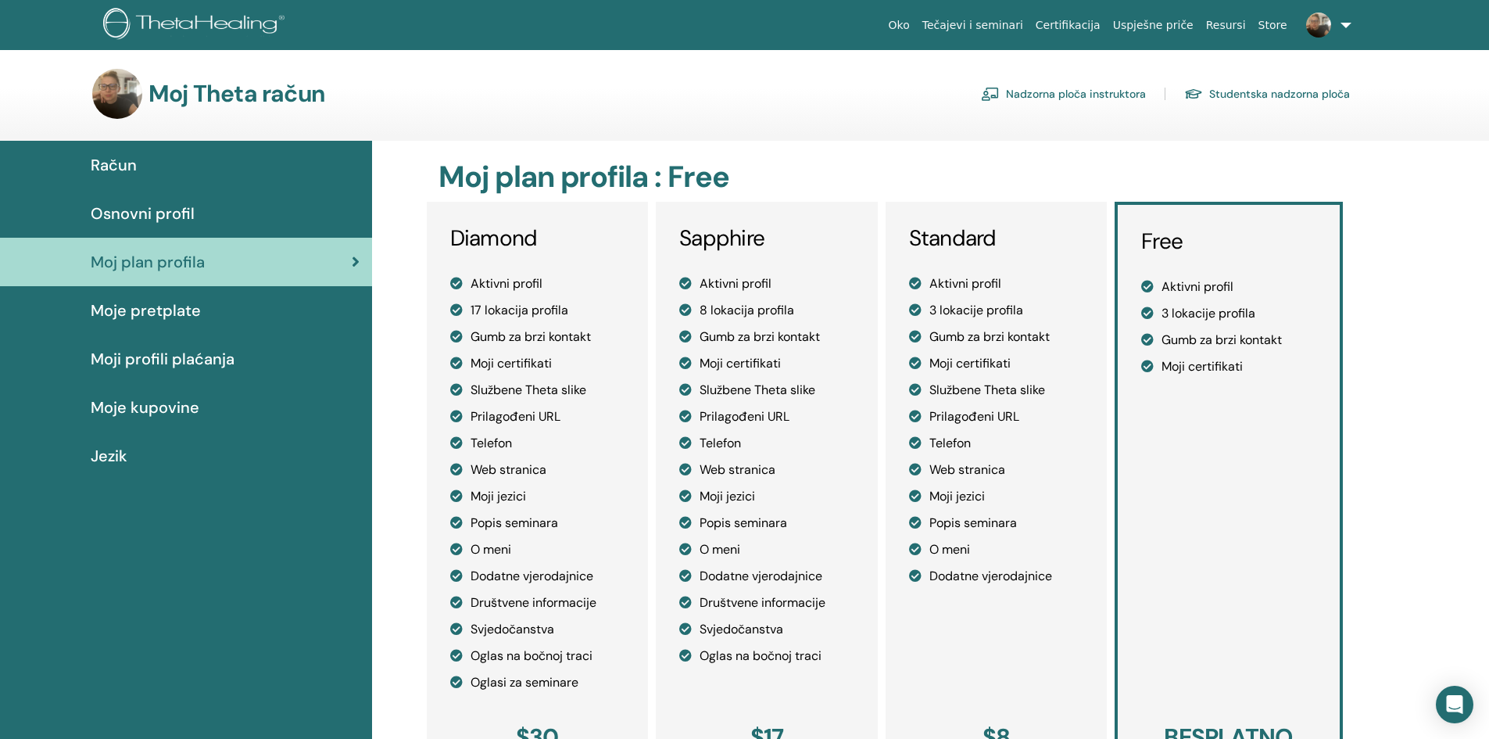
click at [106, 456] on span "Jezik" at bounding box center [109, 455] width 37 height 23
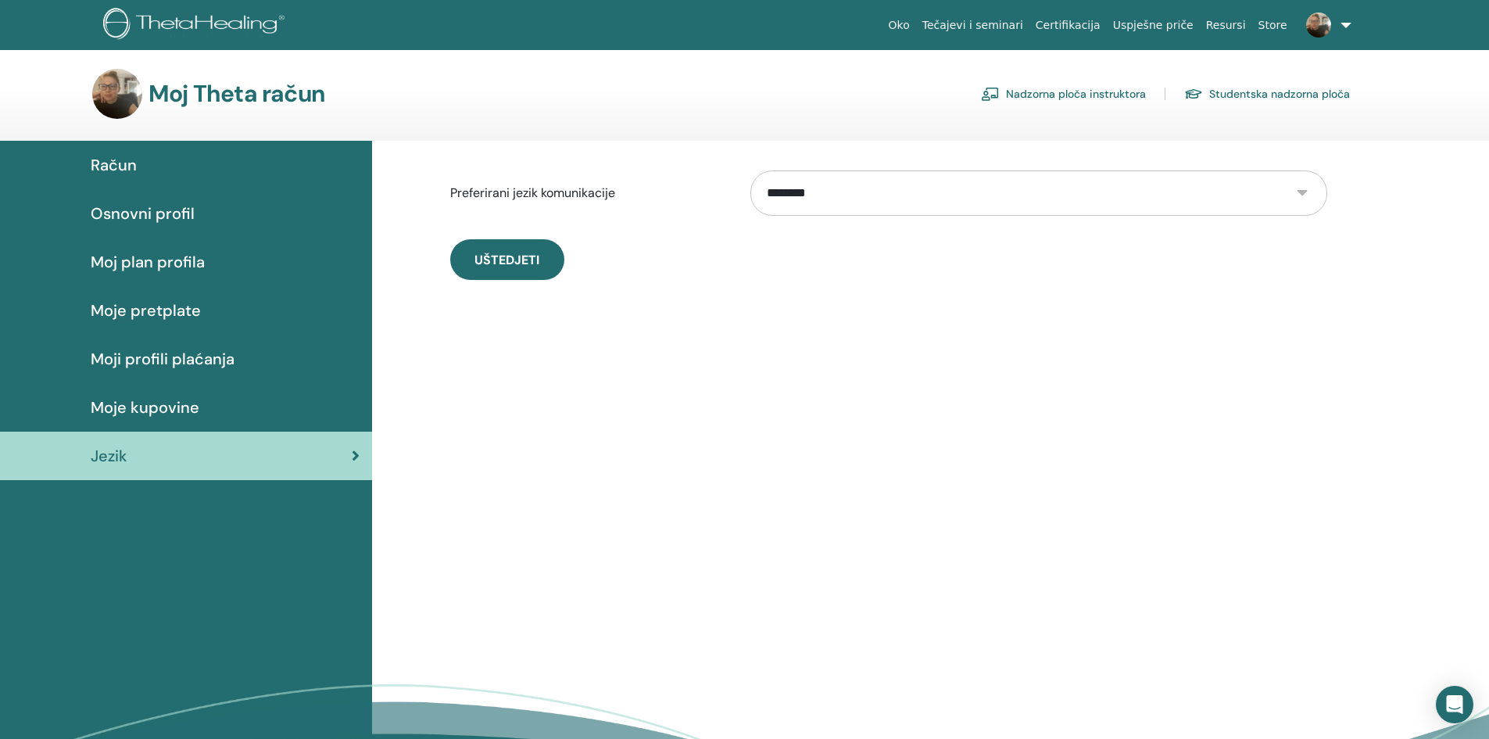
click at [1057, 86] on link "Nadzorna ploča instruktora" at bounding box center [1063, 93] width 165 height 25
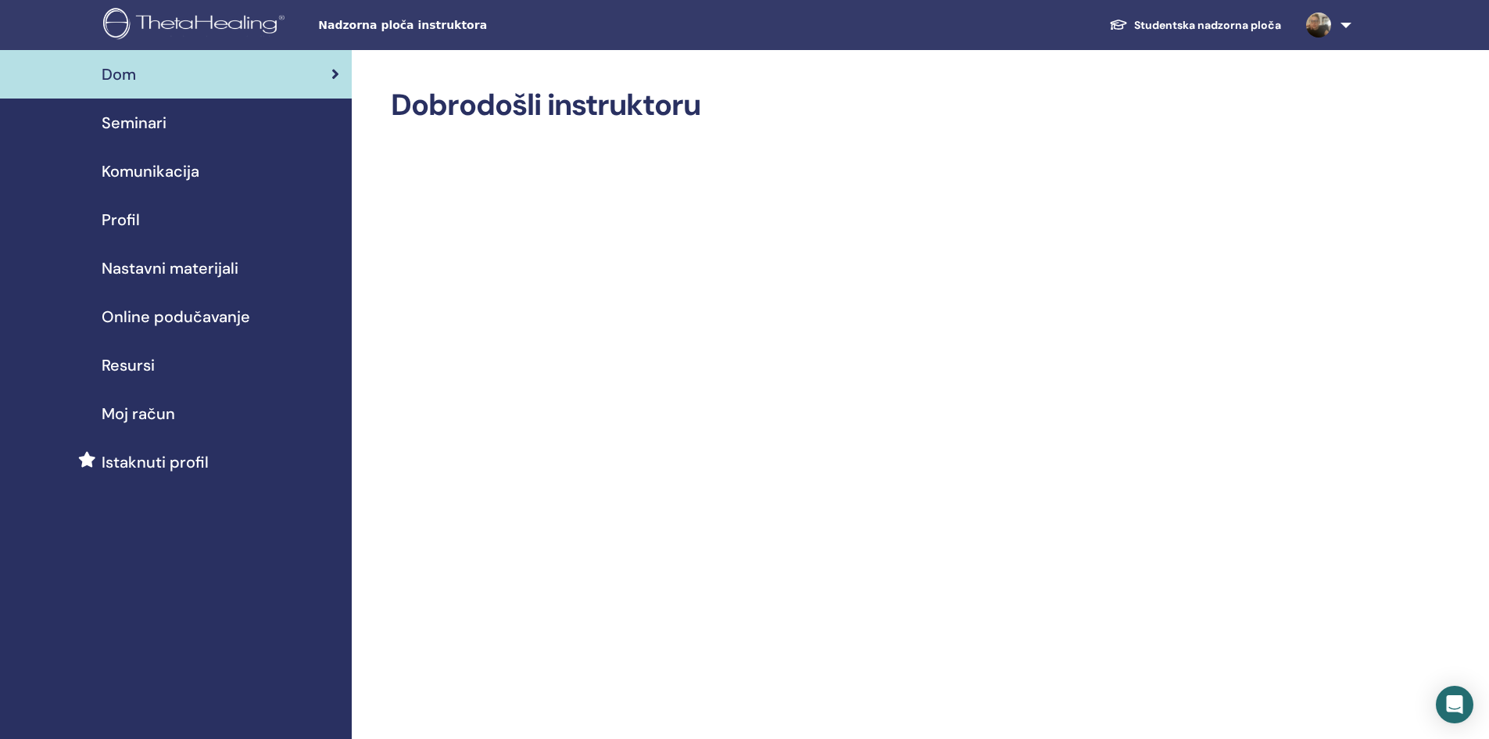
click at [160, 116] on span "Seminari" at bounding box center [134, 122] width 65 height 23
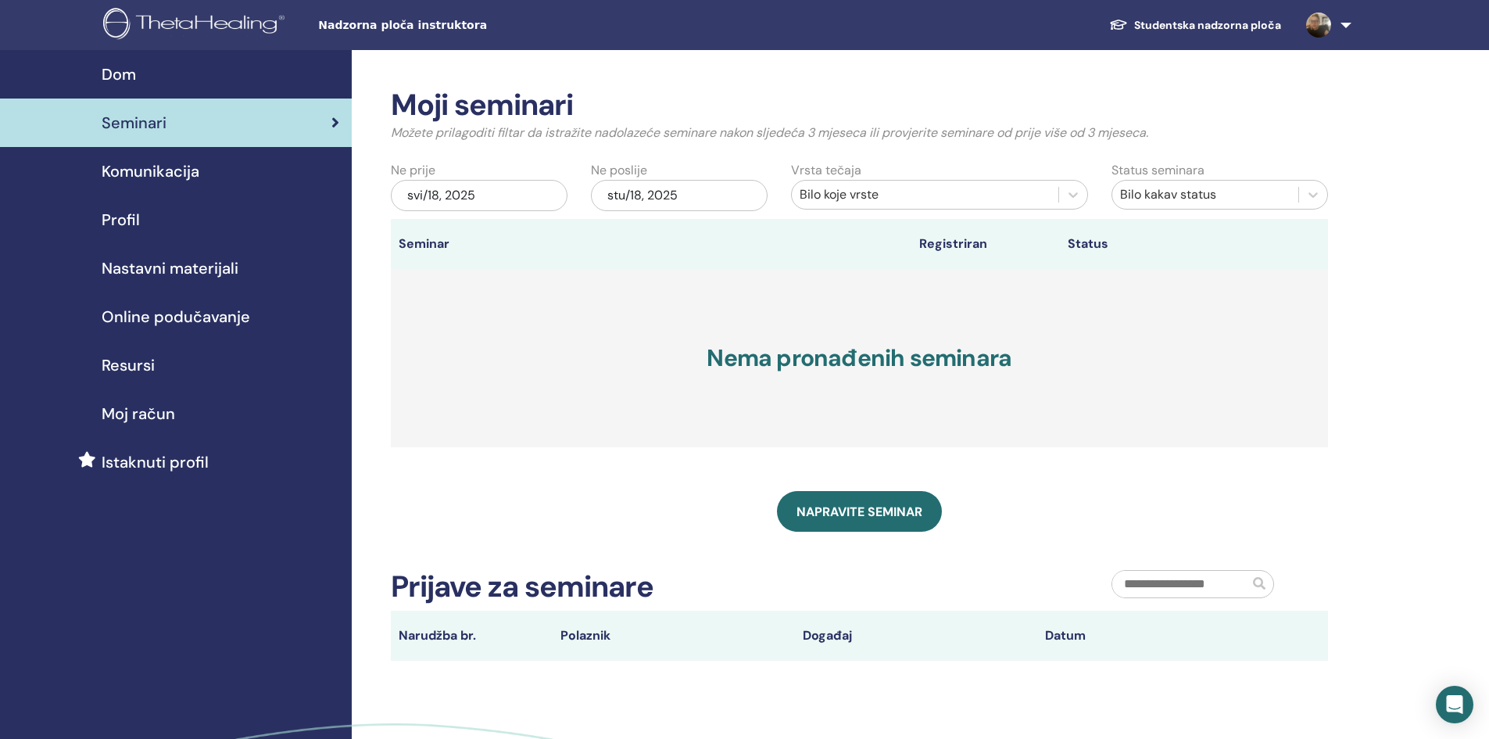
click at [117, 221] on span "Profil" at bounding box center [121, 219] width 38 height 23
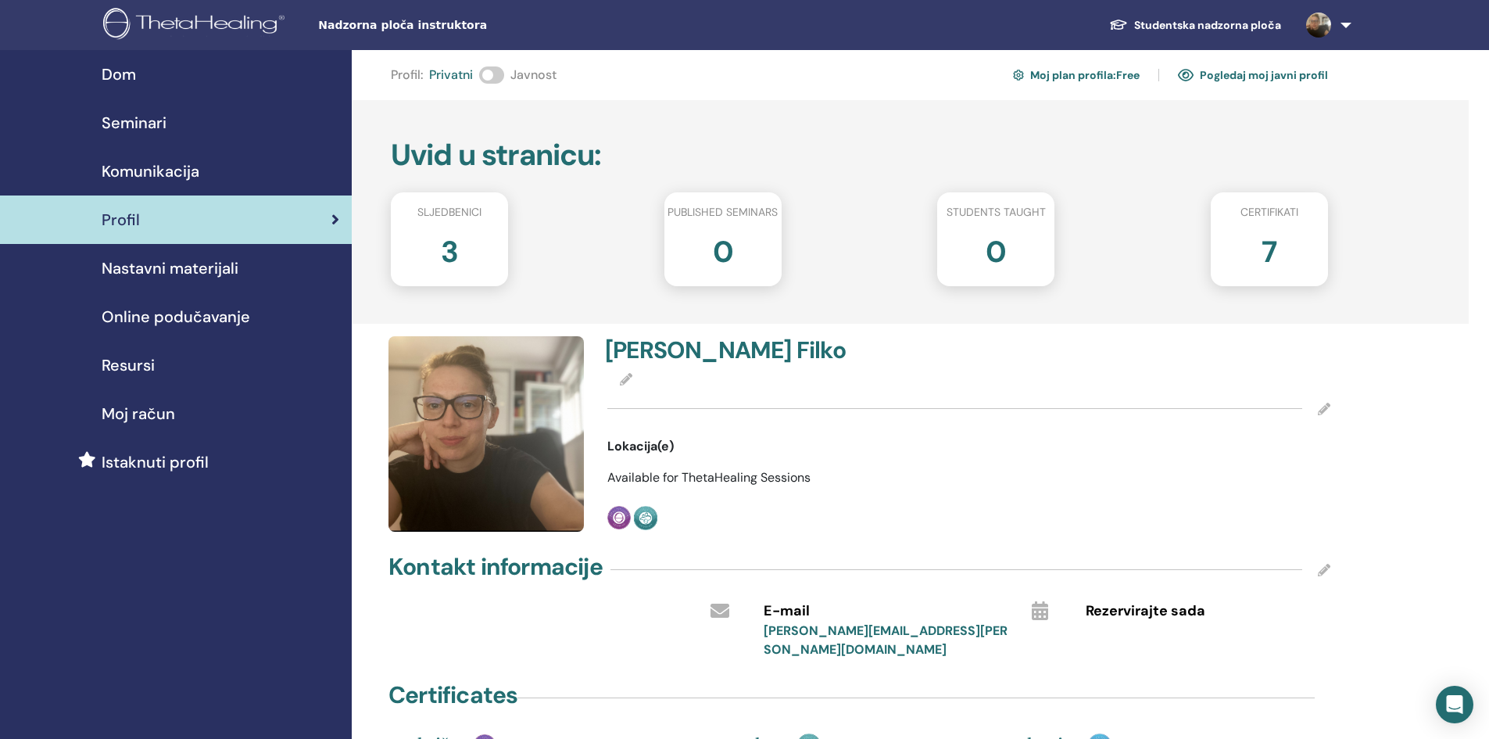
click at [486, 73] on span at bounding box center [491, 74] width 25 height 17
click at [159, 276] on span "Nastavni materijali" at bounding box center [170, 267] width 137 height 23
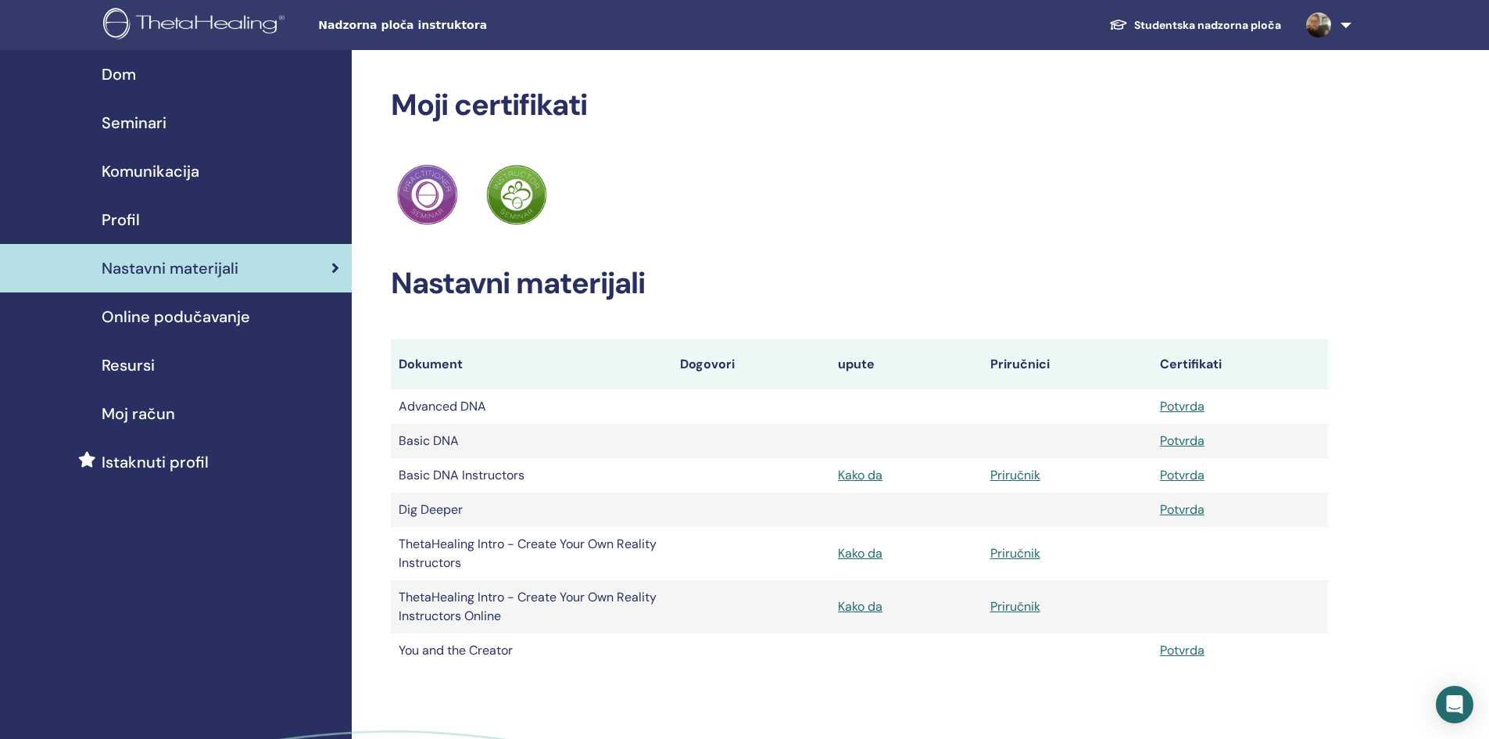
click at [127, 71] on span "Dom" at bounding box center [119, 74] width 34 height 23
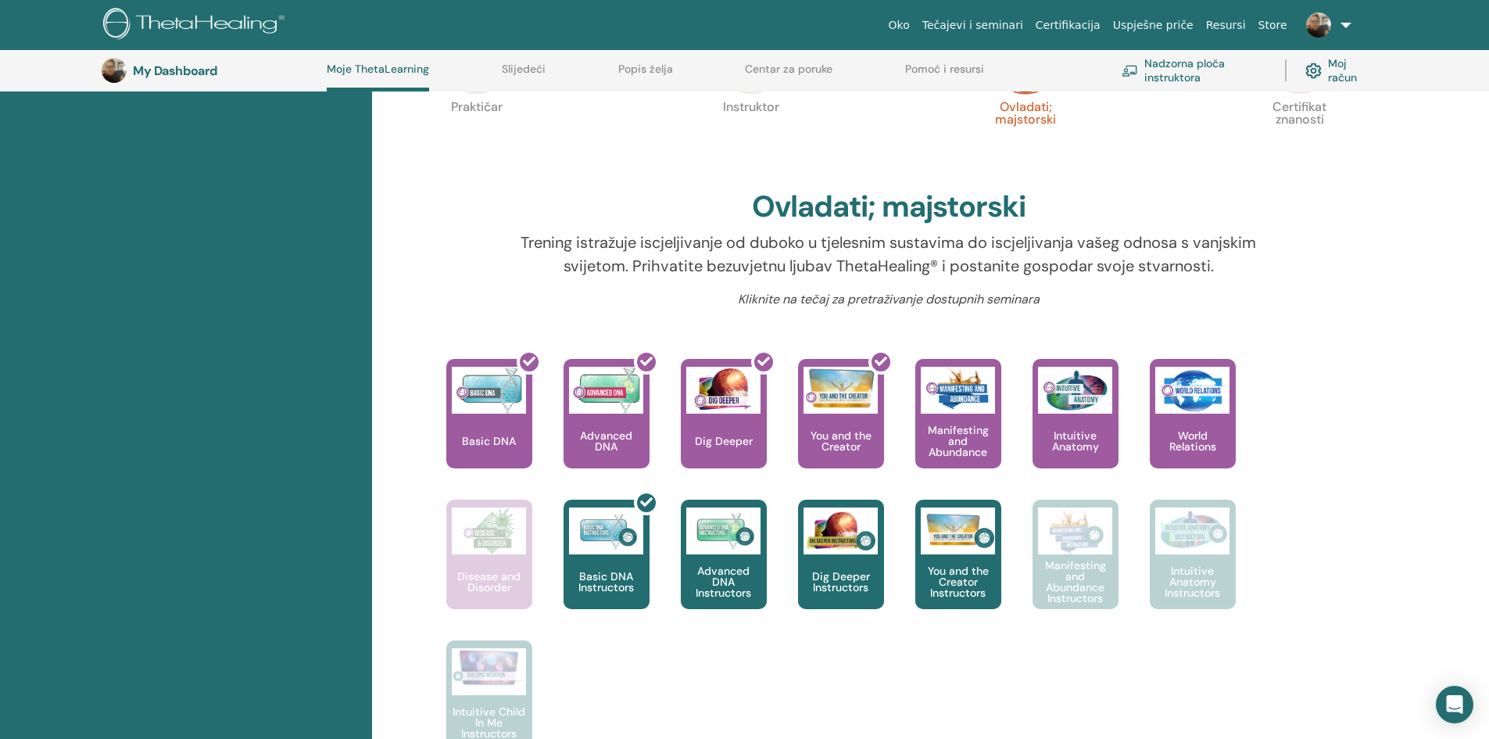
scroll to position [432, 0]
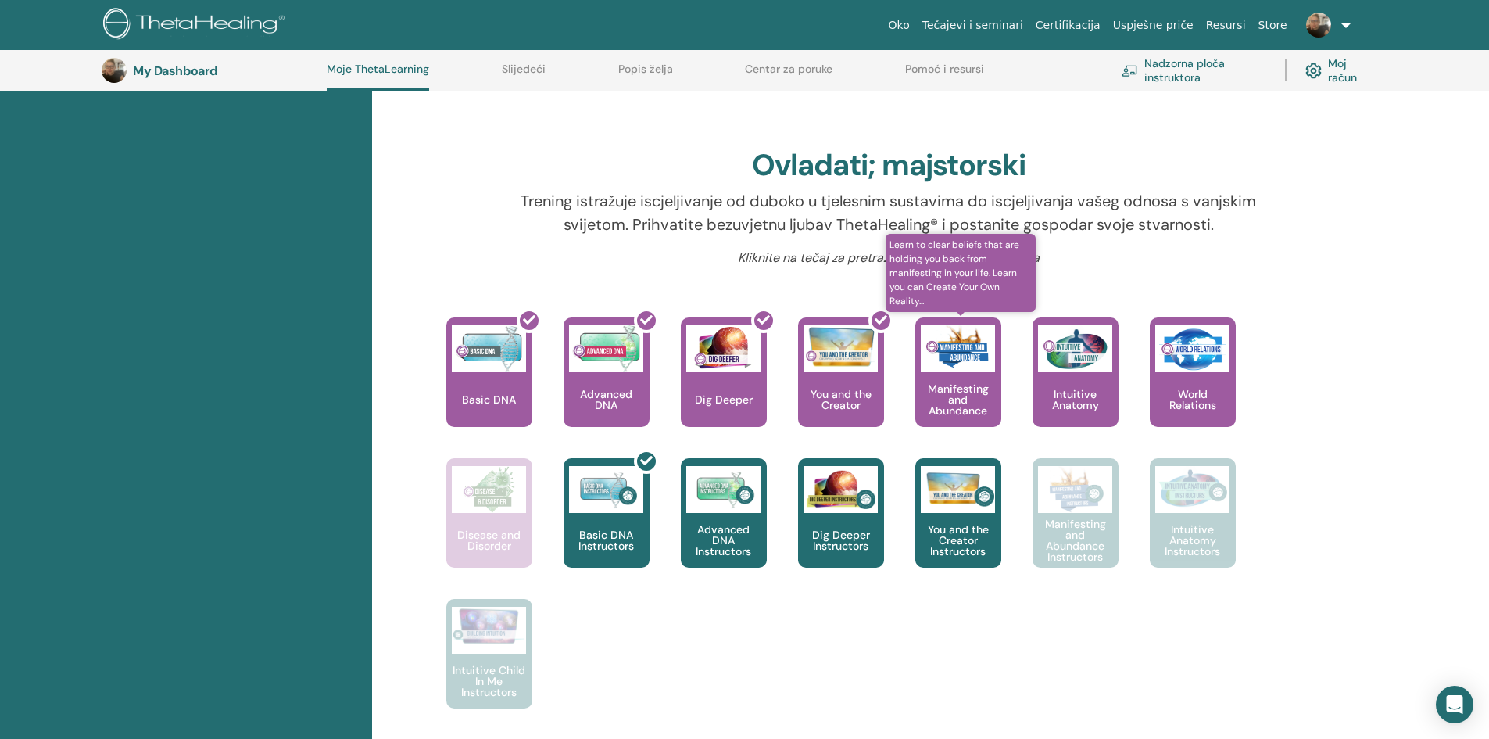
click at [961, 395] on p "Manifesting and Abundance" at bounding box center [958, 399] width 86 height 33
